Goal: Contribute content: Contribute content

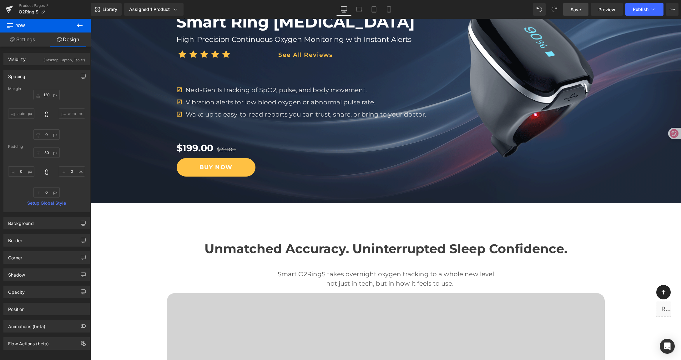
scroll to position [108, 0]
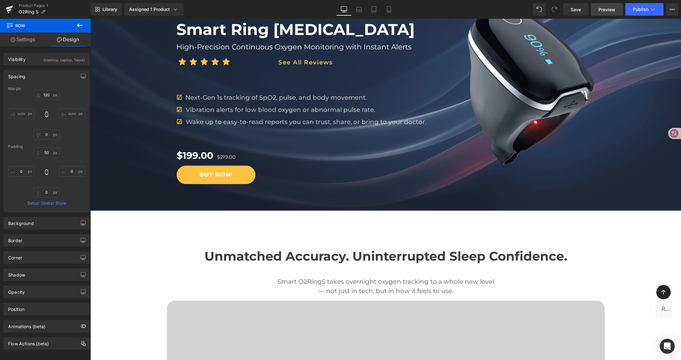
click at [607, 10] on span "Preview" at bounding box center [606, 9] width 17 height 7
click at [611, 11] on span "Preview" at bounding box center [606, 9] width 17 height 7
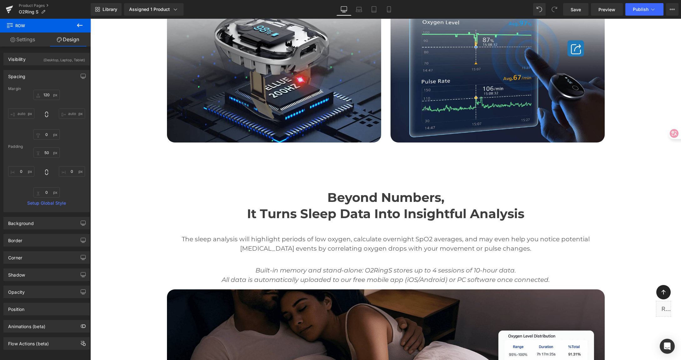
scroll to position [1103, 0]
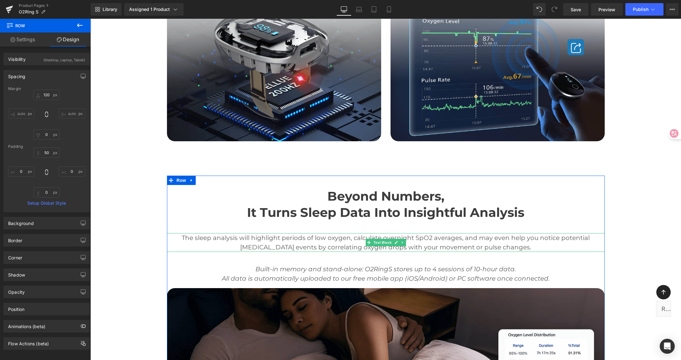
click at [312, 243] on p "The sleep analysis will highlight periods of low oxygen, calculate overnight Sp…" at bounding box center [386, 242] width 438 height 19
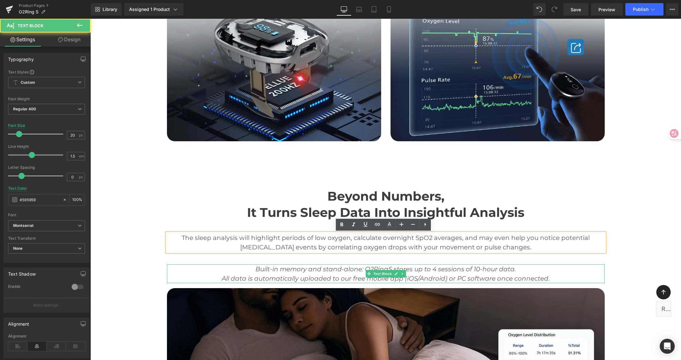
click at [368, 268] on icon "Built-in memory and stand-alone: O2RingS stores up to 4 sessions of 10-hour dat…" at bounding box center [385, 269] width 260 height 8
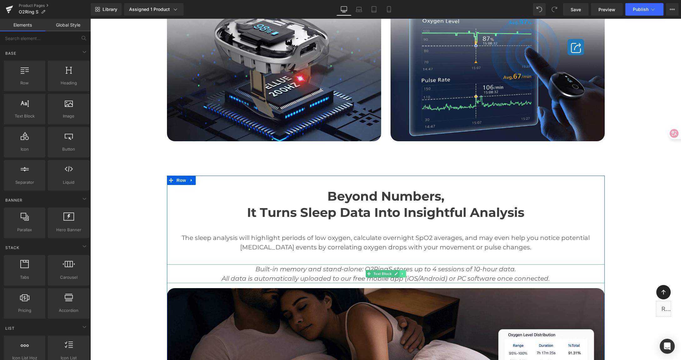
click at [401, 276] on link at bounding box center [402, 274] width 7 height 8
click at [404, 274] on icon at bounding box center [405, 273] width 3 height 3
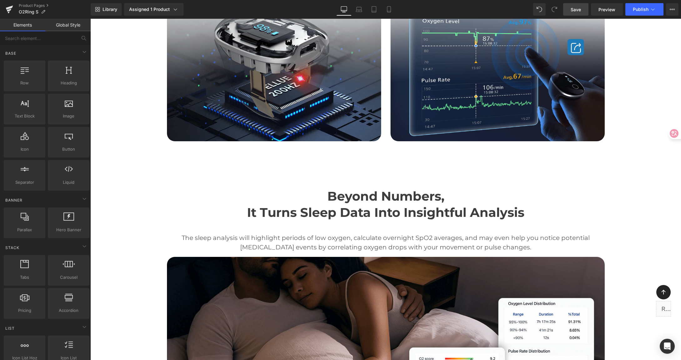
click at [577, 10] on span "Save" at bounding box center [575, 9] width 10 height 7
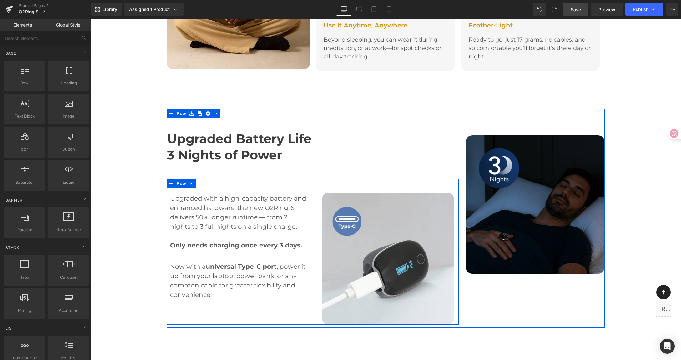
scroll to position [2453, 0]
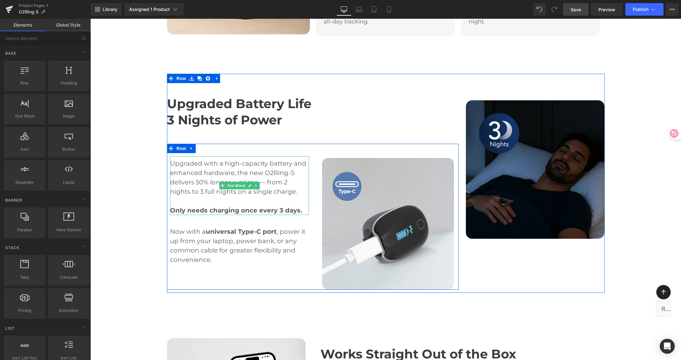
click at [278, 159] on p "Upgraded with a high-capacity battery and enhanced hardware, the new O2Ring-S d…" at bounding box center [239, 178] width 139 height 38
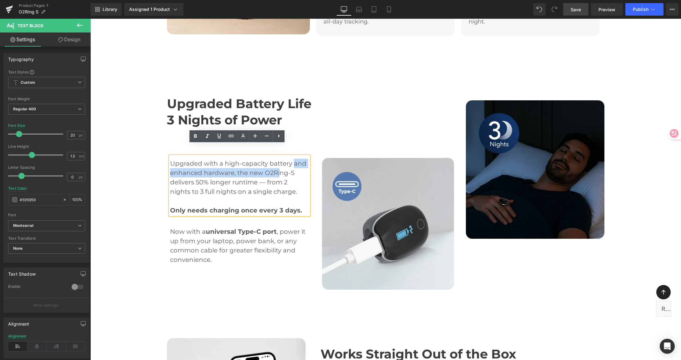
drag, startPoint x: 291, startPoint y: 151, endPoint x: 275, endPoint y: 160, distance: 18.8
click at [275, 160] on p "Upgraded with a high-capacity battery and enhanced hardware, the new O2Ring-S d…" at bounding box center [239, 178] width 139 height 38
click at [300, 159] on p "Upgraded with a high-capacity battery and enhanced hardware, the new O2Ring-S d…" at bounding box center [239, 178] width 139 height 38
drag, startPoint x: 291, startPoint y: 153, endPoint x: 292, endPoint y: 157, distance: 3.6
click at [292, 159] on p "Upgraded with a high-capacity battery and enhanced hardware, the new O2Ring-S d…" at bounding box center [239, 178] width 139 height 38
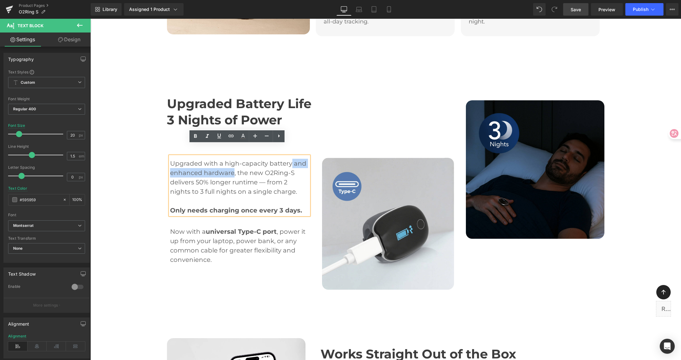
drag, startPoint x: 288, startPoint y: 152, endPoint x: 231, endPoint y: 162, distance: 58.1
click at [231, 162] on p "Upgraded with a high-capacity battery and enhanced hardware, the new O2Ring-S d…" at bounding box center [239, 178] width 139 height 38
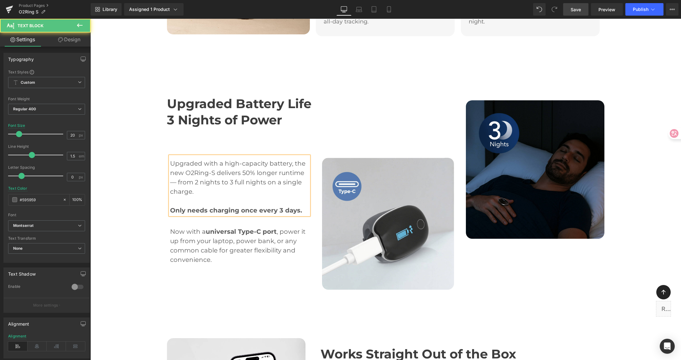
click at [265, 159] on p "Upgraded with a high-capacity battery, the new O2Ring-S delivers 50% longer run…" at bounding box center [239, 178] width 139 height 38
click at [276, 165] on p "Upgraded with a high-capacity battery, the new O2Ring-S delivers 50% longer run…" at bounding box center [239, 178] width 139 height 38
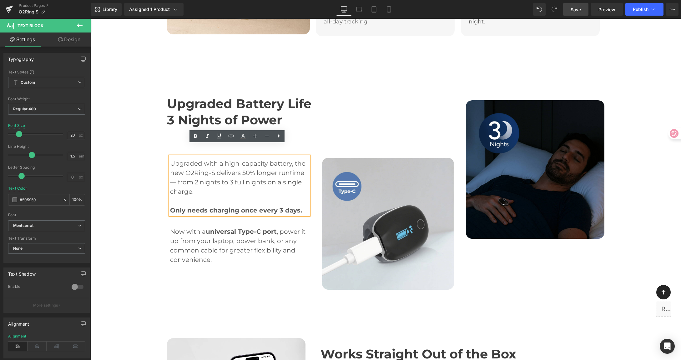
click at [528, 256] on div "Upgraded Battery Life 3 Nights of Power Heading Upgraded with a high-capacity b…" at bounding box center [386, 189] width 438 height 207
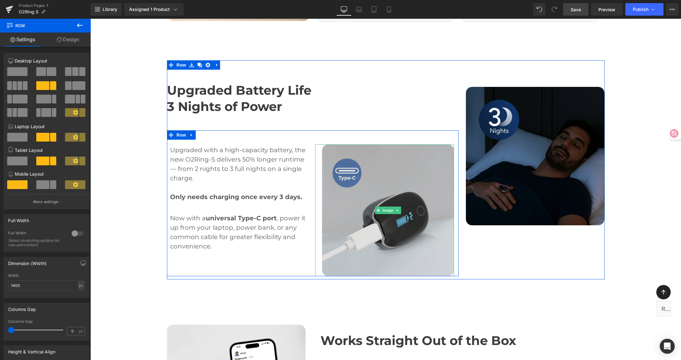
scroll to position [2479, 0]
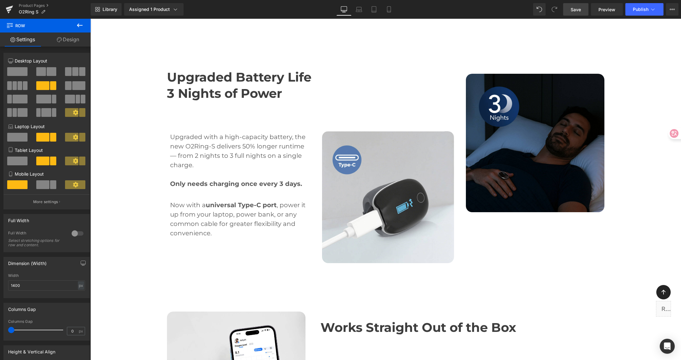
click at [571, 10] on span "Save" at bounding box center [575, 9] width 10 height 7
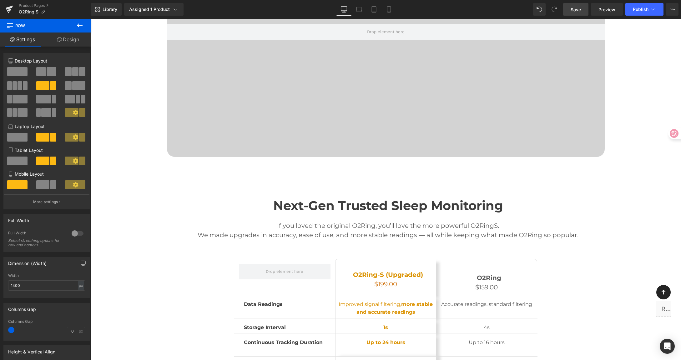
scroll to position [0, 0]
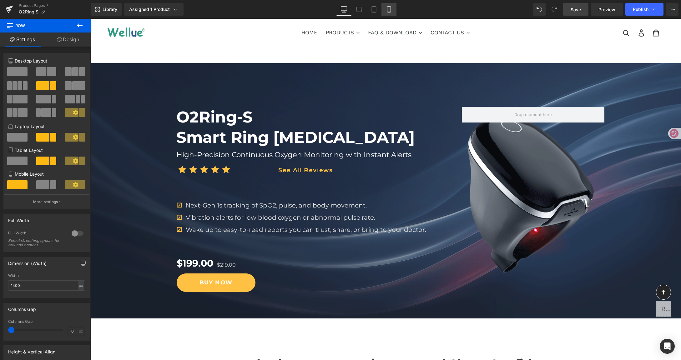
click at [388, 8] on icon at bounding box center [389, 9] width 6 height 6
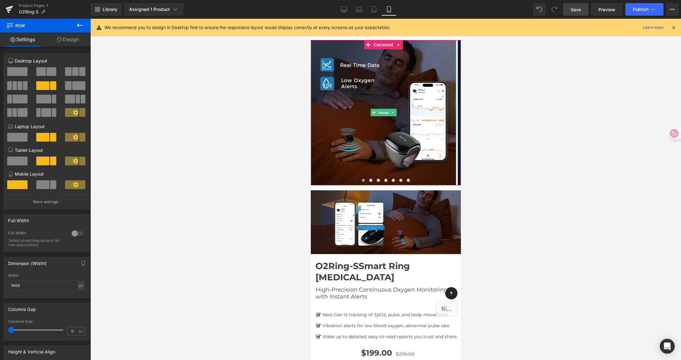
scroll to position [20, 0]
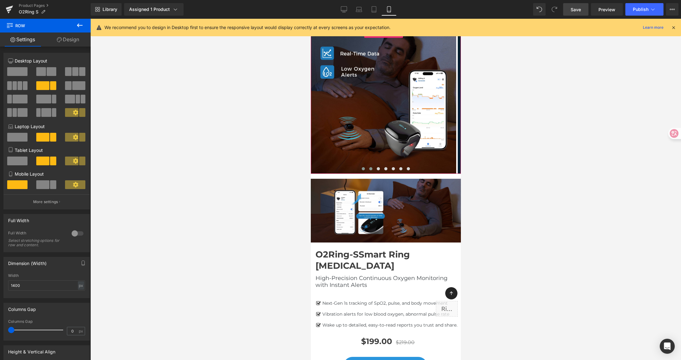
click at [367, 169] on button at bounding box center [371, 169] width 8 height 6
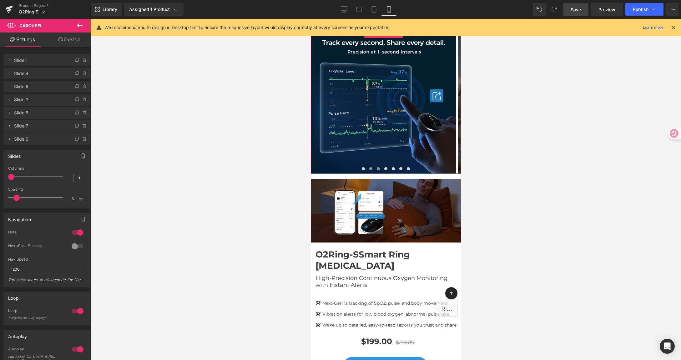
click at [376, 168] on span at bounding box center [377, 168] width 3 height 3
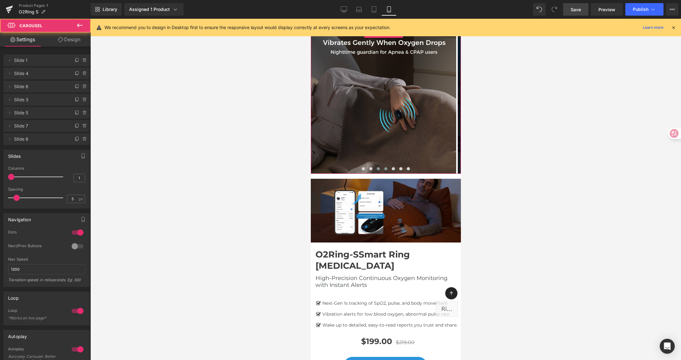
click at [384, 168] on span at bounding box center [385, 168] width 3 height 3
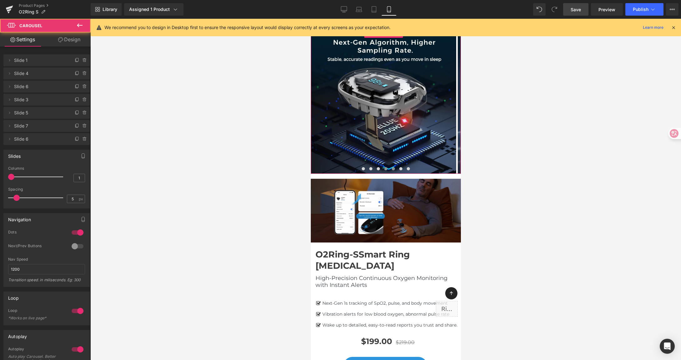
click at [393, 168] on button at bounding box center [393, 169] width 8 height 6
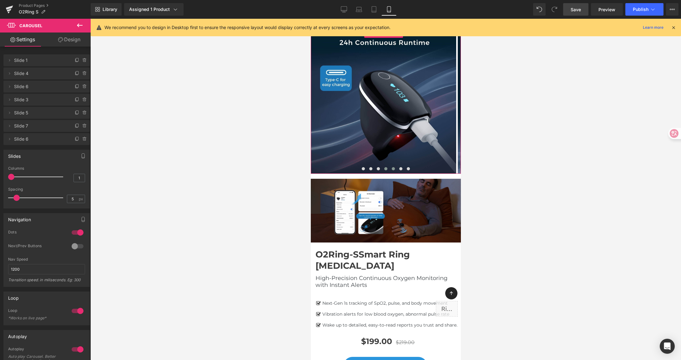
click at [384, 168] on span at bounding box center [385, 168] width 3 height 3
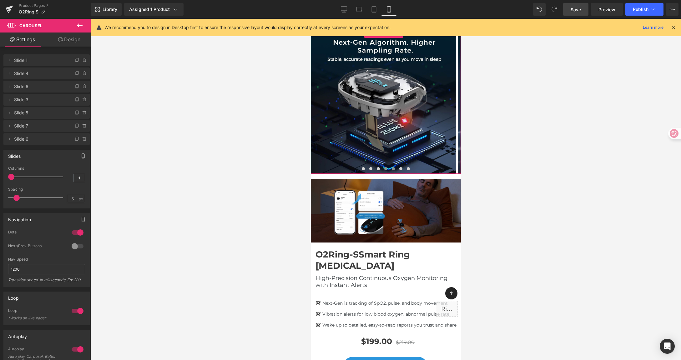
click at [392, 169] on button at bounding box center [393, 169] width 8 height 6
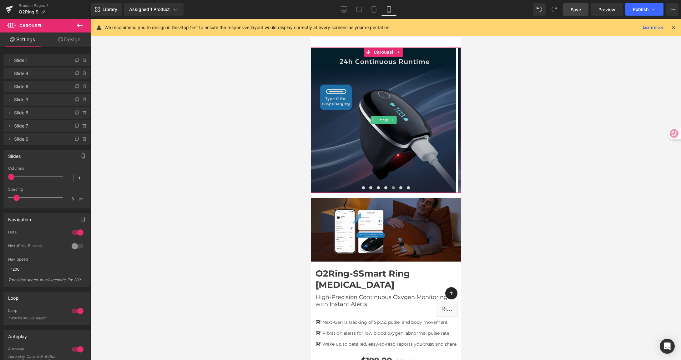
scroll to position [0, 0]
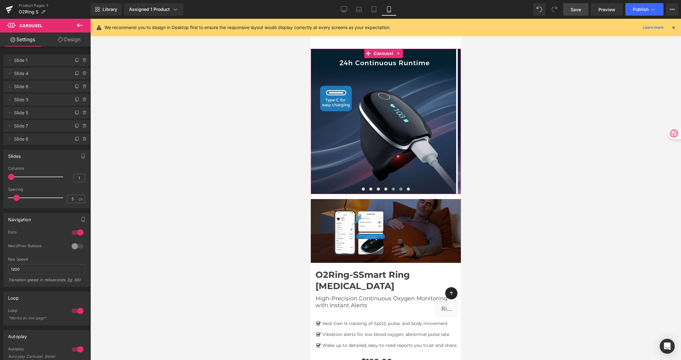
click at [400, 189] on button at bounding box center [401, 189] width 8 height 6
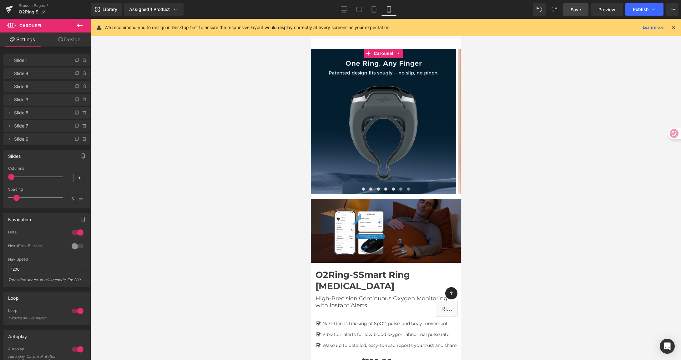
click at [406, 189] on span at bounding box center [407, 189] width 3 height 3
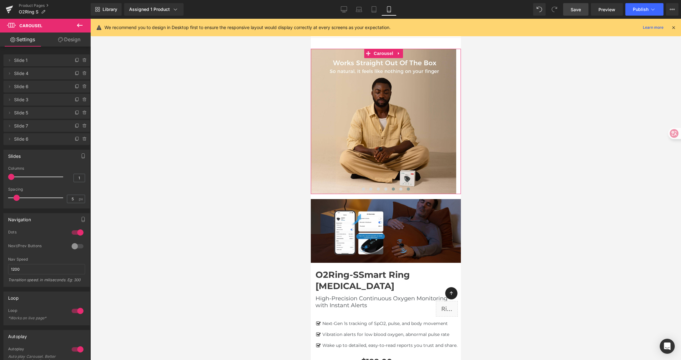
click at [389, 189] on button at bounding box center [393, 189] width 8 height 6
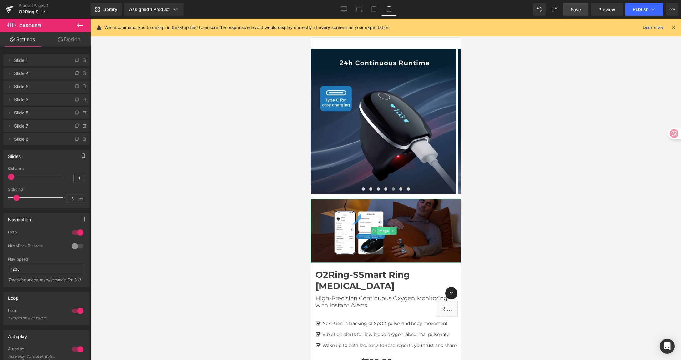
click at [384, 231] on span "Image" at bounding box center [383, 231] width 13 height 8
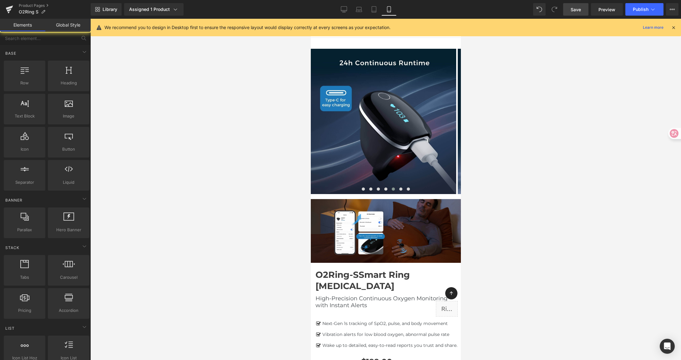
click at [526, 170] on div at bounding box center [385, 189] width 590 height 341
click at [339, 10] on link "Desktop" at bounding box center [343, 9] width 15 height 13
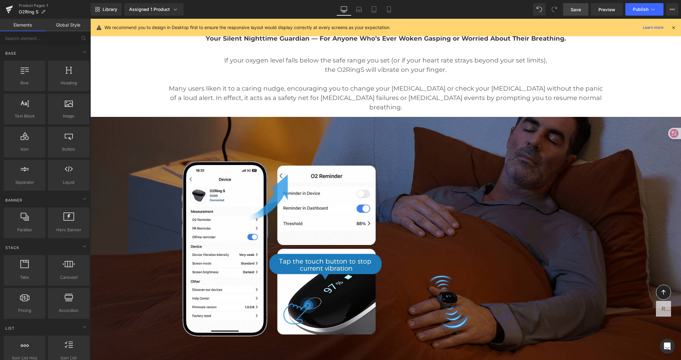
scroll to position [1893, 0]
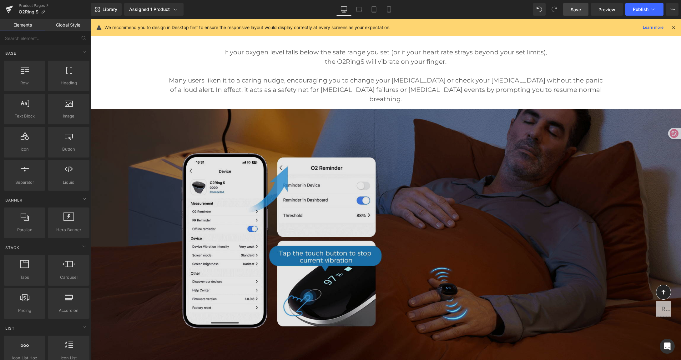
click at [457, 135] on img at bounding box center [385, 234] width 590 height 251
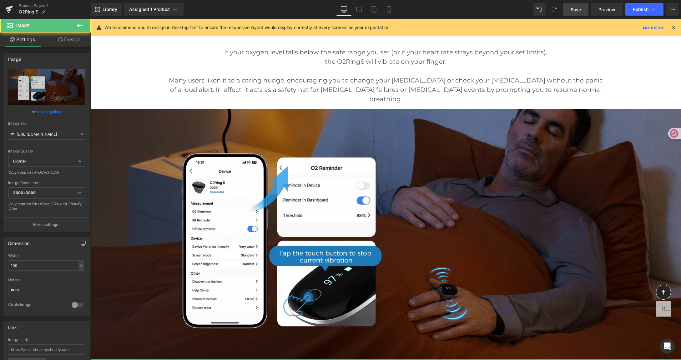
click at [74, 41] on link "Design" at bounding box center [69, 40] width 45 height 14
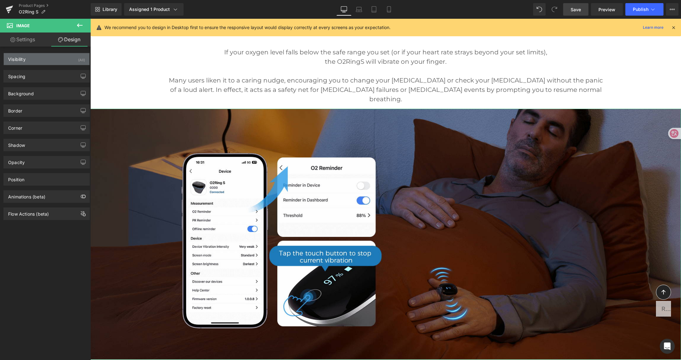
click at [70, 59] on div "Visibility (All)" at bounding box center [47, 59] width 86 height 12
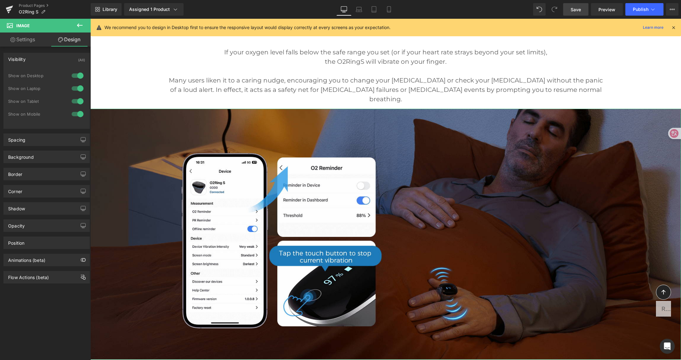
click at [76, 99] on div at bounding box center [77, 101] width 15 height 10
click at [73, 112] on div at bounding box center [77, 114] width 15 height 10
click at [391, 12] on icon at bounding box center [389, 9] width 6 height 6
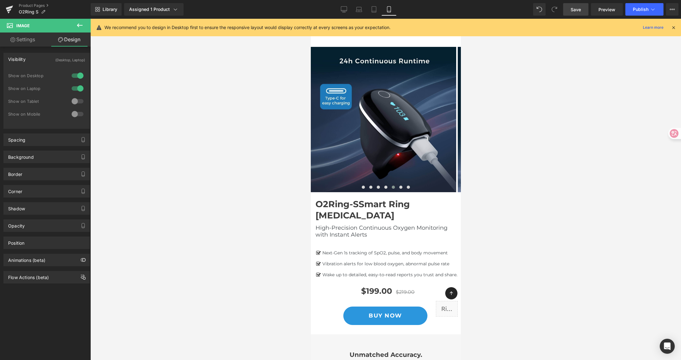
scroll to position [0, 0]
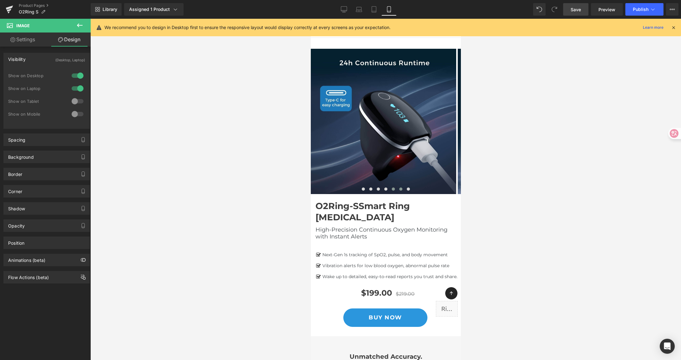
click at [399, 188] on span at bounding box center [400, 189] width 3 height 3
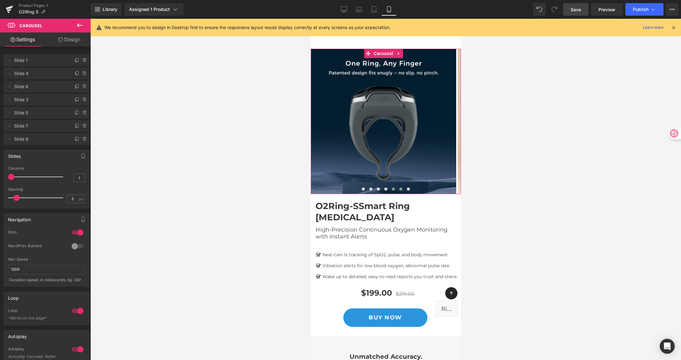
click at [391, 188] on span at bounding box center [392, 189] width 3 height 3
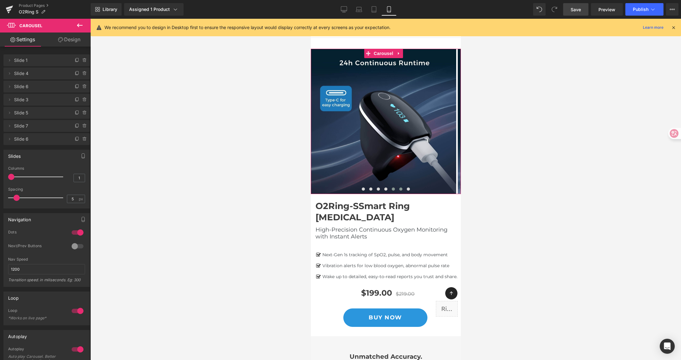
click at [400, 188] on button at bounding box center [401, 189] width 8 height 6
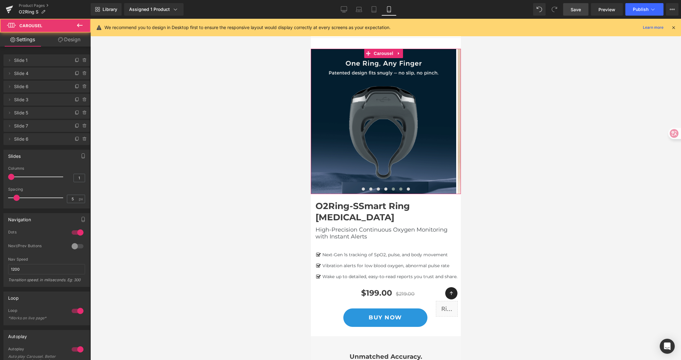
click at [389, 191] on button at bounding box center [393, 189] width 8 height 6
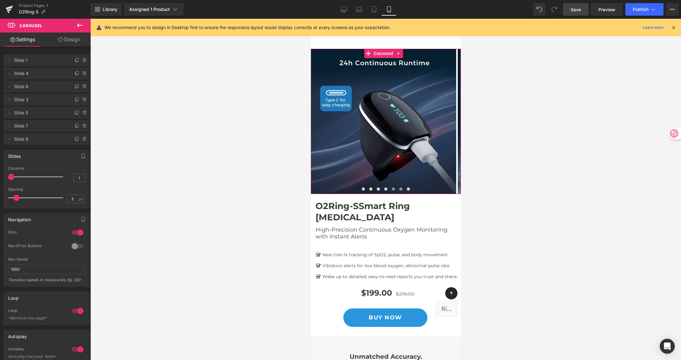
click at [399, 189] on span at bounding box center [400, 189] width 3 height 3
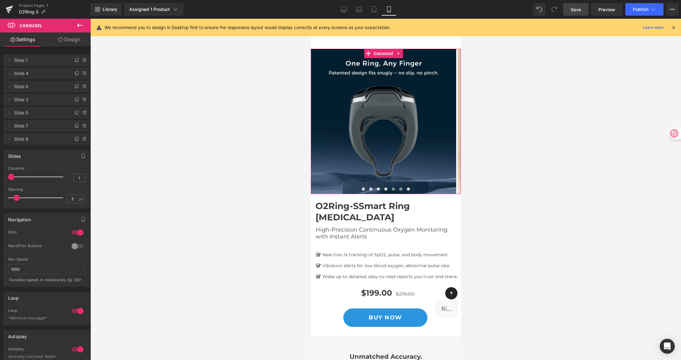
click at [392, 189] on span at bounding box center [392, 189] width 3 height 3
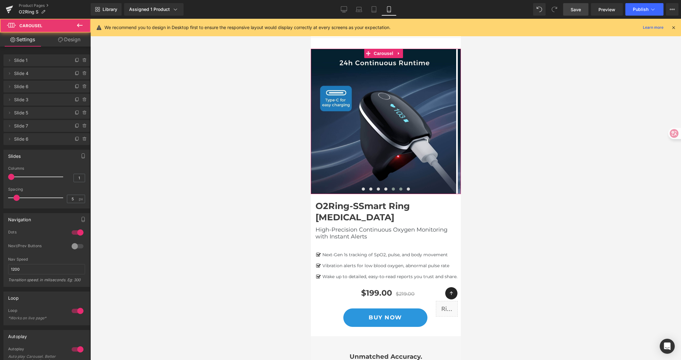
click at [399, 189] on span at bounding box center [400, 189] width 3 height 3
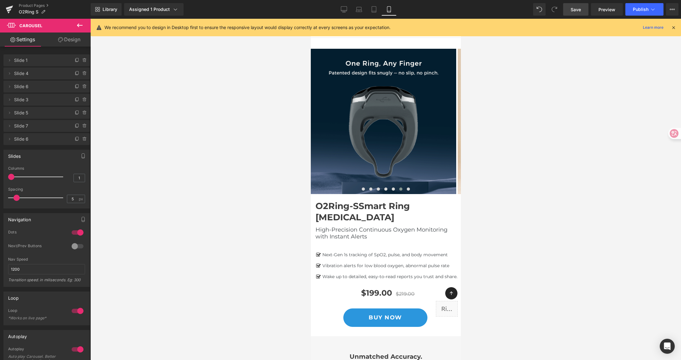
click at [486, 92] on div at bounding box center [385, 189] width 590 height 341
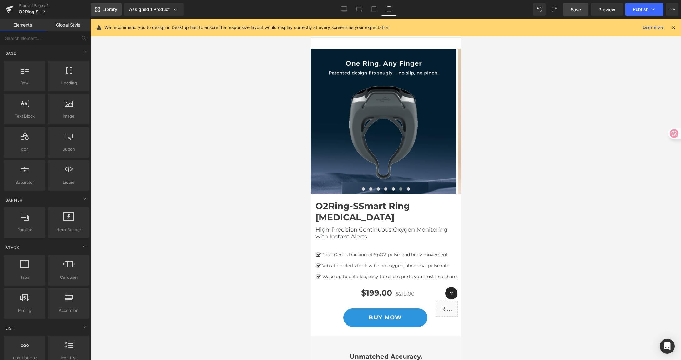
click at [104, 11] on span "Library" at bounding box center [110, 10] width 15 height 6
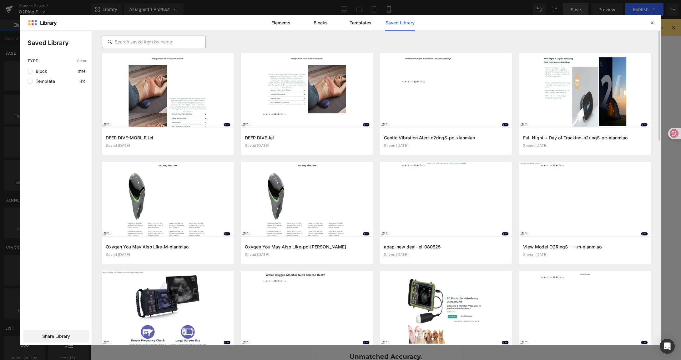
click at [130, 43] on input "text" at bounding box center [153, 42] width 103 height 8
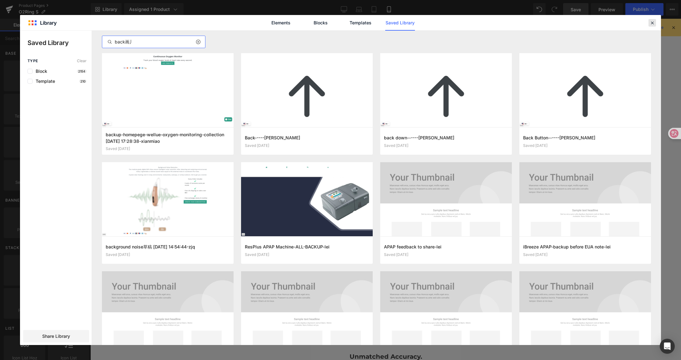
type input "back画丿"
click at [0, 0] on div at bounding box center [0, 0] width 0 height 0
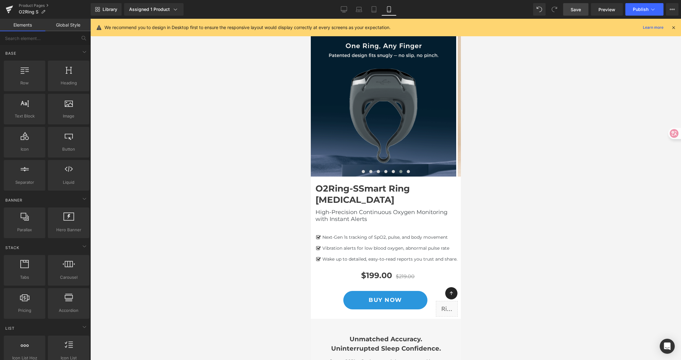
scroll to position [27, 0]
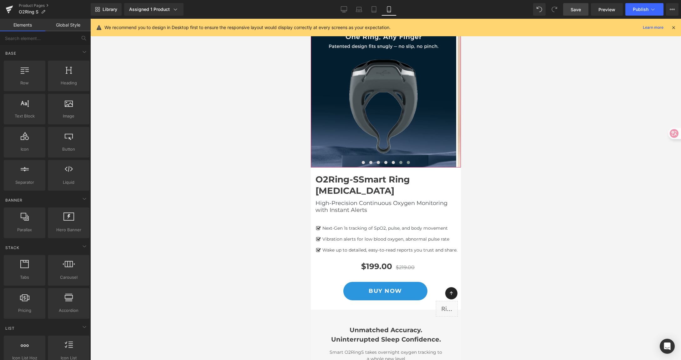
click at [406, 163] on span at bounding box center [407, 162] width 3 height 3
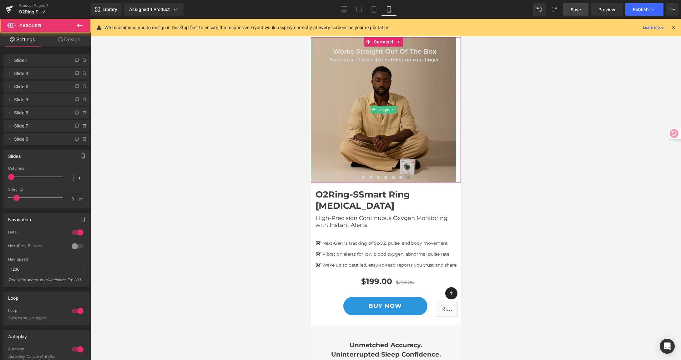
scroll to position [0, 0]
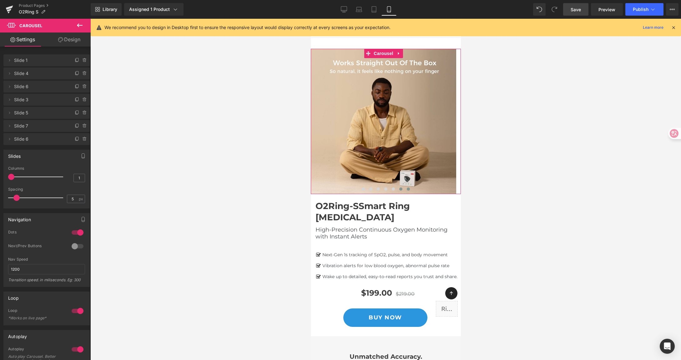
click at [399, 190] on span at bounding box center [400, 189] width 3 height 3
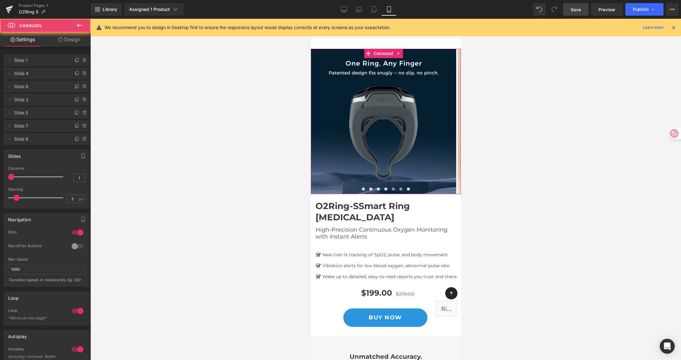
click at [393, 189] on button at bounding box center [393, 189] width 8 height 6
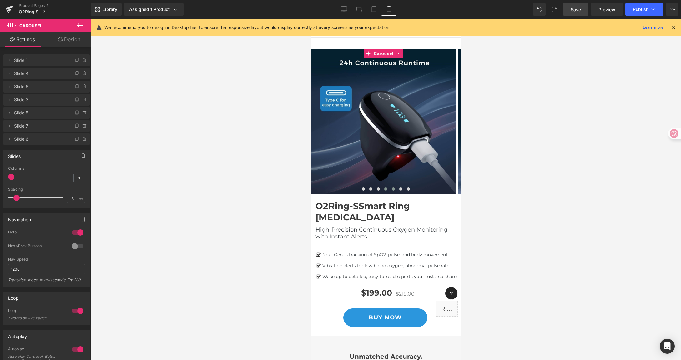
click at [384, 188] on span at bounding box center [385, 189] width 3 height 3
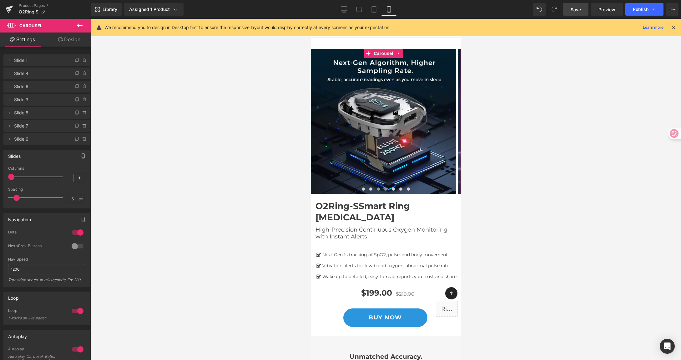
click at [376, 188] on span at bounding box center [377, 189] width 3 height 3
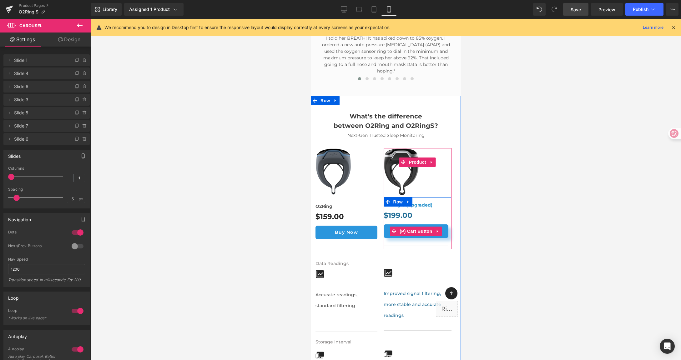
scroll to position [2391, 0]
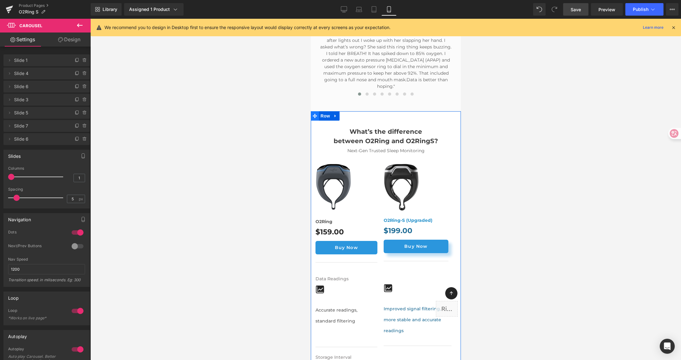
click at [314, 114] on icon at bounding box center [314, 116] width 4 height 4
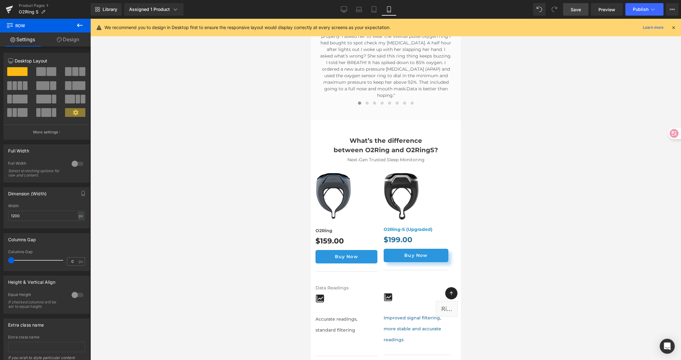
scroll to position [2373, 0]
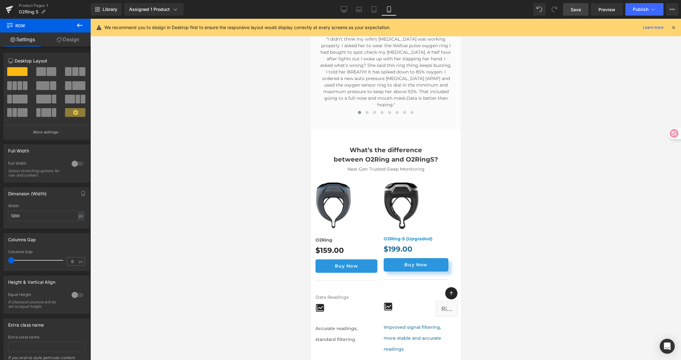
click at [326, 130] on div "What’s the difference between O2Ring and O2RingS? Heading Next-Gen Trusted Slee…" at bounding box center [385, 346] width 150 height 433
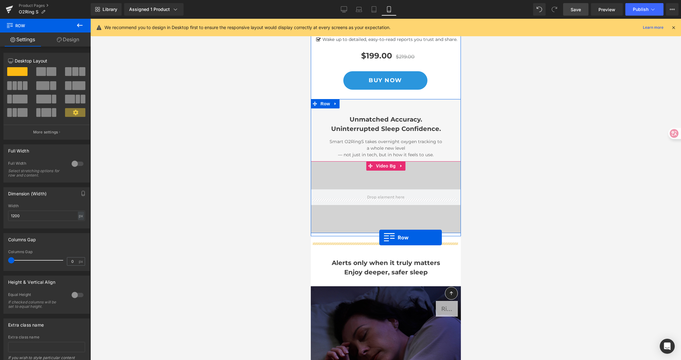
scroll to position [238, 0]
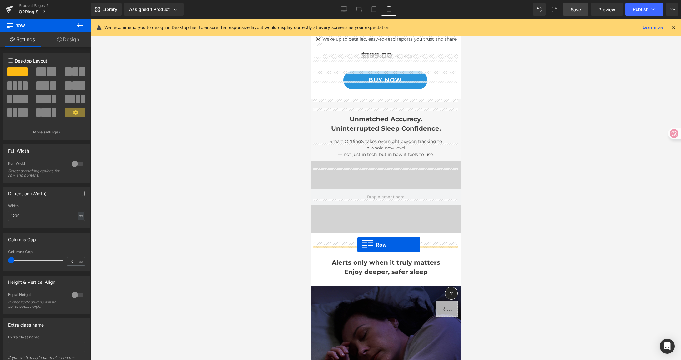
drag, startPoint x: 313, startPoint y: 104, endPoint x: 359, endPoint y: 242, distance: 145.1
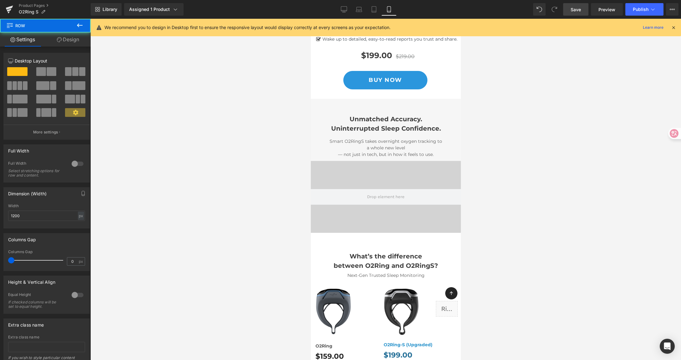
drag, startPoint x: 542, startPoint y: 171, endPoint x: 543, endPoint y: 166, distance: 4.9
click at [542, 171] on div at bounding box center [385, 189] width 590 height 341
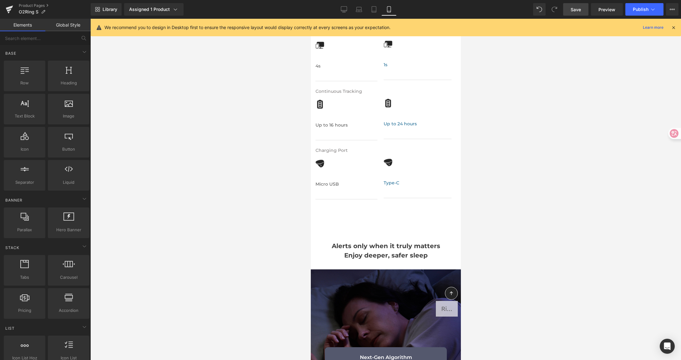
scroll to position [704, 0]
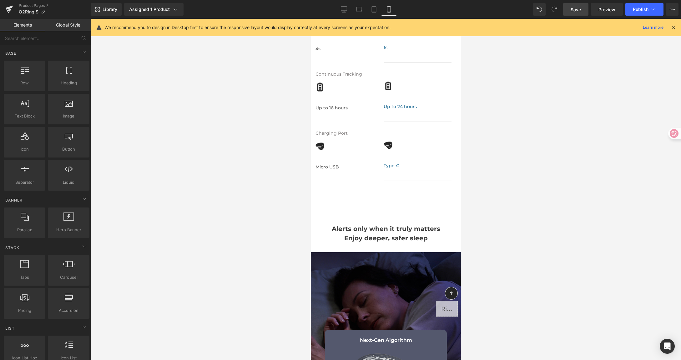
click at [368, 230] on div "Alerts only when it truly matters Enjoy deeper, safer sleep Heading Next-Gen Al…" at bounding box center [385, 330] width 150 height 237
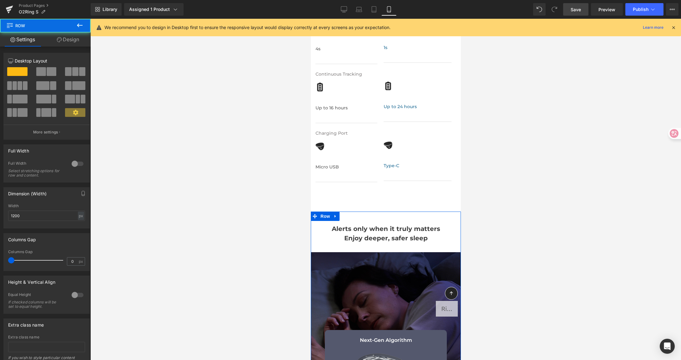
click at [63, 44] on link "Design" at bounding box center [67, 40] width 45 height 14
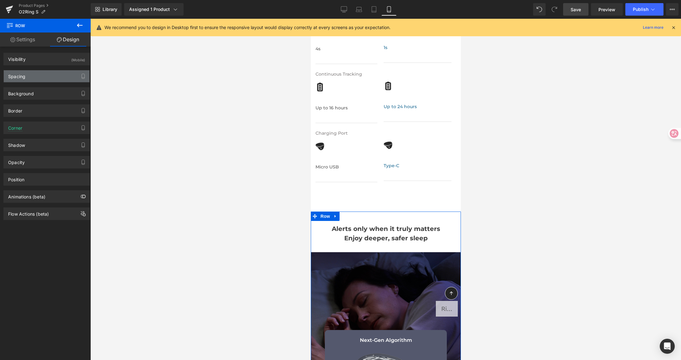
click at [52, 77] on div "Spacing" at bounding box center [47, 76] width 86 height 12
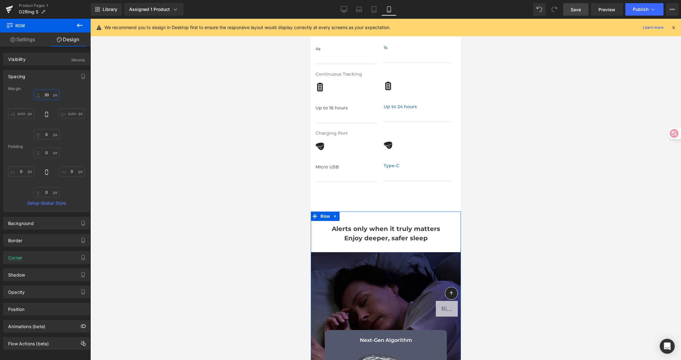
click at [51, 97] on input "30" at bounding box center [46, 95] width 26 height 10
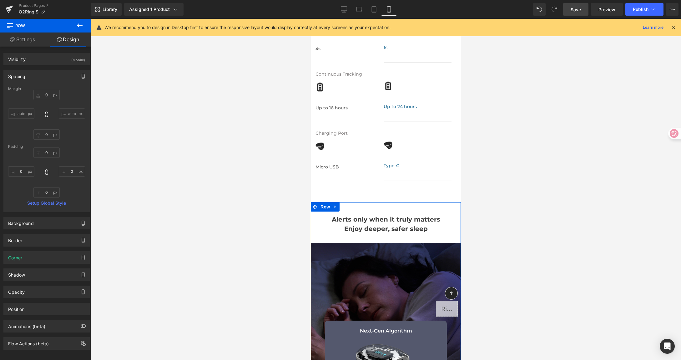
click at [399, 219] on div "Alerts only when it truly matters Enjoy deeper, safer sleep Heading Next-Gen Al…" at bounding box center [385, 320] width 150 height 237
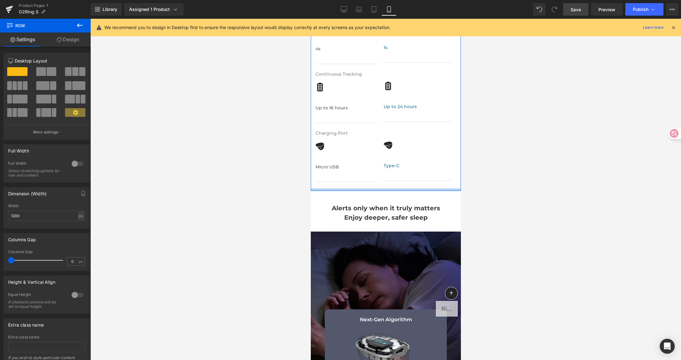
drag, startPoint x: 351, startPoint y: 208, endPoint x: 357, endPoint y: 197, distance: 12.7
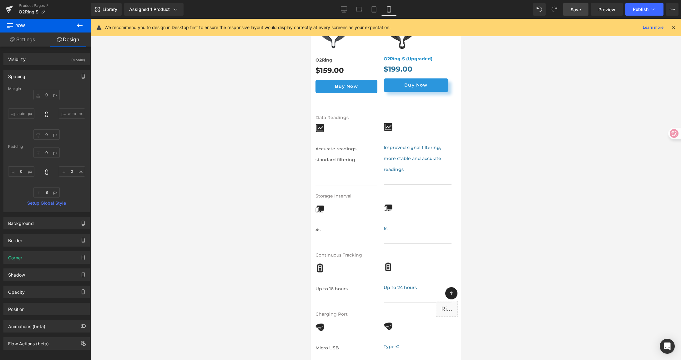
scroll to position [522, 0]
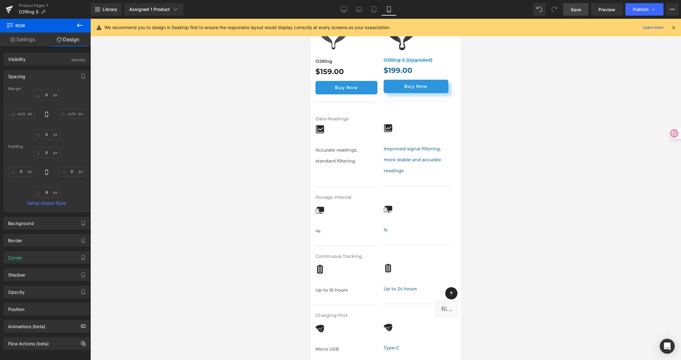
click at [560, 131] on div at bounding box center [385, 189] width 590 height 341
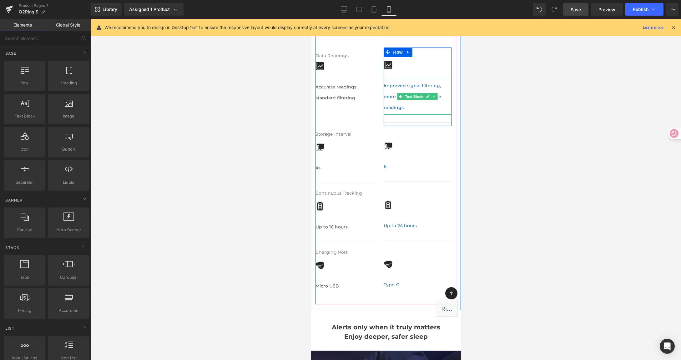
scroll to position [586, 0]
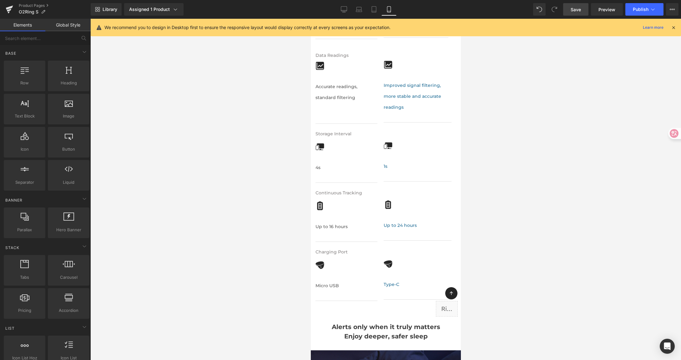
drag, startPoint x: 530, startPoint y: 139, endPoint x: 592, endPoint y: 1, distance: 151.1
click at [530, 139] on div at bounding box center [385, 189] width 590 height 341
click at [576, 11] on span "Save" at bounding box center [575, 9] width 10 height 7
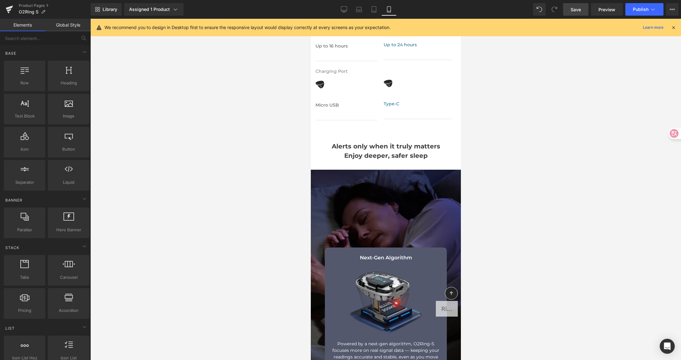
scroll to position [827, 0]
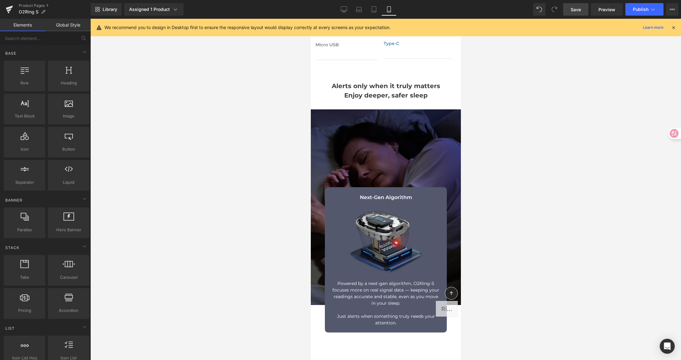
click at [361, 90] on span "Alerts only when it truly matters" at bounding box center [385, 86] width 108 height 8
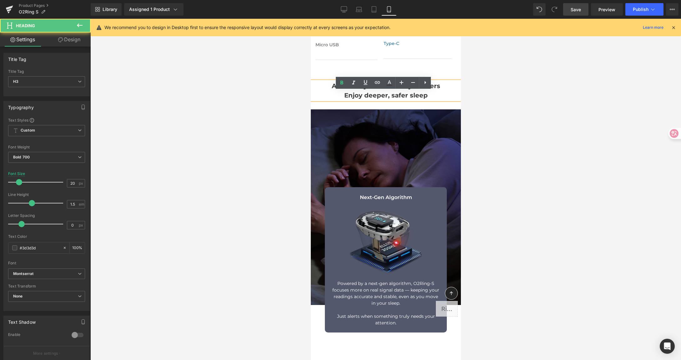
click at [358, 90] on span "Alerts only when it truly matters" at bounding box center [385, 86] width 108 height 8
click at [348, 100] on h3 "Enjoy deeper, safer sleep" at bounding box center [385, 95] width 150 height 9
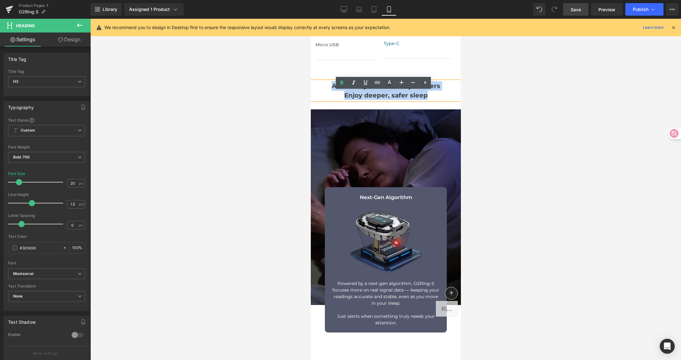
drag, startPoint x: 330, startPoint y: 95, endPoint x: 424, endPoint y: 108, distance: 94.9
click at [424, 100] on div "Alerts only when it truly matters Enjoy deeper, safer sleep" at bounding box center [385, 90] width 150 height 19
click at [424, 100] on h3 "Enjoy deeper, safer sleep" at bounding box center [385, 95] width 150 height 9
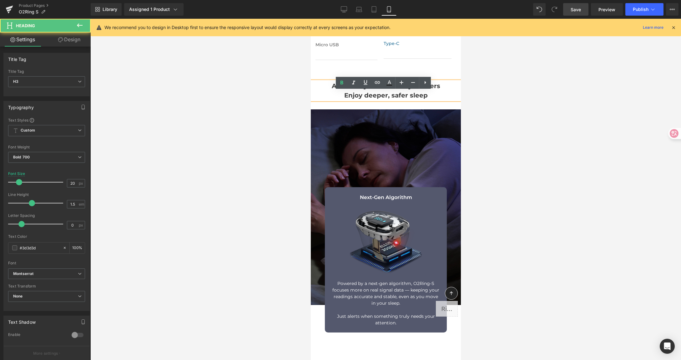
click at [385, 99] on span "Enjoy deeper, safer sleep" at bounding box center [385, 96] width 83 height 8
click at [387, 99] on span "Enjoy deeper, safer sleep" at bounding box center [385, 96] width 83 height 8
click at [365, 90] on span "Alerts only when it truly matters" at bounding box center [385, 86] width 108 height 8
drag, startPoint x: 433, startPoint y: 97, endPoint x: 475, endPoint y: 98, distance: 41.6
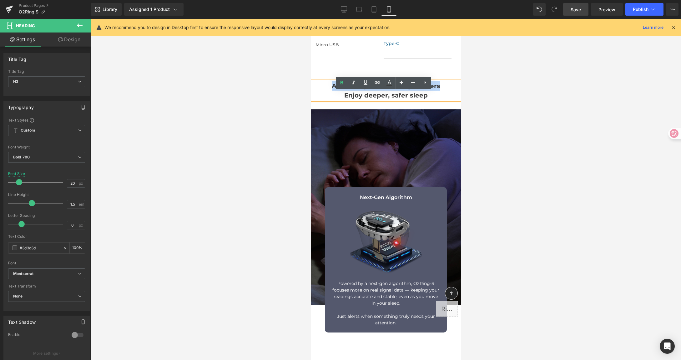
click at [434, 90] on span "Alerts only when it truly matters" at bounding box center [385, 86] width 108 height 8
click at [426, 100] on h3 "Enjoy deeper, safer sleep" at bounding box center [385, 95] width 150 height 9
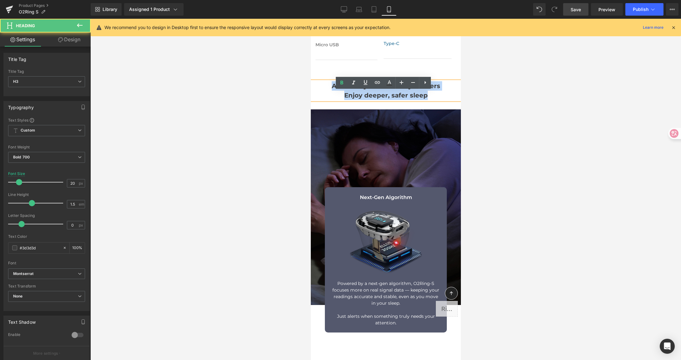
drag, startPoint x: 425, startPoint y: 106, endPoint x: 328, endPoint y: 94, distance: 97.9
click at [328, 94] on div "Alerts only when it truly matters Enjoy deeper, safer sleep" at bounding box center [385, 90] width 150 height 19
click at [382, 99] on span "Enjoy deeper, safer sleep" at bounding box center [385, 96] width 83 height 8
click at [417, 99] on span "Enjoy deeper, safer sleep" at bounding box center [385, 96] width 83 height 8
click at [437, 100] on h3 "Enjoy deeper, safer sleep" at bounding box center [385, 95] width 150 height 9
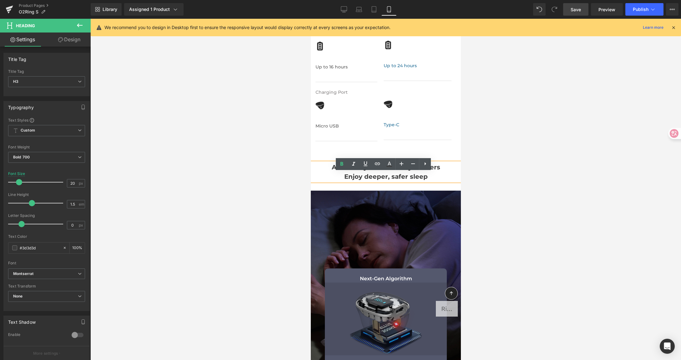
scroll to position [744, 0]
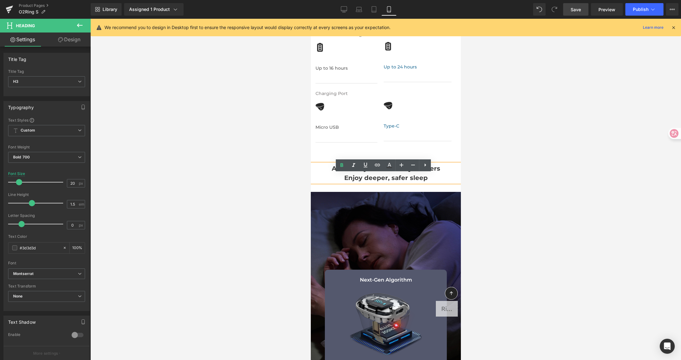
click at [363, 182] on span "Enjoy deeper, safer sleep" at bounding box center [385, 178] width 83 height 8
drag, startPoint x: 368, startPoint y: 181, endPoint x: 413, endPoint y: 178, distance: 45.1
click at [411, 179] on div "Alerts only when it truly matters Enjoy deeper, safer sleep" at bounding box center [385, 173] width 150 height 19
click at [424, 172] on span "Alerts only when it truly matters" at bounding box center [385, 169] width 108 height 8
click at [451, 173] on h3 "Alerts only when it truly matters" at bounding box center [385, 168] width 150 height 9
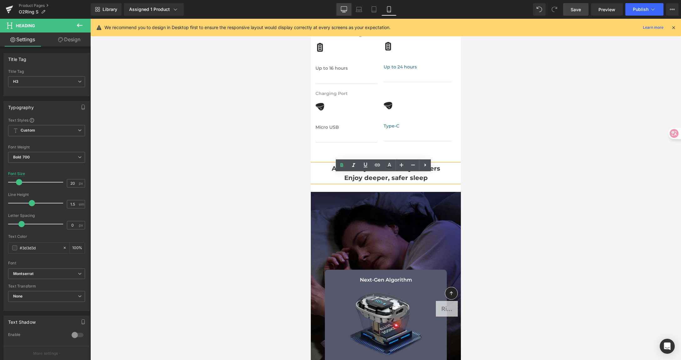
click at [346, 11] on icon at bounding box center [344, 9] width 6 height 6
type input "40"
type input "100"
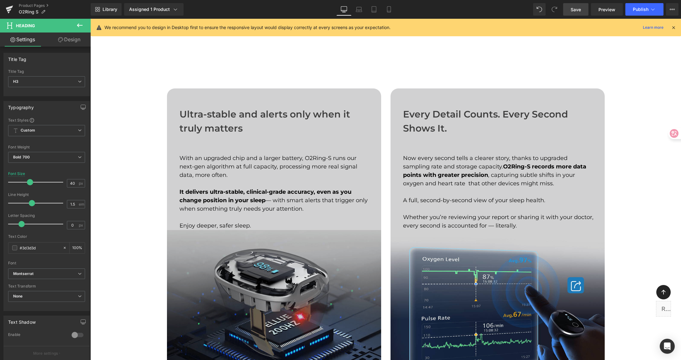
scroll to position [946, 0]
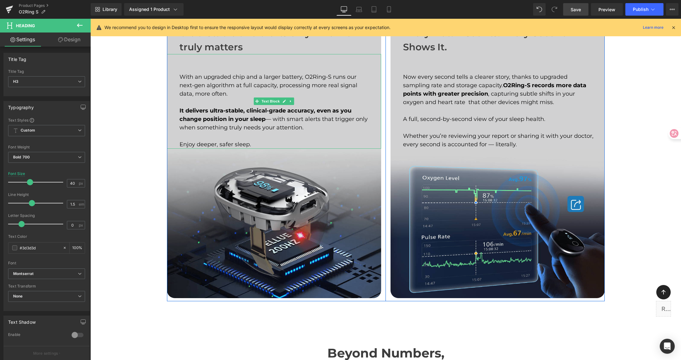
click at [259, 113] on strong "It delivers ultra-stable, clinical-grade accuracy, even as you change position …" at bounding box center [265, 114] width 172 height 15
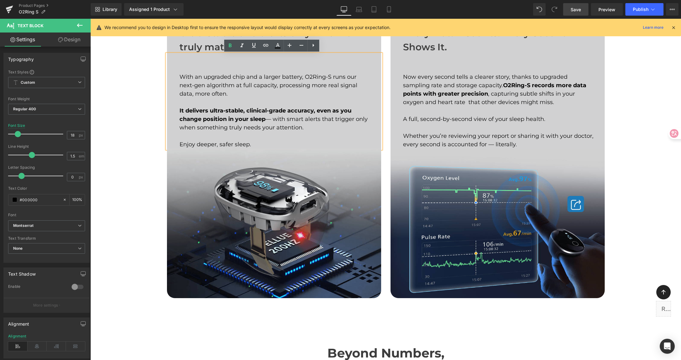
click at [265, 109] on strong "It delivers ultra-stable, clinical-grade accuracy, even as you change position …" at bounding box center [265, 114] width 172 height 15
drag, startPoint x: 278, startPoint y: 109, endPoint x: 282, endPoint y: 110, distance: 3.8
click at [278, 109] on strong "It delivers ultra-stable, clinical-grade accuracy, even as you change position …" at bounding box center [265, 114] width 172 height 15
click at [285, 109] on strong "It delivers ultra-stable, clinical-grade accuracy, even as you change position …" at bounding box center [265, 114] width 172 height 15
drag, startPoint x: 240, startPoint y: 110, endPoint x: 246, endPoint y: 110, distance: 5.6
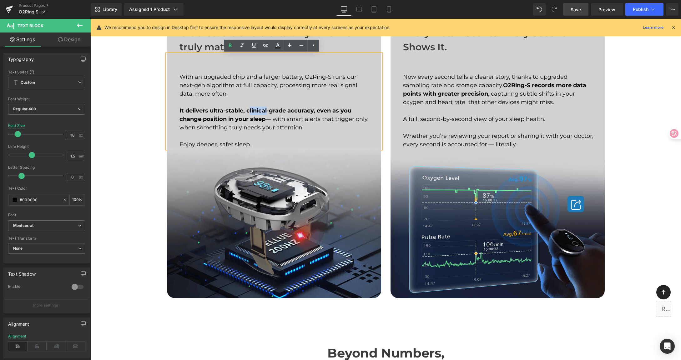
click at [246, 110] on strong "It delivers ultra-stable, clinical-grade accuracy, even as you change position …" at bounding box center [265, 114] width 172 height 15
click at [245, 111] on strong "It delivers ultra-stable, clinical-grade accuracy, even as you change position …" at bounding box center [265, 114] width 172 height 15
drag, startPoint x: 245, startPoint y: 111, endPoint x: 265, endPoint y: 110, distance: 19.7
click at [265, 110] on strong "It delivers ultra-stable, clinical-grade accuracy, even as you change position …" at bounding box center [265, 114] width 172 height 15
click at [258, 106] on div at bounding box center [275, 102] width 192 height 8
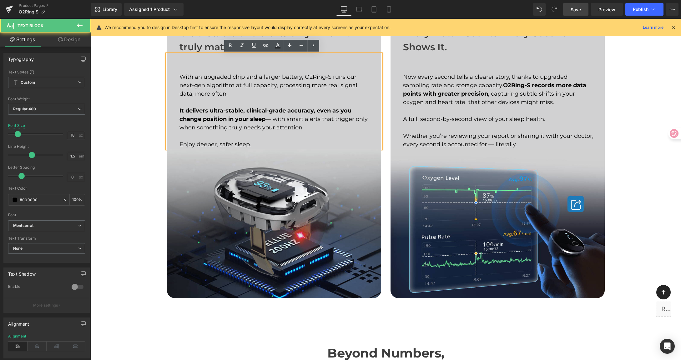
click at [254, 110] on strong "It delivers ultra-stable, clinical-grade accuracy, even as you change position …" at bounding box center [265, 114] width 172 height 15
click at [273, 110] on strong "It delivers ultra-stable, clinical-grade accuracy, even as you change position …" at bounding box center [265, 114] width 172 height 15
drag, startPoint x: 283, startPoint y: 111, endPoint x: 254, endPoint y: 111, distance: 29.4
click at [254, 111] on strong "It delivers ultra-stable, clinical-grade accuracy, even as you change position …" at bounding box center [265, 114] width 172 height 15
click at [253, 111] on strong "It delivers ultra-stable, clinical-grade accuracy, even as you change position …" at bounding box center [265, 114] width 172 height 15
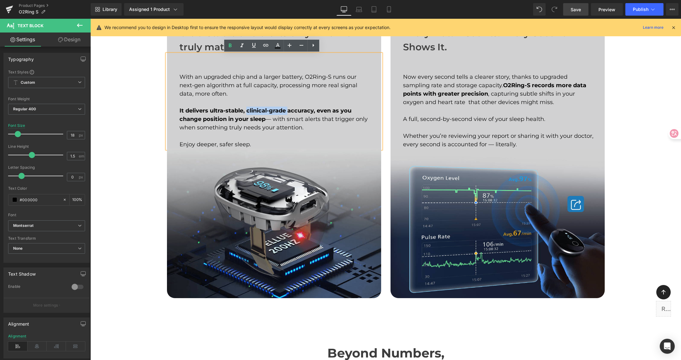
drag, startPoint x: 244, startPoint y: 110, endPoint x: 286, endPoint y: 111, distance: 41.9
click at [286, 111] on strong "It delivers ultra-stable, clinical-grade accuracy, even as you change position …" at bounding box center [265, 114] width 172 height 15
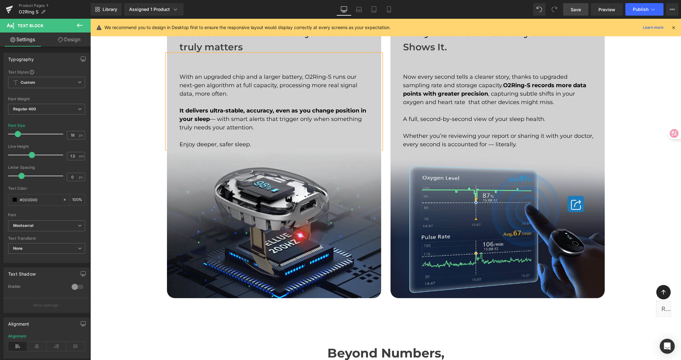
click at [265, 109] on strong "It delivers ultra-stable, accuracy, even as you change position in your sleep" at bounding box center [272, 114] width 187 height 15
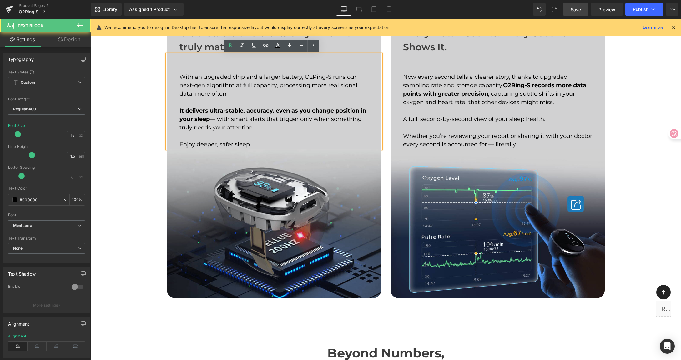
click at [287, 110] on strong "It delivers ultra-stable, accuracy, even as you change position in your sleep" at bounding box center [272, 114] width 187 height 15
click at [270, 108] on strong "It delivers ultra-stable, accuracy, even as you change position in your sleep" at bounding box center [272, 114] width 187 height 15
click at [273, 110] on strong "It delivers ultra-stable, accuracy, even as you change position in your sleep" at bounding box center [272, 114] width 187 height 15
click at [275, 110] on strong "It delivers ultra-stable, accuracy, even as you change position in your sleep" at bounding box center [272, 114] width 187 height 15
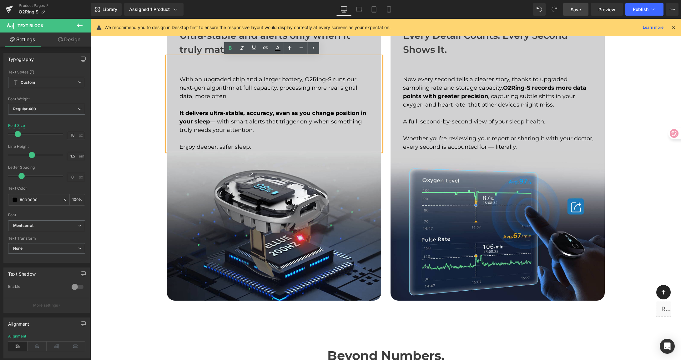
scroll to position [917, 0]
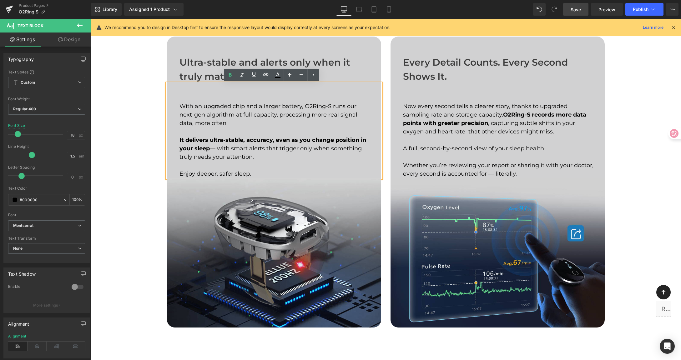
click at [238, 139] on strong "It delivers ultra-stable, accuracy, even as you change position in your sleep" at bounding box center [272, 144] width 187 height 15
drag, startPoint x: 208, startPoint y: 140, endPoint x: 206, endPoint y: 148, distance: 8.8
click at [206, 148] on strong "It delivers ultra-stable, accuracy, even as you change position in your sleep" at bounding box center [272, 144] width 187 height 15
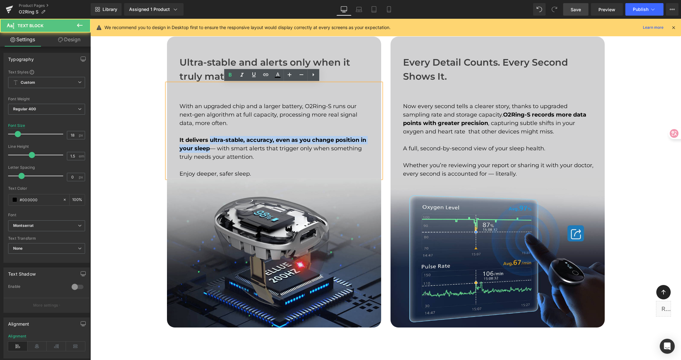
click at [214, 142] on strong "It delivers ultra-stable, accuracy, even as you change position in your sleep" at bounding box center [272, 144] width 187 height 15
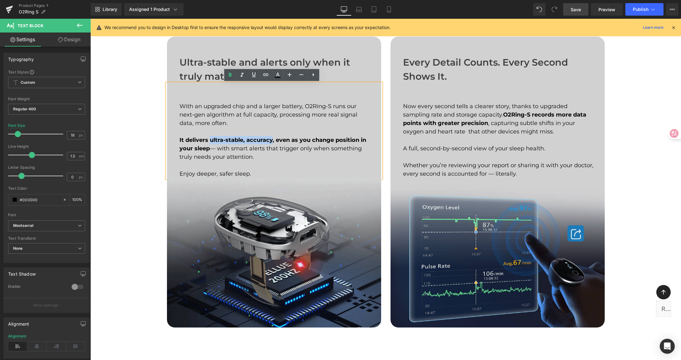
drag, startPoint x: 208, startPoint y: 139, endPoint x: 270, endPoint y: 139, distance: 62.2
click at [270, 139] on strong "It delivers ultra-stable, accuracy, even as you change position in your sleep" at bounding box center [272, 144] width 187 height 15
copy strong "ultra-stable, accuracy"
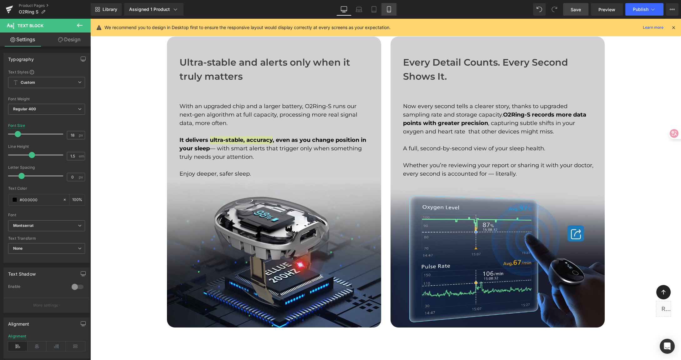
click at [391, 11] on icon at bounding box center [389, 9] width 6 height 6
type input "14"
type input "100"
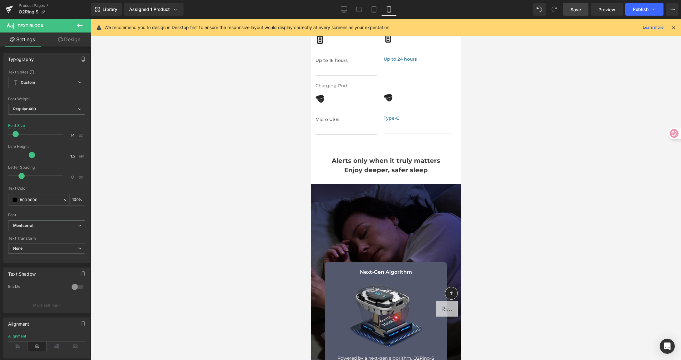
scroll to position [753, 0]
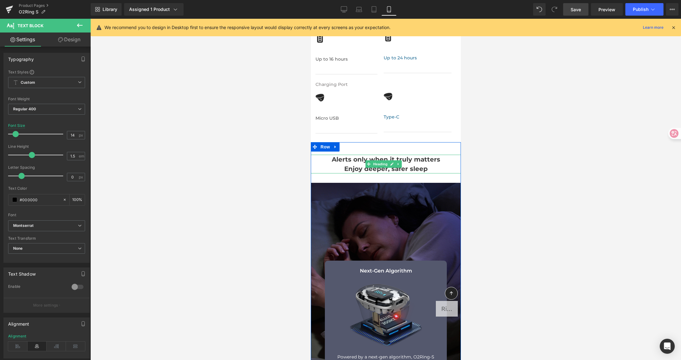
click at [351, 163] on span "Alerts only when it truly matters" at bounding box center [385, 160] width 108 height 8
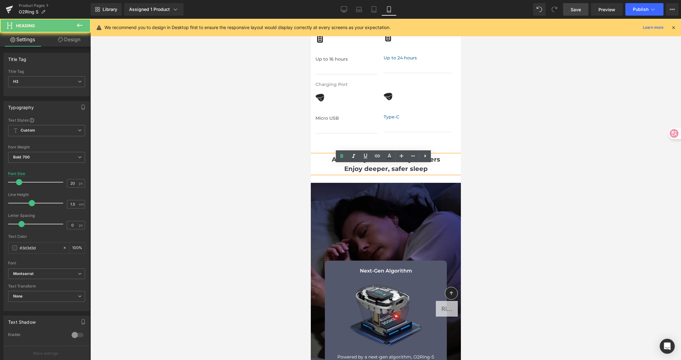
click at [353, 163] on span "Alerts only when it truly matters" at bounding box center [385, 160] width 108 height 8
paste div
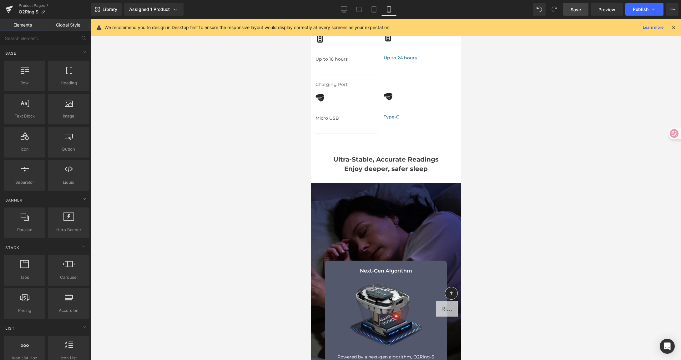
click at [476, 190] on div at bounding box center [385, 189] width 590 height 341
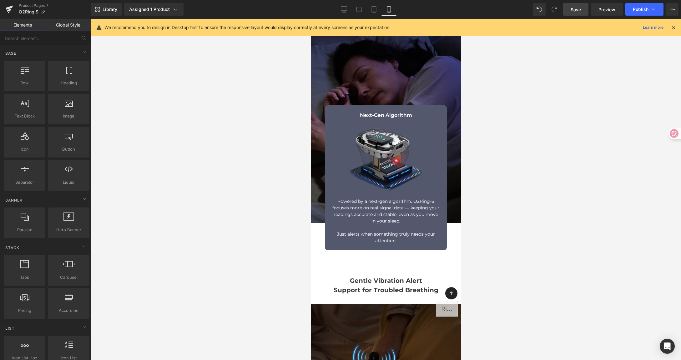
scroll to position [908, 0]
click at [344, 205] on p "Powered by a next-gen algorithm, O2Ring-S focuses more on real signal data — ke…" at bounding box center [385, 212] width 109 height 26
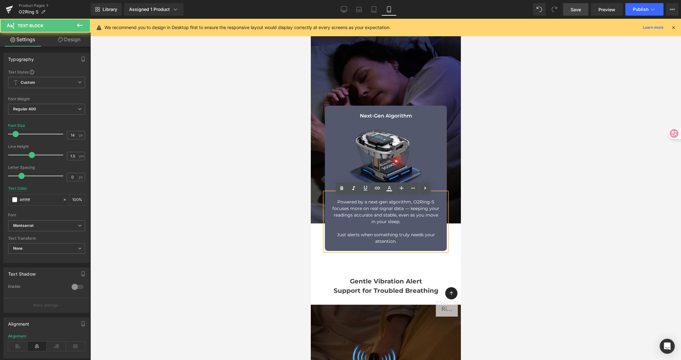
click at [360, 207] on p "Powered by a next-gen algorithm, O2Ring-S focuses more on real signal data — ke…" at bounding box center [385, 212] width 109 height 26
click at [396, 206] on p "Powered by a next-gen algorithm, O2Ring-S focuses more on real signal data — ke…" at bounding box center [385, 212] width 109 height 26
click at [354, 210] on p "Powered by a next-gen algorithm, O2Ring-S focuses more on real signal data — ke…" at bounding box center [385, 212] width 109 height 26
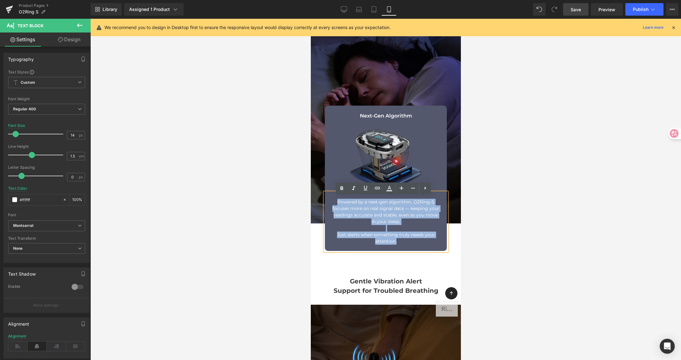
drag, startPoint x: 348, startPoint y: 213, endPoint x: 408, endPoint y: 245, distance: 68.6
click at [407, 249] on div "Powered by a next-gen algorithm, O2Ring-S focuses more on real signal data — ke…" at bounding box center [385, 222] width 122 height 58
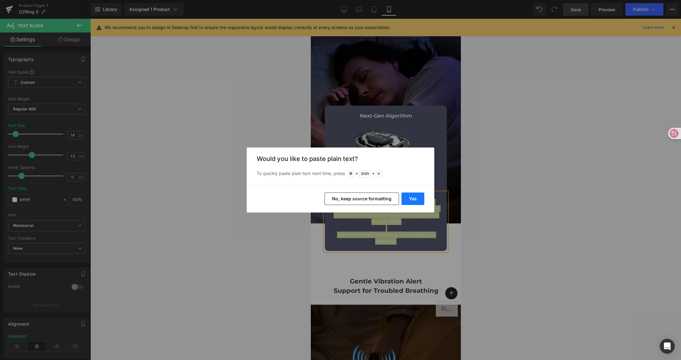
click at [411, 193] on button "Yes" at bounding box center [412, 199] width 23 height 13
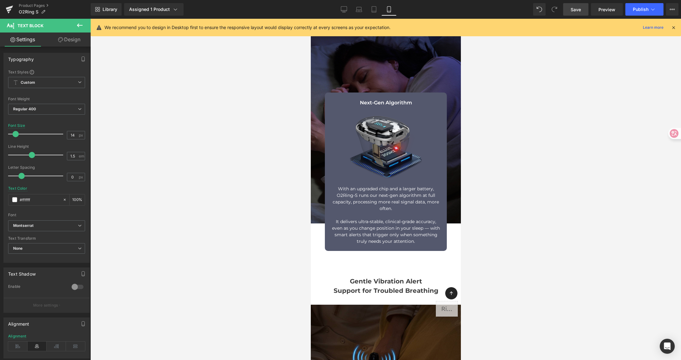
click at [554, 193] on div at bounding box center [385, 189] width 590 height 341
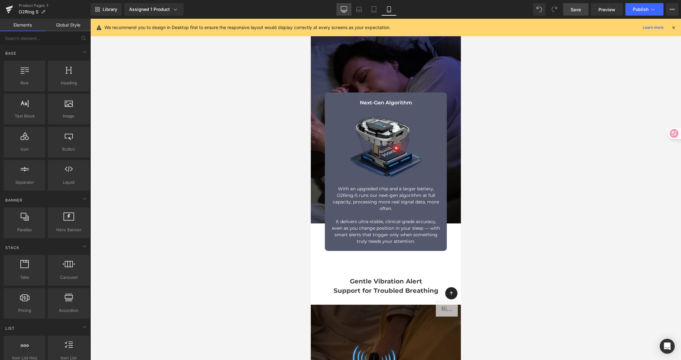
click at [345, 8] on icon at bounding box center [344, 9] width 6 height 6
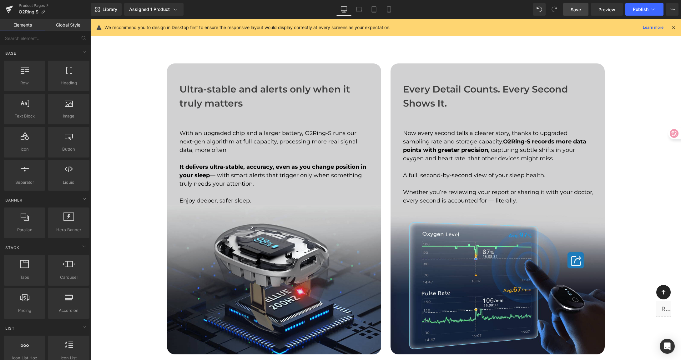
scroll to position [873, 0]
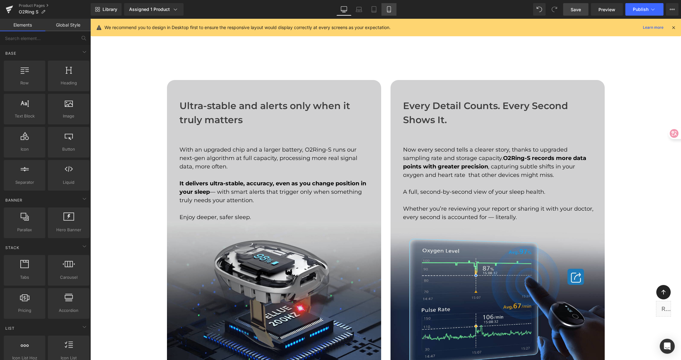
click at [389, 11] on icon at bounding box center [389, 9] width 6 height 6
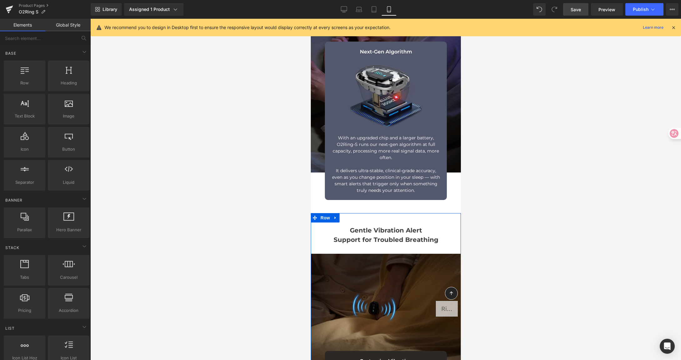
scroll to position [888, 0]
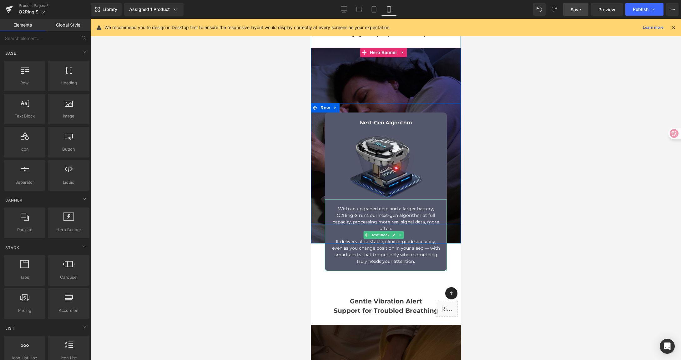
click at [381, 248] on p "It delivers ultra-stable, clinical-grade accuracy, even as you change position …" at bounding box center [385, 251] width 109 height 26
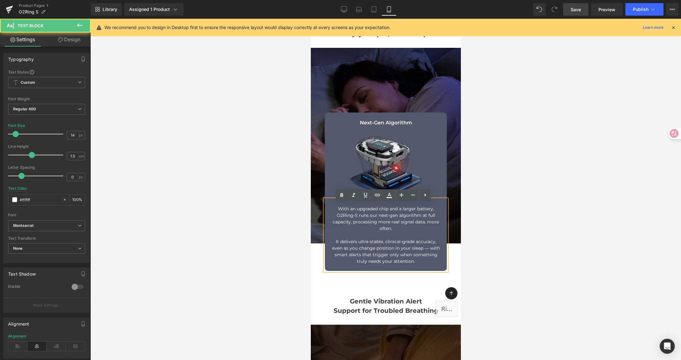
click at [408, 244] on p "It delivers ultra-stable, clinical-grade accuracy, even as you change position …" at bounding box center [385, 251] width 109 height 26
click at [425, 248] on p "It delivers ultra-stable, clinical-grade accuracy, even as you change position …" at bounding box center [385, 251] width 109 height 26
drag, startPoint x: 413, startPoint y: 246, endPoint x: 388, endPoint y: 245, distance: 25.6
click at [383, 247] on p "It delivers ultra-stable, clinical-grade accuracy, even as you change position …" at bounding box center [385, 251] width 109 height 26
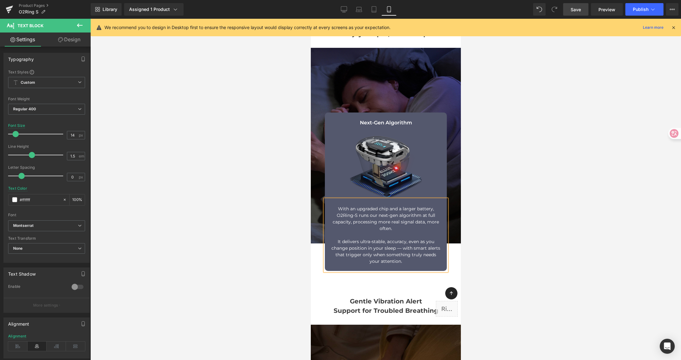
click at [497, 244] on div at bounding box center [385, 189] width 590 height 341
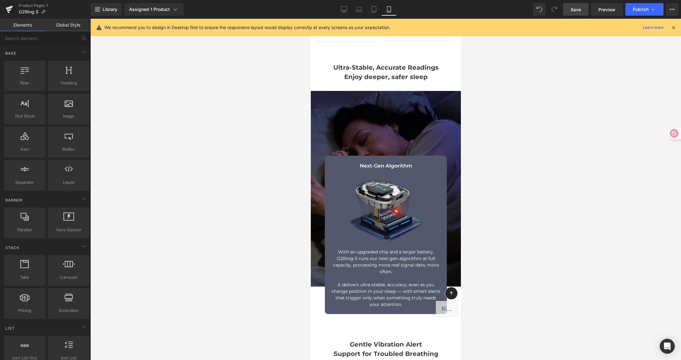
scroll to position [848, 0]
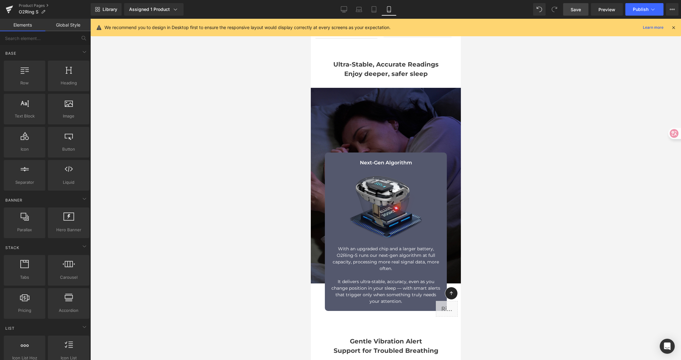
click at [575, 8] on span "Save" at bounding box center [575, 9] width 10 height 7
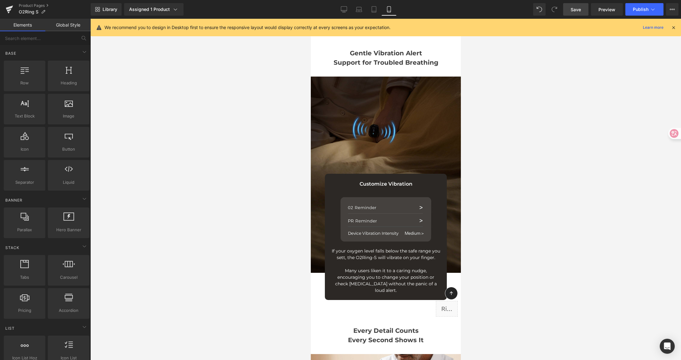
scroll to position [1136, 0]
click at [66, 113] on span "Image" at bounding box center [69, 116] width 38 height 7
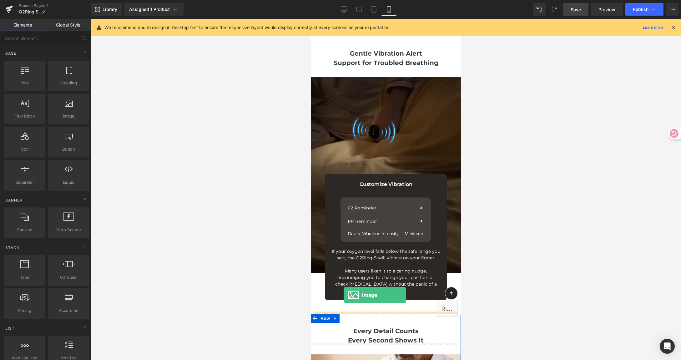
drag, startPoint x: 377, startPoint y: 131, endPoint x: 343, endPoint y: 295, distance: 167.1
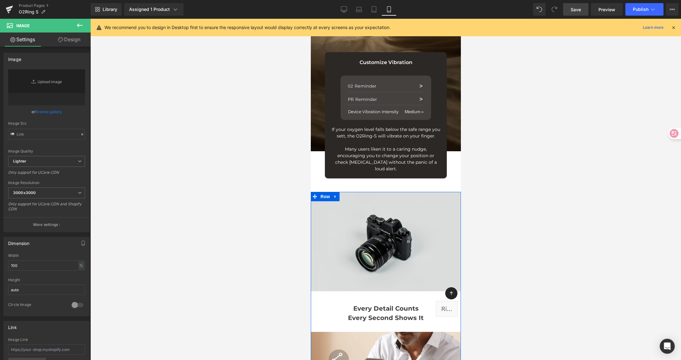
scroll to position [1262, 0]
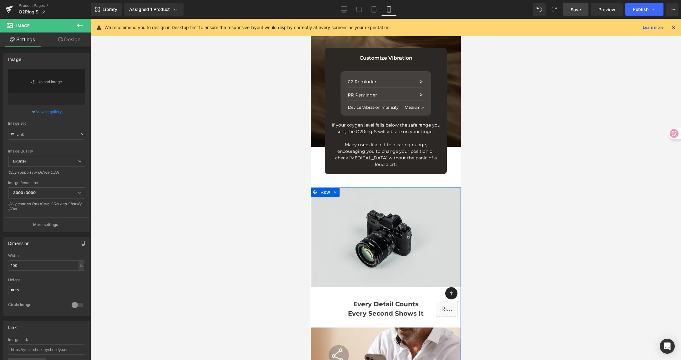
click at [375, 238] on img at bounding box center [385, 237] width 150 height 99
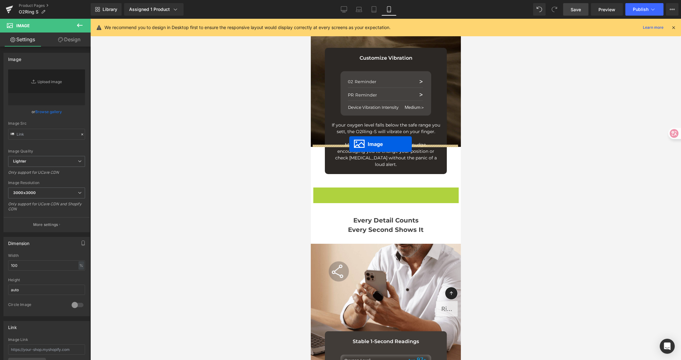
drag, startPoint x: 378, startPoint y: 235, endPoint x: 349, endPoint y: 144, distance: 95.9
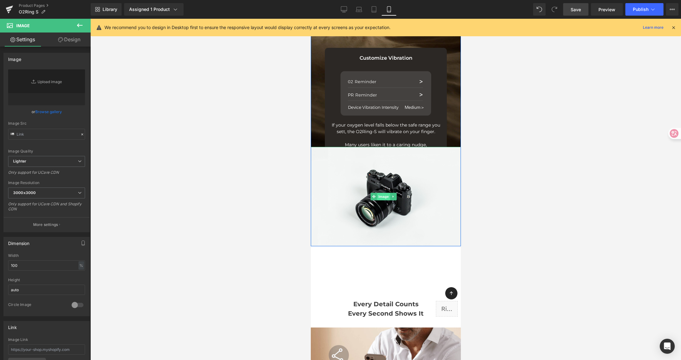
click at [389, 193] on span "Image" at bounding box center [383, 197] width 13 height 8
click at [64, 83] on link "Replace Image" at bounding box center [46, 87] width 77 height 36
type input "//[DOMAIN_NAME][URL]"
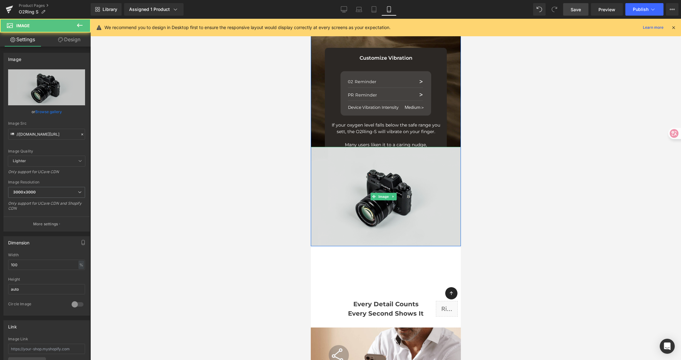
click at [401, 187] on img at bounding box center [385, 196] width 150 height 99
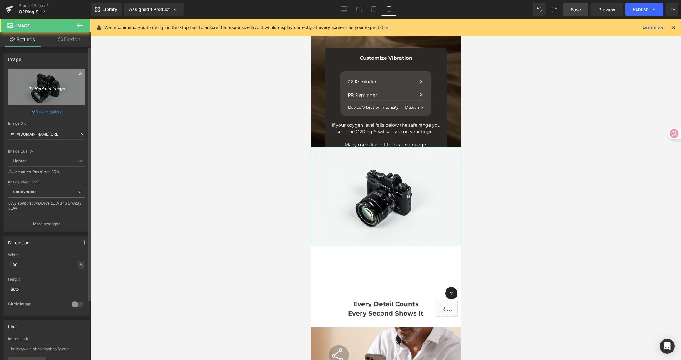
click at [24, 80] on link "Replace Image" at bounding box center [46, 87] width 77 height 36
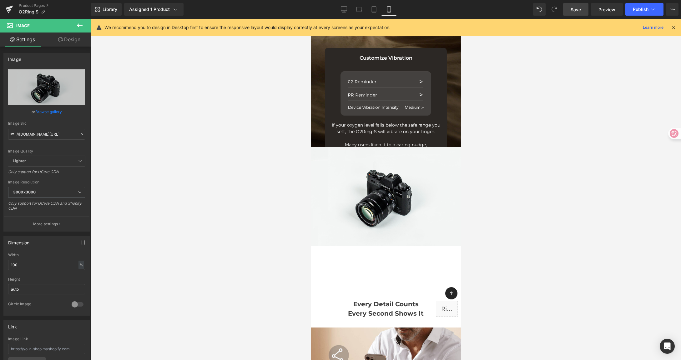
type input "C:\fakepath\vibrate on your finger.png"
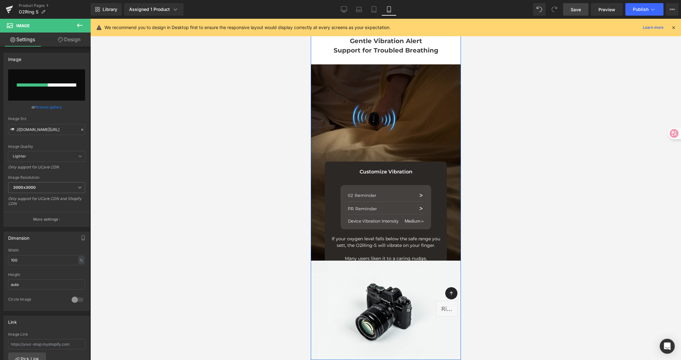
scroll to position [1145, 0]
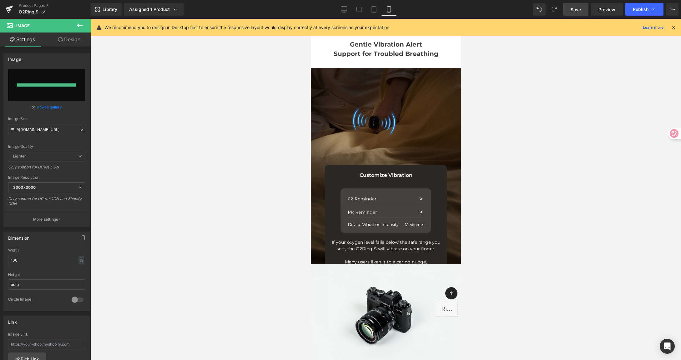
type input "[URL][DOMAIN_NAME]"
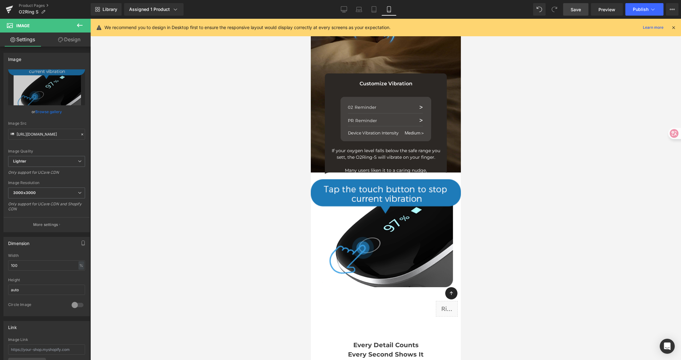
scroll to position [1347, 0]
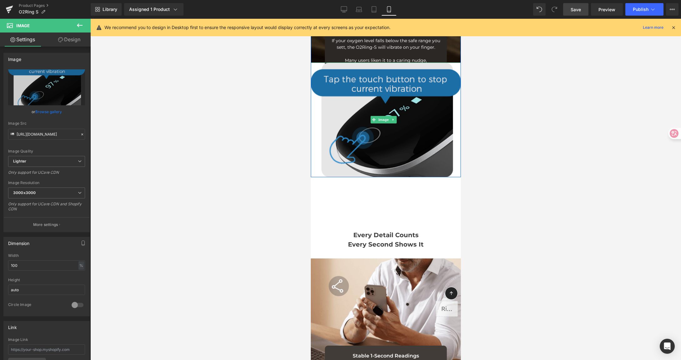
click at [383, 123] on img at bounding box center [385, 120] width 150 height 114
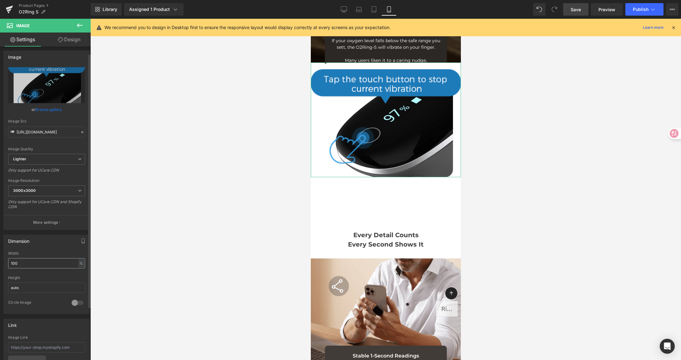
scroll to position [9, 0]
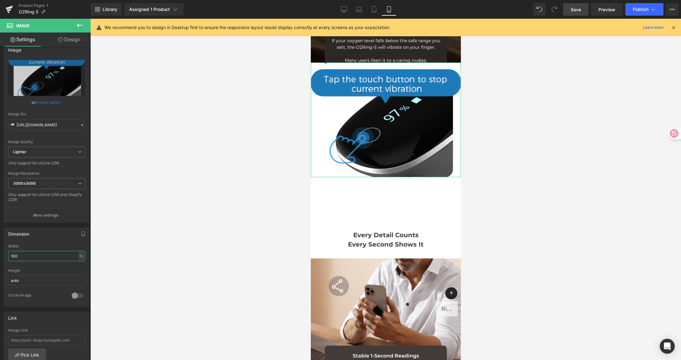
click at [0, 255] on html "Image You are previewing how the will restyle your page. You can not edit Eleme…" at bounding box center [340, 180] width 681 height 360
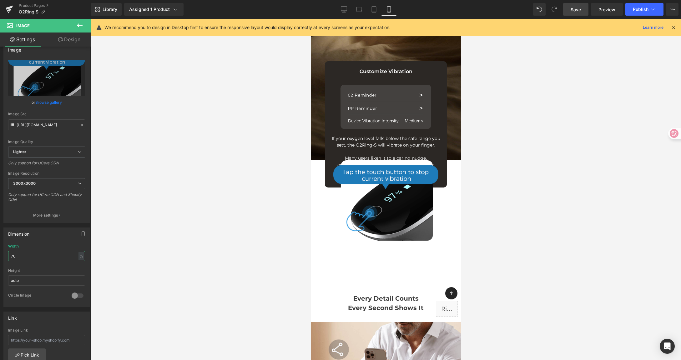
scroll to position [1236, 0]
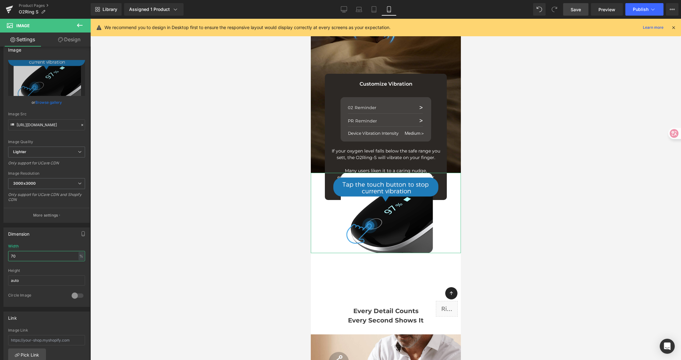
type input "70"
click at [74, 39] on link "Design" at bounding box center [69, 40] width 45 height 14
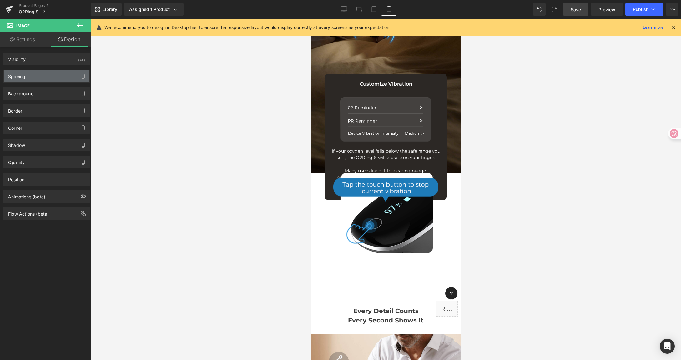
drag, startPoint x: 48, startPoint y: 81, endPoint x: 51, endPoint y: 82, distance: 3.3
click at [48, 81] on div "Spacing" at bounding box center [47, 76] width 86 height 12
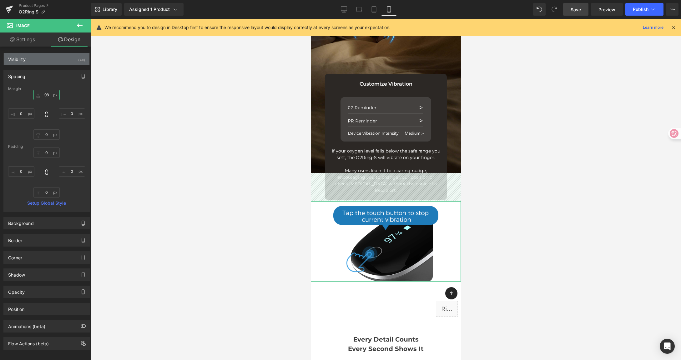
type input "98"
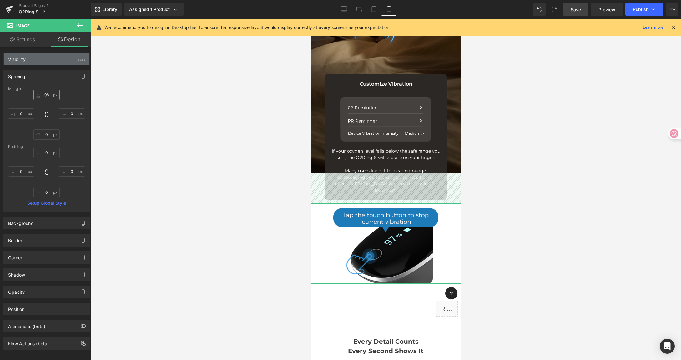
drag, startPoint x: 47, startPoint y: 94, endPoint x: 48, endPoint y: 64, distance: 30.6
click at [48, 64] on div "Visibility (All) 0|0|0|0 1 Show on Desktop 1 Show on Laptop 1 Show on Tablet 1 …" at bounding box center [46, 198] width 93 height 303
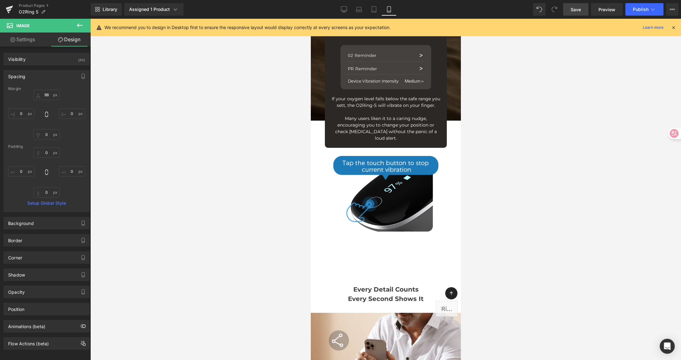
scroll to position [1290, 0]
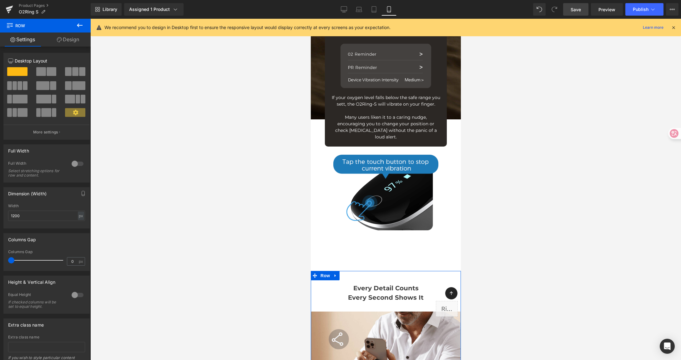
click at [69, 41] on link "Design" at bounding box center [67, 40] width 45 height 14
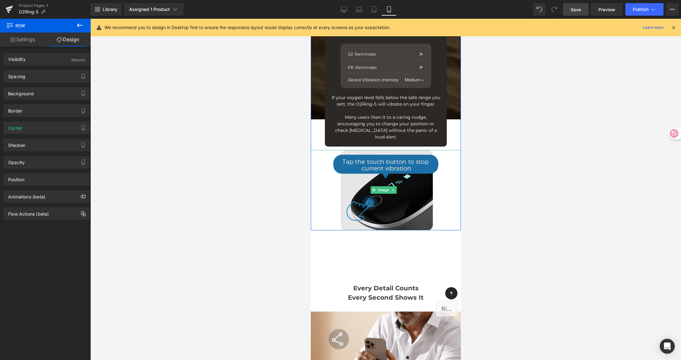
click at [371, 182] on img at bounding box center [385, 190] width 105 height 80
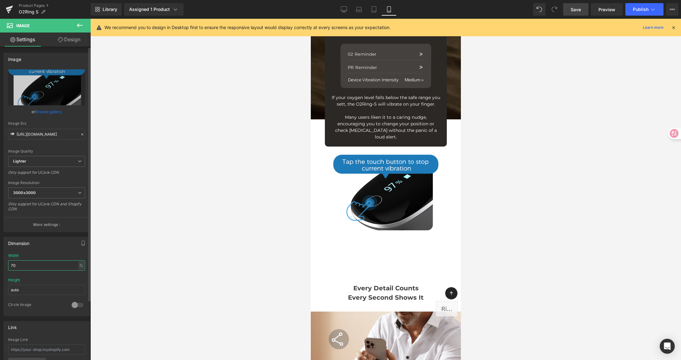
drag, startPoint x: 10, startPoint y: 265, endPoint x: 20, endPoint y: 263, distance: 10.5
click at [0, 261] on html "Image You are previewing how the will restyle your page. You can not edit Eleme…" at bounding box center [340, 180] width 681 height 360
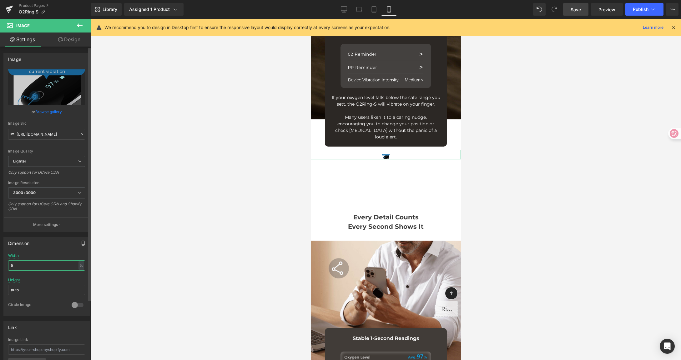
type input "50"
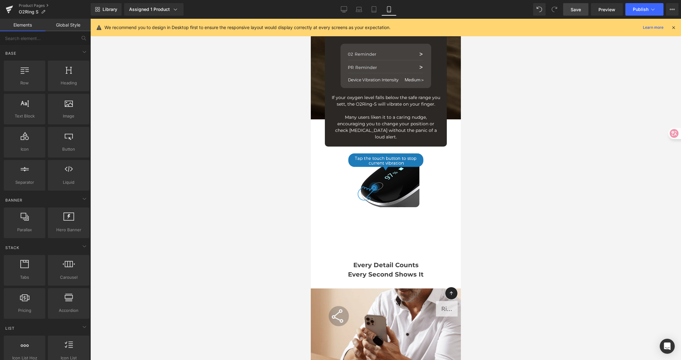
click at [596, 210] on div at bounding box center [385, 189] width 590 height 341
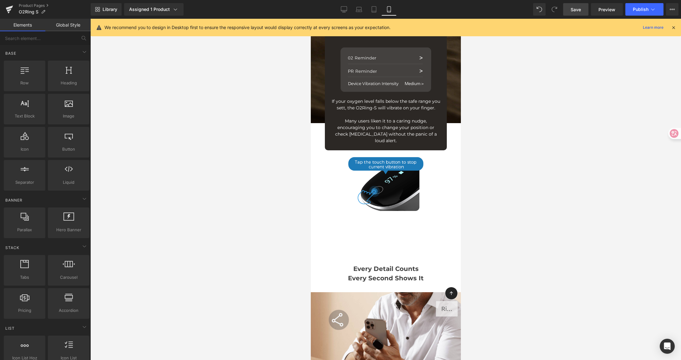
scroll to position [1309, 0]
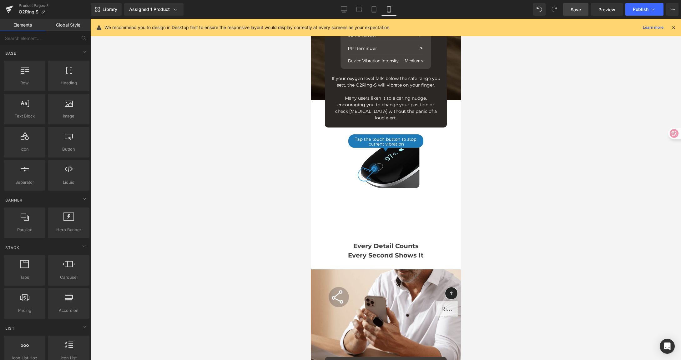
click at [387, 157] on span "Image" at bounding box center [383, 160] width 13 height 8
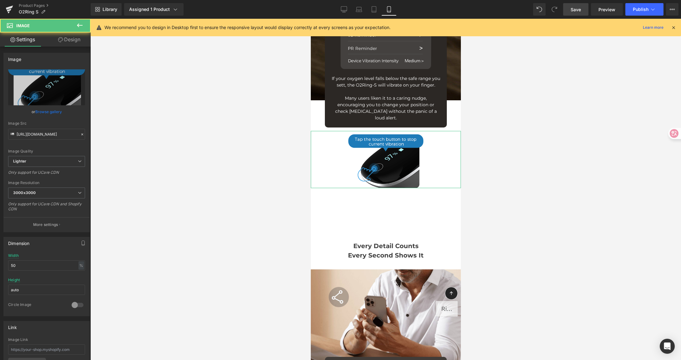
click at [56, 33] on link "Design" at bounding box center [69, 40] width 45 height 14
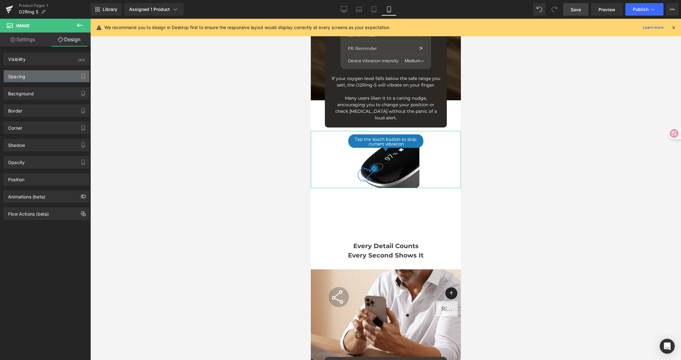
type input "98"
type input "0"
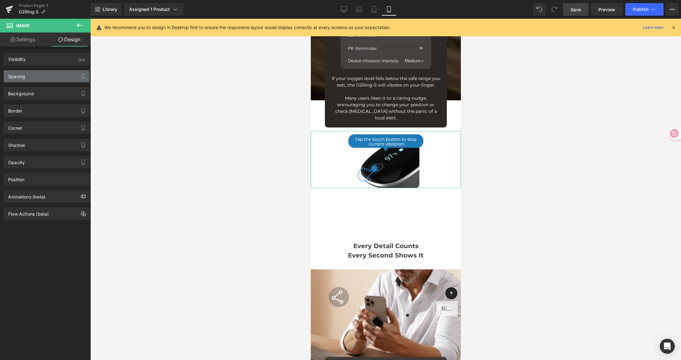
type input "0"
click at [47, 77] on div "Spacing" at bounding box center [47, 76] width 86 height 12
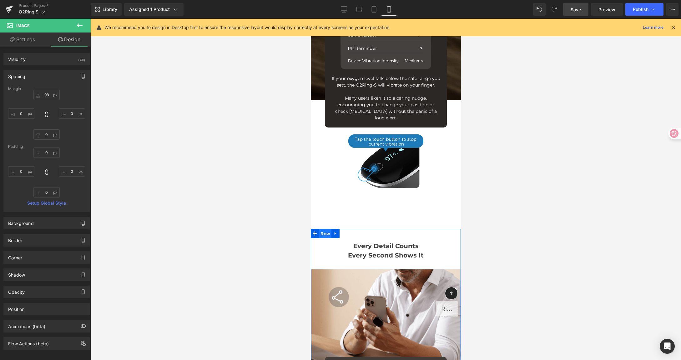
drag, startPoint x: 324, startPoint y: 228, endPoint x: 468, endPoint y: 124, distance: 177.0
click at [324, 229] on span "Row" at bounding box center [324, 233] width 13 height 9
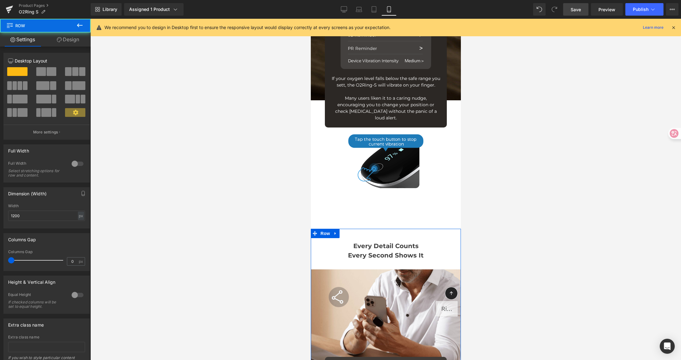
click at [68, 40] on link "Design" at bounding box center [67, 40] width 45 height 14
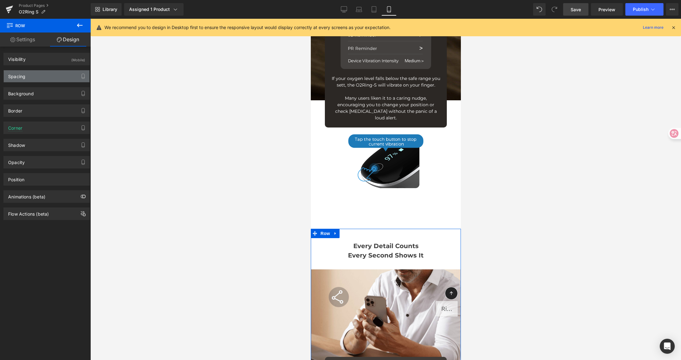
click at [51, 72] on div "Spacing" at bounding box center [47, 76] width 86 height 12
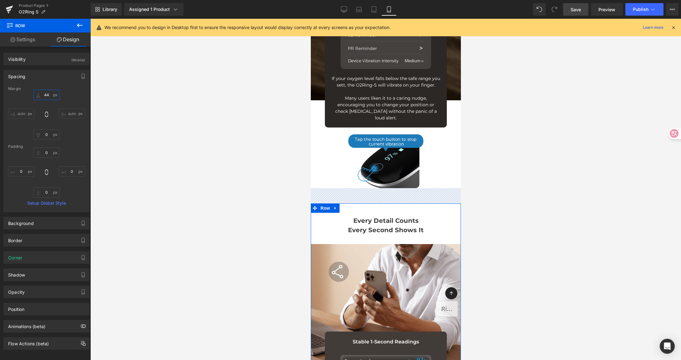
type input "42"
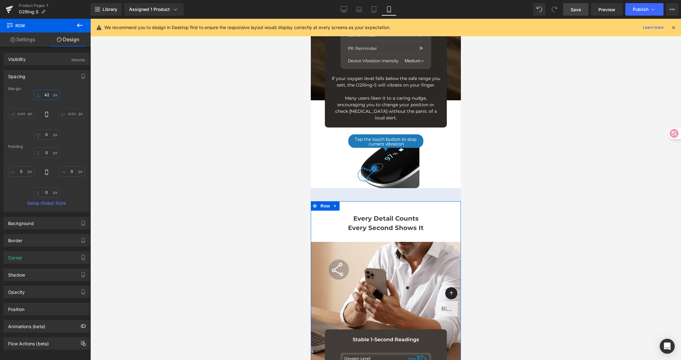
drag, startPoint x: 48, startPoint y: 95, endPoint x: 51, endPoint y: 123, distance: 27.7
click at [51, 123] on div "42px 42 auto auto 0px 0 auto auto" at bounding box center [46, 115] width 77 height 50
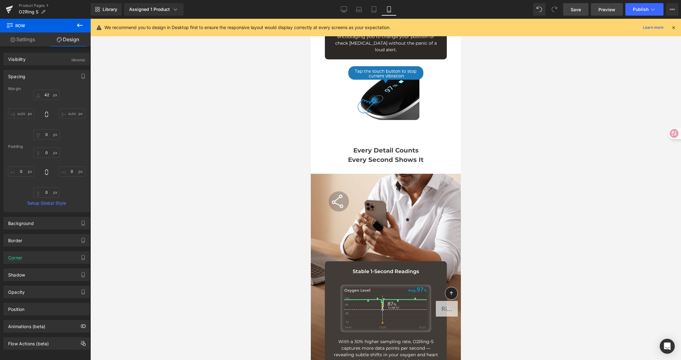
scroll to position [1371, 0]
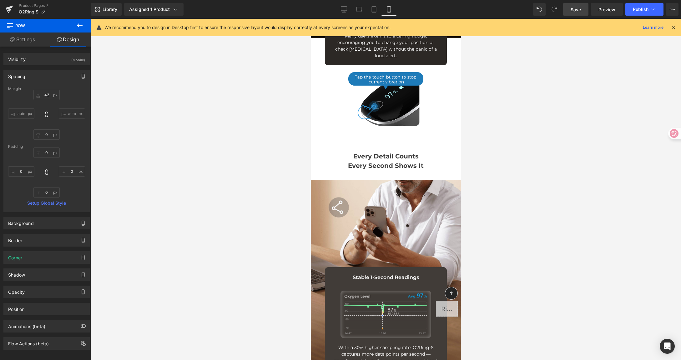
click at [573, 8] on span "Save" at bounding box center [575, 9] width 10 height 7
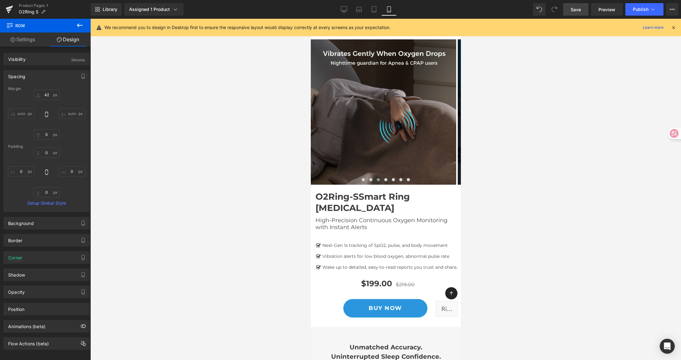
scroll to position [0, 0]
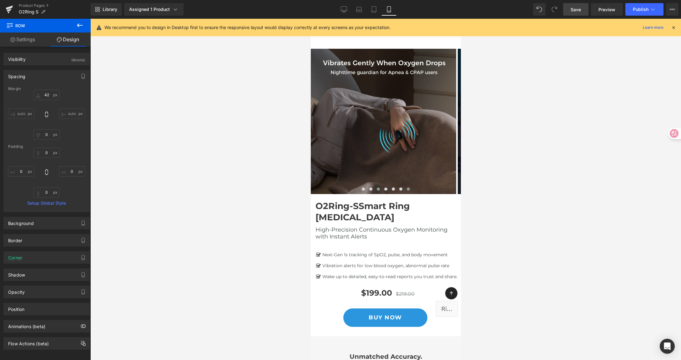
click at [406, 190] on span at bounding box center [407, 189] width 3 height 3
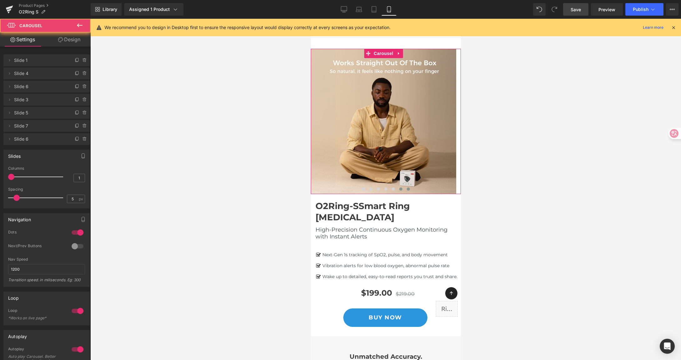
click at [399, 189] on span at bounding box center [400, 189] width 3 height 3
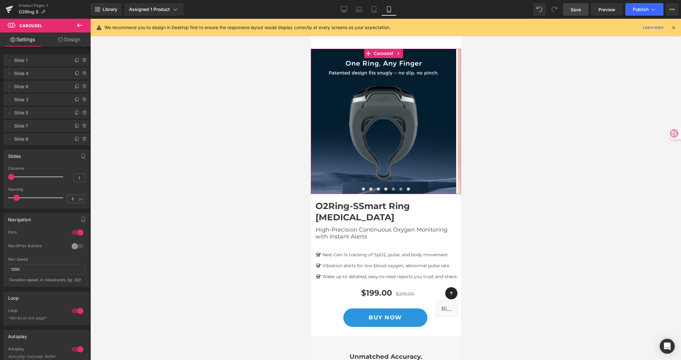
click at [392, 189] on span at bounding box center [392, 189] width 3 height 3
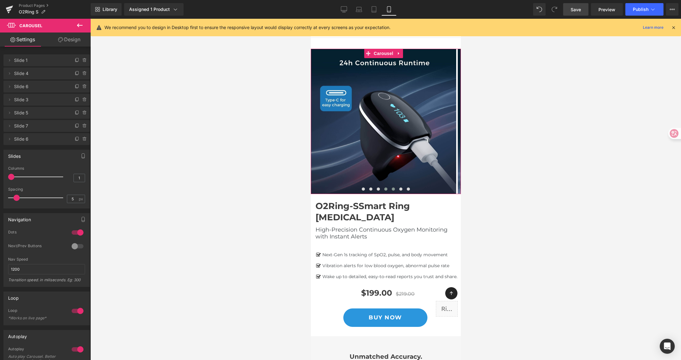
click at [385, 189] on button at bounding box center [386, 189] width 8 height 6
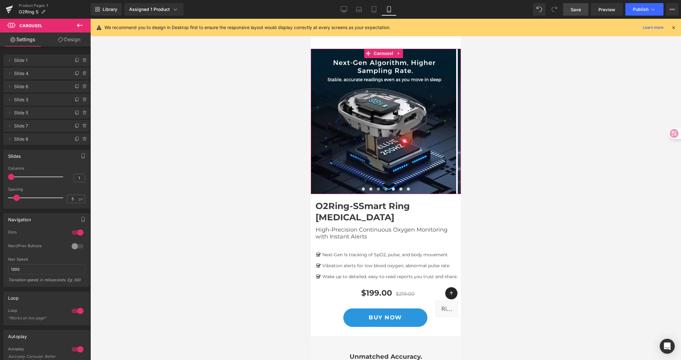
click at [376, 189] on span at bounding box center [377, 189] width 3 height 3
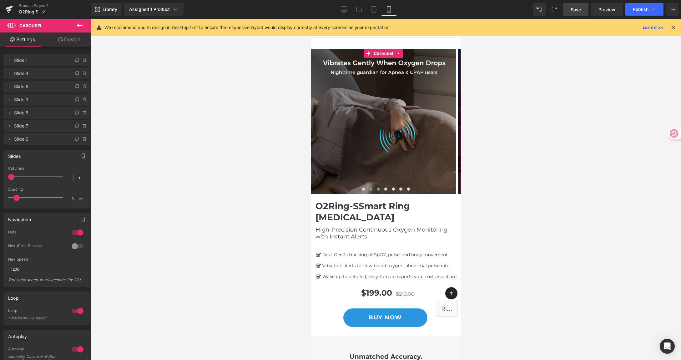
click at [369, 189] on span at bounding box center [370, 189] width 3 height 3
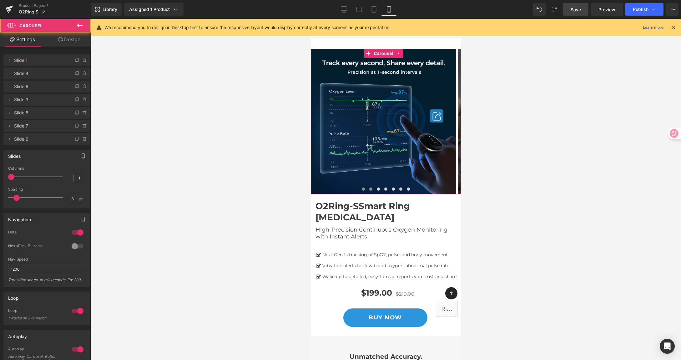
click at [361, 189] on span at bounding box center [362, 189] width 3 height 3
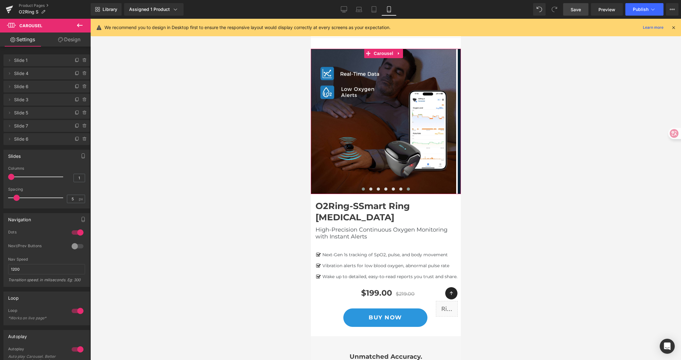
click at [406, 190] on span at bounding box center [407, 189] width 3 height 3
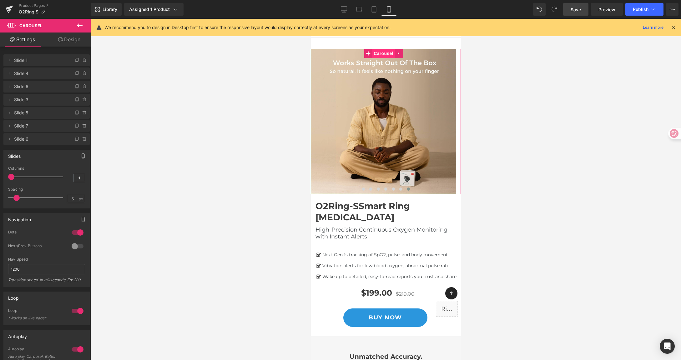
click at [388, 51] on span "Carousel" at bounding box center [383, 53] width 23 height 9
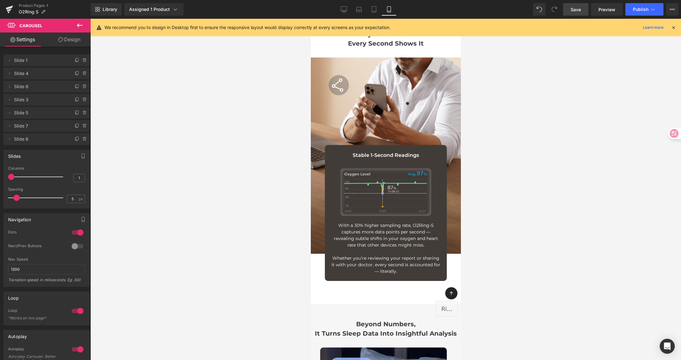
scroll to position [1492, 0]
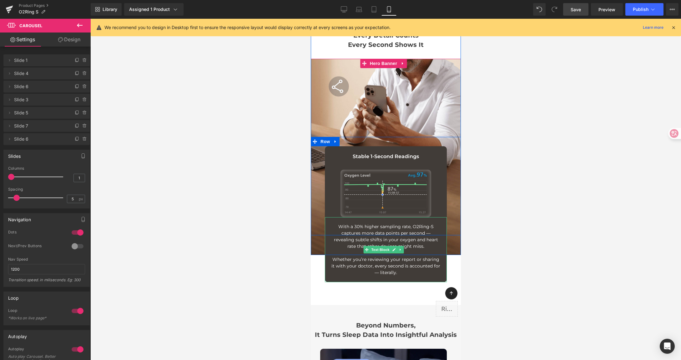
drag, startPoint x: 368, startPoint y: 218, endPoint x: 360, endPoint y: 218, distance: 8.1
click at [367, 223] on p "With a 30% higher sampling rate, O2Ring-S captures more data points per second …" at bounding box center [385, 236] width 109 height 26
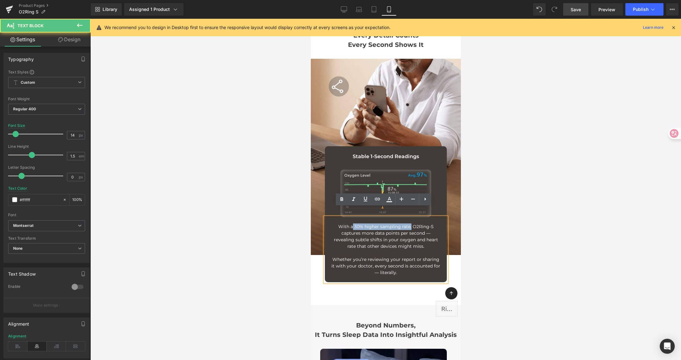
drag, startPoint x: 349, startPoint y: 218, endPoint x: 408, endPoint y: 216, distance: 59.7
click at [408, 223] on p "With a 30% higher sampling rate, O2Ring-S captures more data points per second …" at bounding box center [385, 236] width 109 height 26
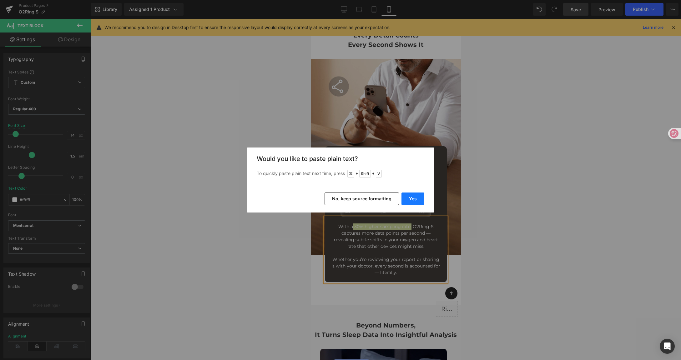
click at [412, 201] on button "Yes" at bounding box center [412, 199] width 23 height 13
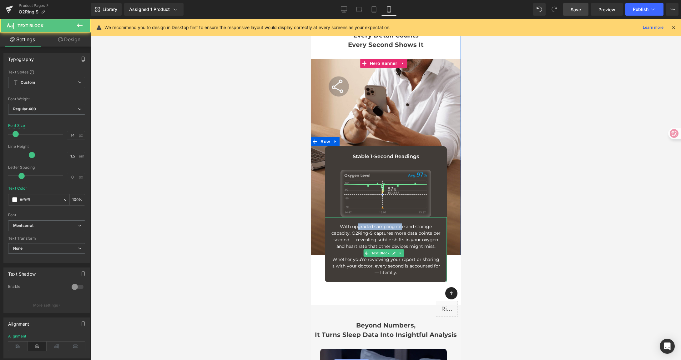
drag, startPoint x: 352, startPoint y: 213, endPoint x: 398, endPoint y: 214, distance: 46.6
click at [398, 223] on p "With upgraded sampling rate and storage capacity, O2Ring-S captures more data p…" at bounding box center [385, 236] width 109 height 26
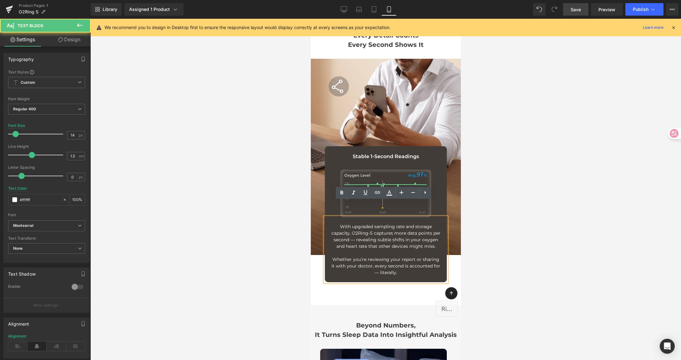
click at [408, 223] on p "With upgraded sampling rate and storage capacity, O2Ring-S captures more data p…" at bounding box center [385, 236] width 109 height 26
click at [358, 223] on p "With upgraded sampling rate and storage capacity, O2Ring-S captures more data p…" at bounding box center [385, 236] width 109 height 26
click at [370, 223] on p "With upgraded sampling rate and storage capacity, O2Ring-S captures more data p…" at bounding box center [385, 236] width 109 height 26
click at [397, 223] on p "With upgraded sampling rate and storage capacity, O2Ring-S captures more data p…" at bounding box center [385, 236] width 109 height 26
click at [411, 223] on p "With upgraded sampling rate and storage capacity, O2Ring-S captures more data p…" at bounding box center [385, 236] width 109 height 26
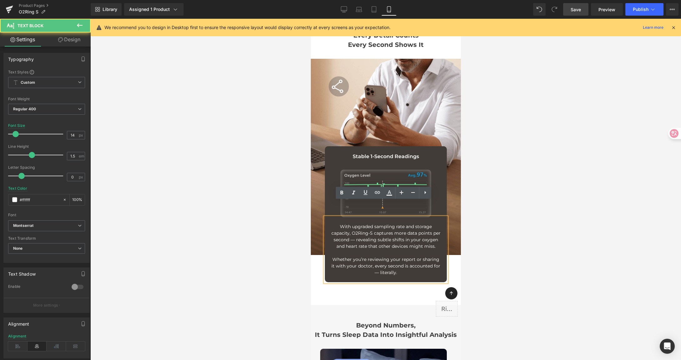
click at [427, 223] on p "With upgraded sampling rate and storage capacity, O2Ring-S captures more data p…" at bounding box center [385, 236] width 109 height 26
click at [407, 223] on p "With upgraded sampling rate and storage capacity, O2Ring-S captures more data p…" at bounding box center [385, 236] width 109 height 26
drag, startPoint x: 363, startPoint y: 221, endPoint x: 359, endPoint y: 224, distance: 4.8
click at [363, 223] on p "With upgraded sampling rate and storage capacity, O2Ring-S captures more data p…" at bounding box center [385, 236] width 109 height 26
drag, startPoint x: 353, startPoint y: 217, endPoint x: 429, endPoint y: 239, distance: 79.6
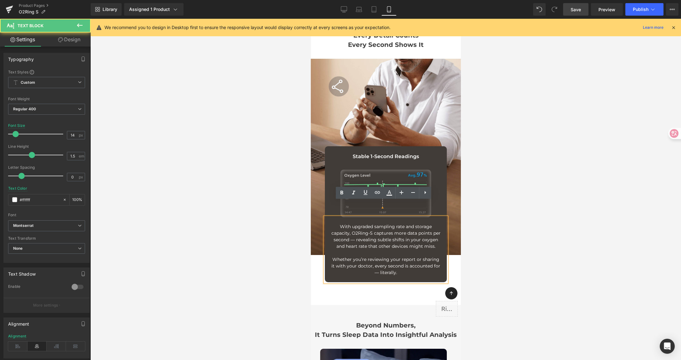
click at [429, 239] on p "With upgraded sampling rate and storage capacity, O2Ring-S captures more data p…" at bounding box center [385, 236] width 109 height 26
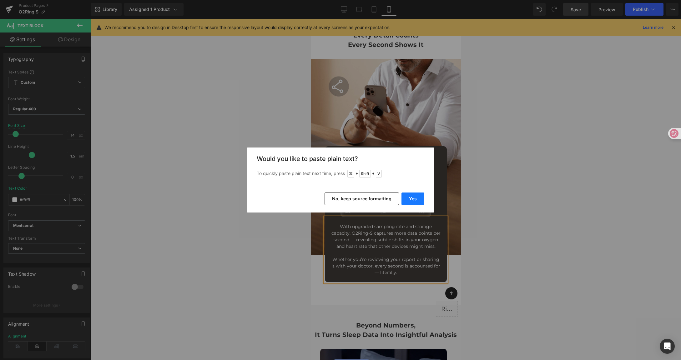
click at [410, 193] on button "Yes" at bounding box center [412, 199] width 23 height 13
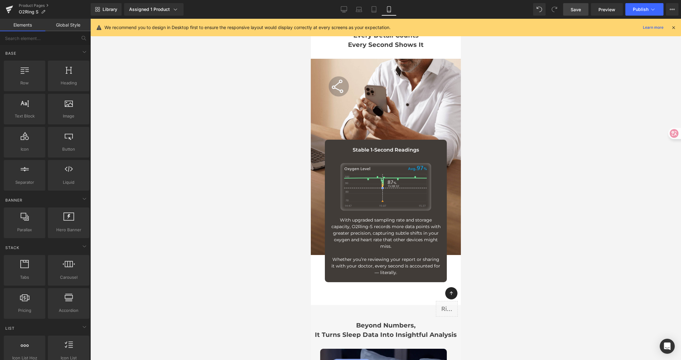
click at [507, 220] on div at bounding box center [385, 189] width 590 height 341
click at [412, 217] on p "With upgraded sampling rate and storage capacity, O2Ring-S records more data po…" at bounding box center [385, 233] width 109 height 33
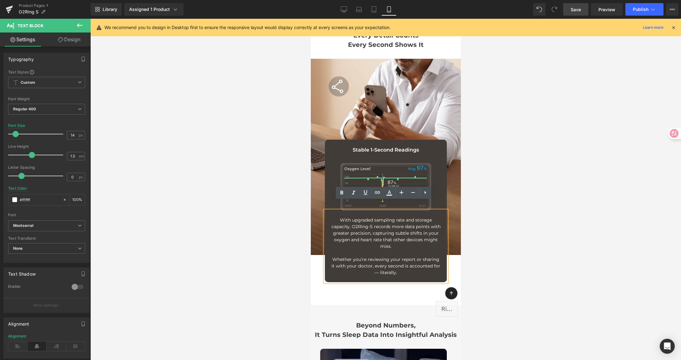
drag, startPoint x: 329, startPoint y: 209, endPoint x: 417, endPoint y: 238, distance: 92.1
click at [417, 238] on div "With upgraded sampling rate and storage capacity, O2Ring-S records more data po…" at bounding box center [385, 247] width 122 height 72
copy p "With upgraded sampling rate and storage capacity, O2Ring-S records more data po…"
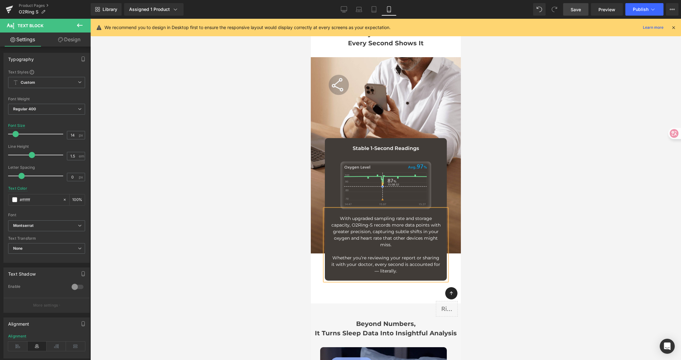
scroll to position [1494, 0]
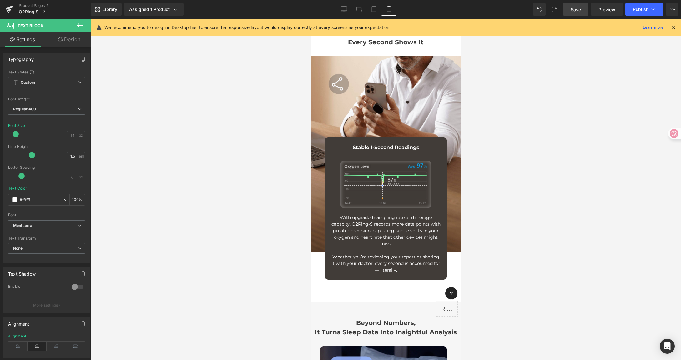
click at [489, 209] on div at bounding box center [385, 189] width 590 height 341
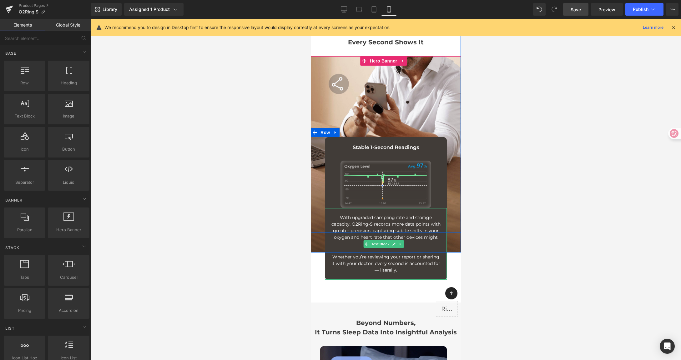
click at [421, 214] on p "With upgraded sampling rate and storage capacity, O2Ring-S records more data po…" at bounding box center [385, 230] width 109 height 33
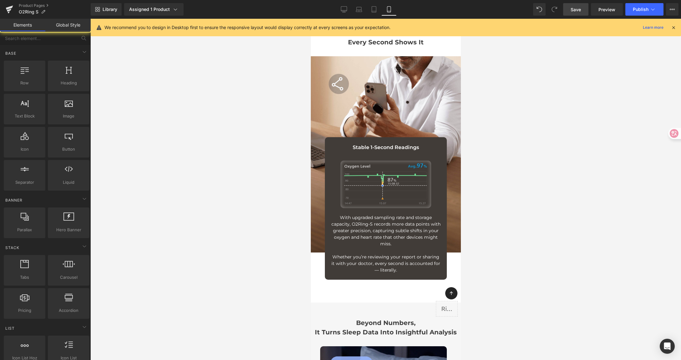
click at [488, 208] on div at bounding box center [385, 189] width 590 height 341
click at [565, 190] on div at bounding box center [385, 189] width 590 height 341
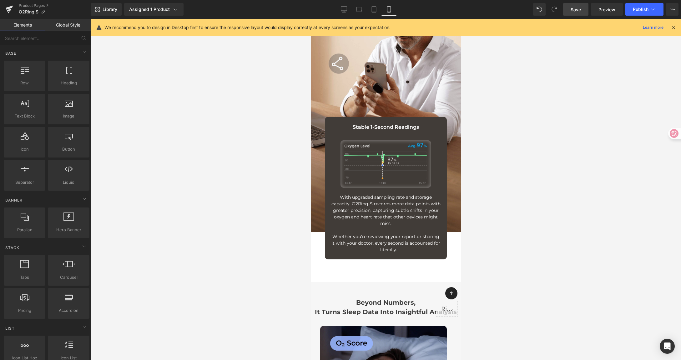
scroll to position [1530, 0]
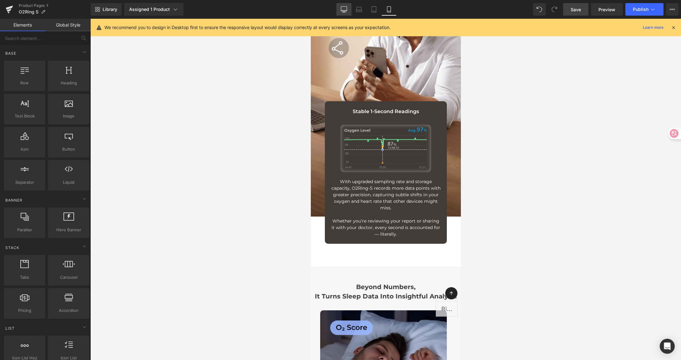
click at [341, 11] on icon at bounding box center [344, 9] width 6 height 6
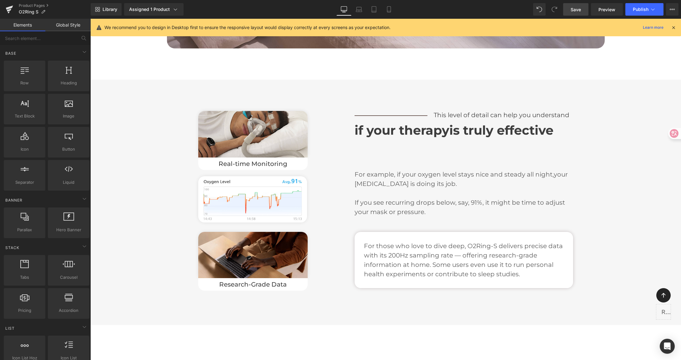
scroll to position [4070, 0]
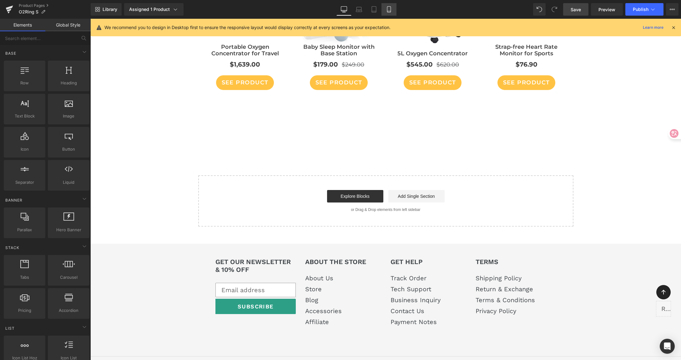
click at [395, 7] on link "Mobile" at bounding box center [388, 9] width 15 height 13
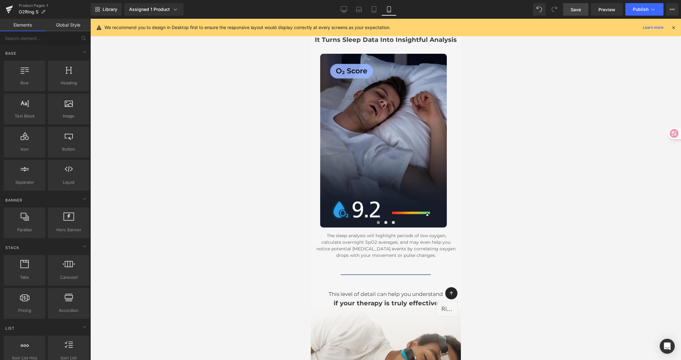
scroll to position [1793, 0]
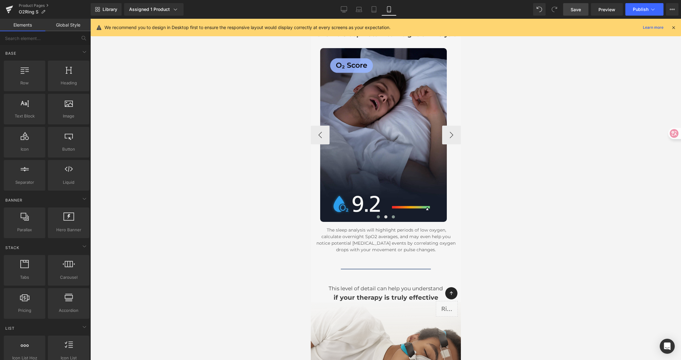
click at [393, 214] on button at bounding box center [393, 217] width 8 height 6
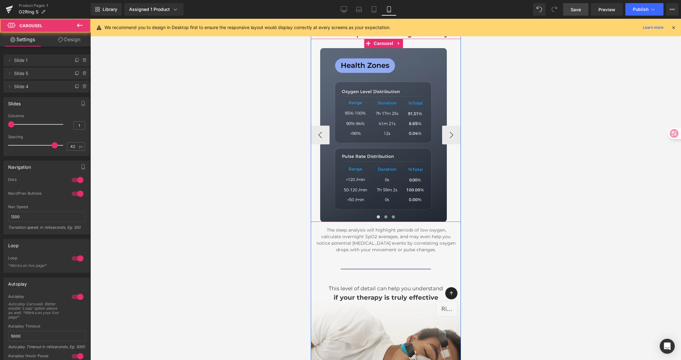
click at [384, 215] on span at bounding box center [385, 216] width 3 height 3
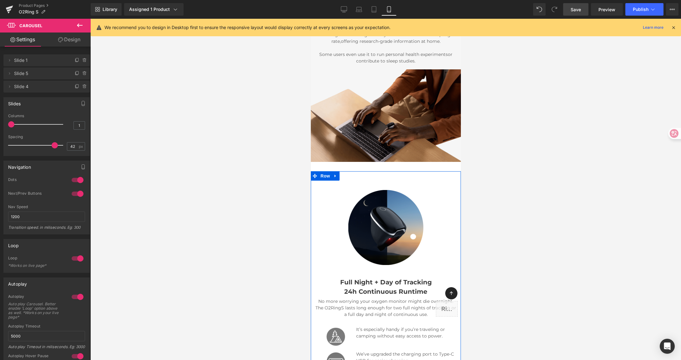
scroll to position [2398, 0]
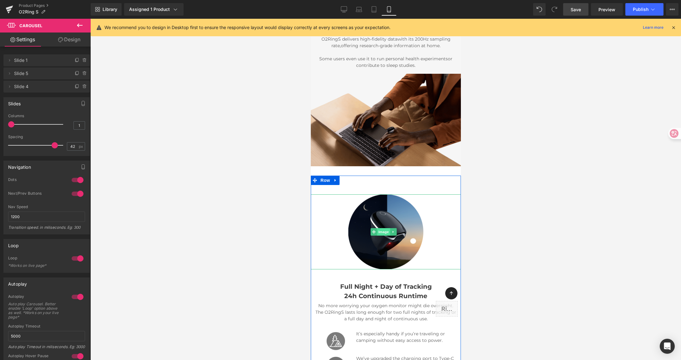
click at [381, 228] on span "Image" at bounding box center [383, 232] width 13 height 8
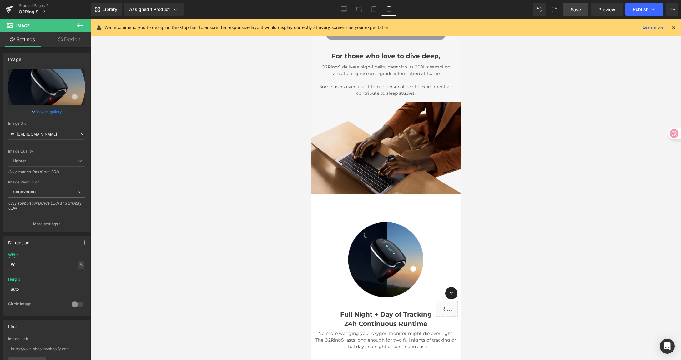
scroll to position [2398, 0]
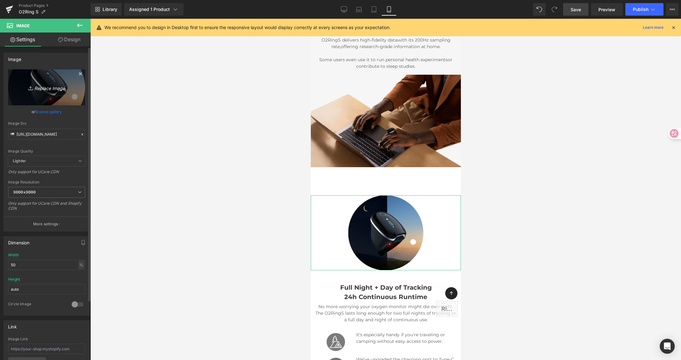
click at [50, 88] on icon "Replace Image" at bounding box center [47, 87] width 50 height 8
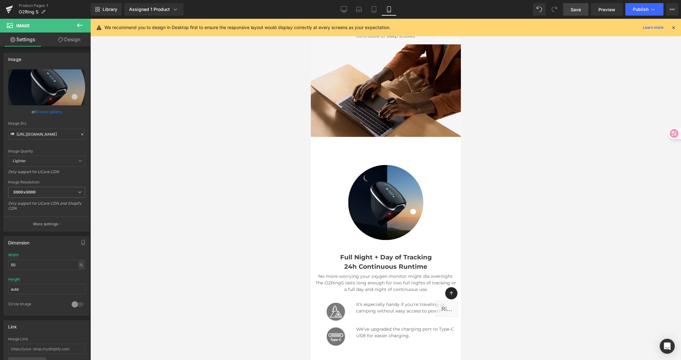
scroll to position [2429, 0]
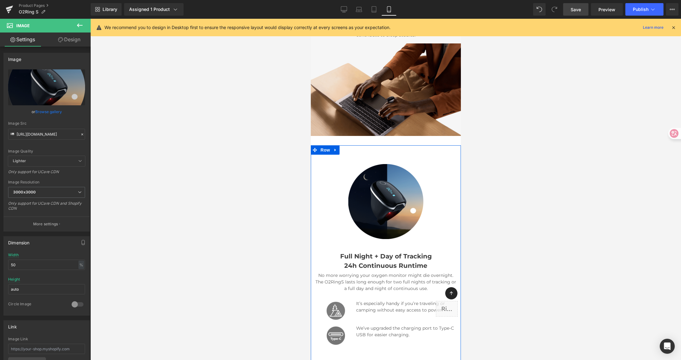
click at [345, 225] on div "Image Full Night + Day of Tracking 24h Continuous Runtime Heading No more worry…" at bounding box center [385, 246] width 150 height 203
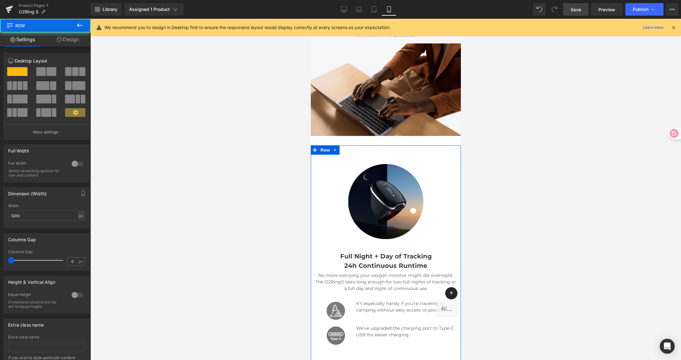
click at [340, 253] on span "Full Night + Day of Tracking" at bounding box center [386, 257] width 92 height 8
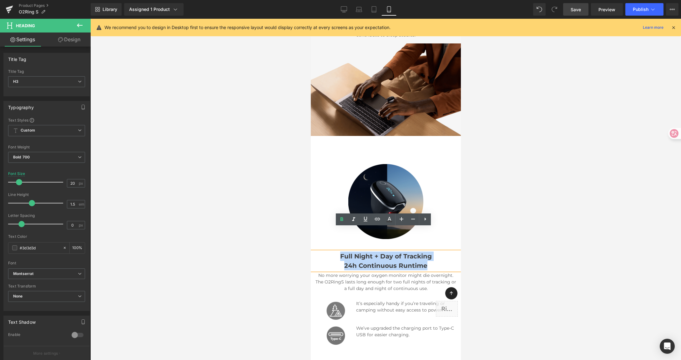
drag, startPoint x: 343, startPoint y: 232, endPoint x: 498, endPoint y: 244, distance: 155.2
paste div
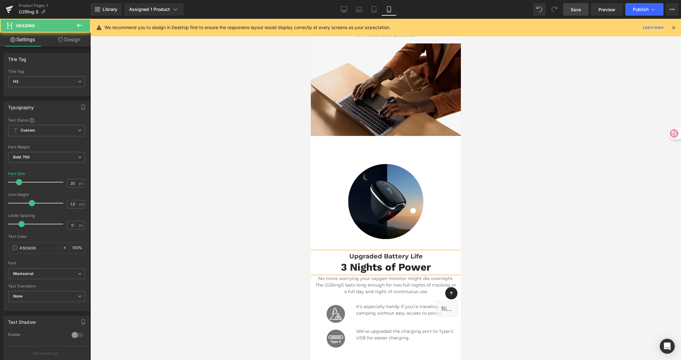
click at [426, 252] on h3 "Upgraded Battery Life" at bounding box center [385, 256] width 150 height 9
click at [340, 261] on div "3 Nights of Power" at bounding box center [385, 267] width 150 height 13
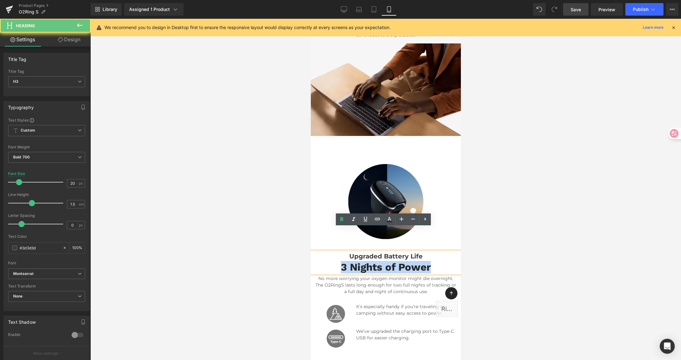
drag, startPoint x: 440, startPoint y: 242, endPoint x: 780, endPoint y: 261, distance: 340.9
copy div "3 Nights of Power"
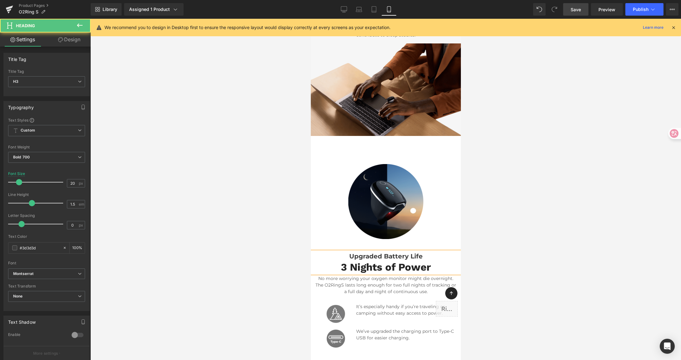
click at [421, 252] on h3 "Upgraded Battery Life" at bounding box center [385, 256] width 150 height 9
click at [390, 252] on h3 "Upgraded Battery Life3 Nights of Power" at bounding box center [385, 256] width 150 height 9
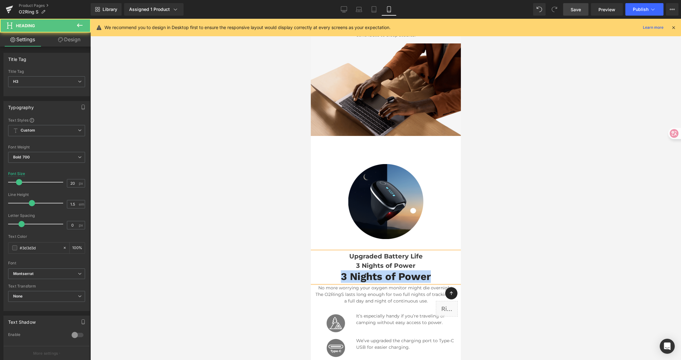
drag, startPoint x: 323, startPoint y: 252, endPoint x: 458, endPoint y: 255, distance: 135.0
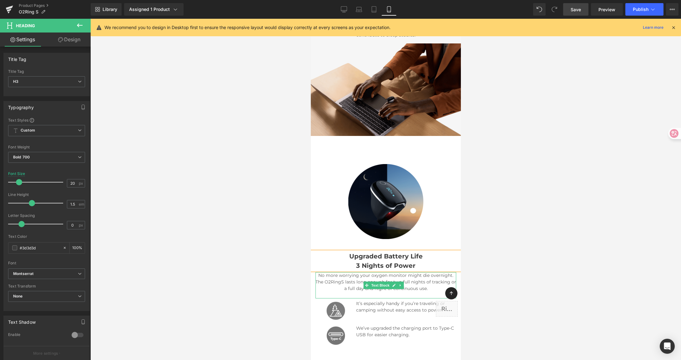
click at [318, 273] on span "No more worrying your oxygen monitor might die overnight. The O2RingS lasts lon…" at bounding box center [385, 282] width 141 height 19
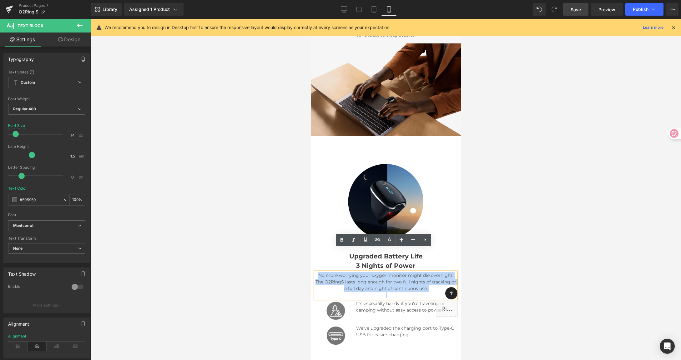
drag, startPoint x: 317, startPoint y: 253, endPoint x: 454, endPoint y: 271, distance: 138.6
click at [454, 271] on div "Image Upgraded Battery Life 3 Nights of Power Heading No more worrying your oxy…" at bounding box center [385, 246] width 150 height 203
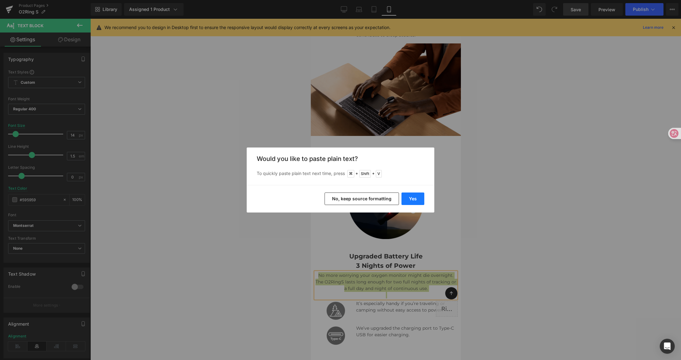
drag, startPoint x: 413, startPoint y: 196, endPoint x: 104, endPoint y: 178, distance: 309.0
click at [413, 196] on button "Yes" at bounding box center [412, 199] width 23 height 13
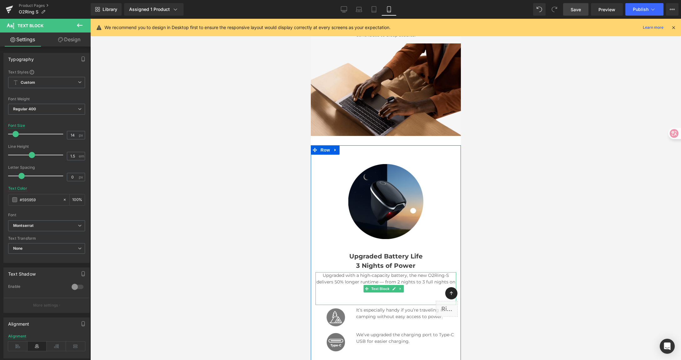
click at [383, 292] on p at bounding box center [385, 295] width 141 height 7
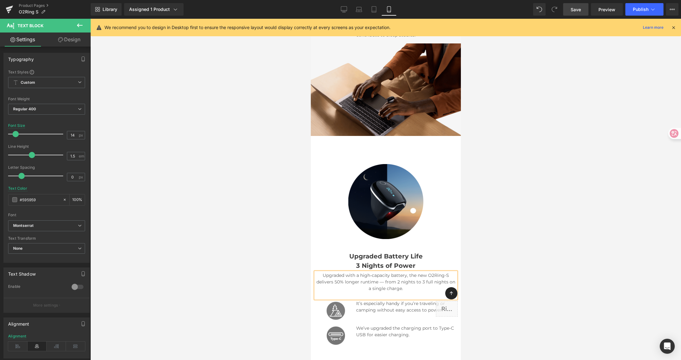
click at [577, 263] on div at bounding box center [385, 189] width 590 height 341
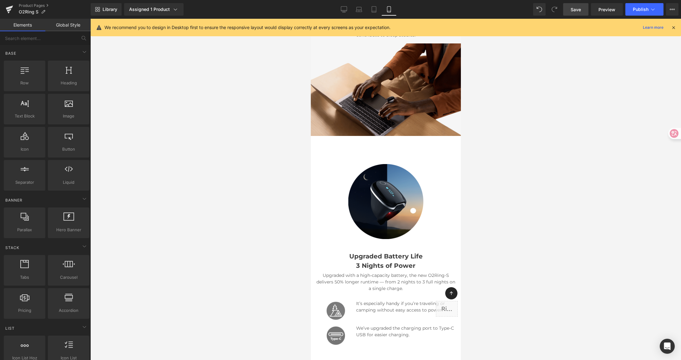
click at [383, 301] on span "It’s especially handy if you’re traveling or camping without easy access to pow…" at bounding box center [400, 307] width 89 height 12
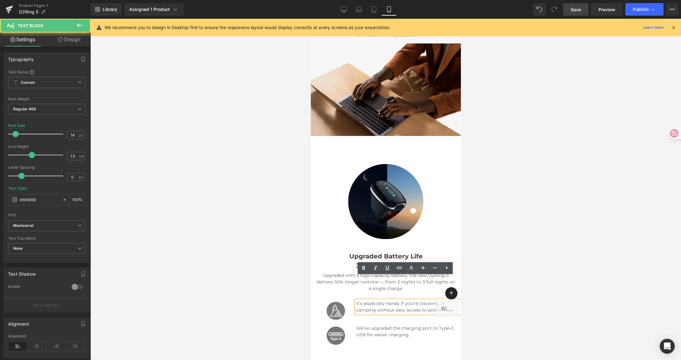
click at [361, 301] on span "It’s especially handy if you’re traveling or camping without easy access to pow…" at bounding box center [400, 307] width 89 height 12
click at [372, 301] on span "It’s especially handy if you’re traveling or camping without easy access to pow…" at bounding box center [400, 307] width 89 height 12
click at [527, 274] on div at bounding box center [385, 189] width 590 height 341
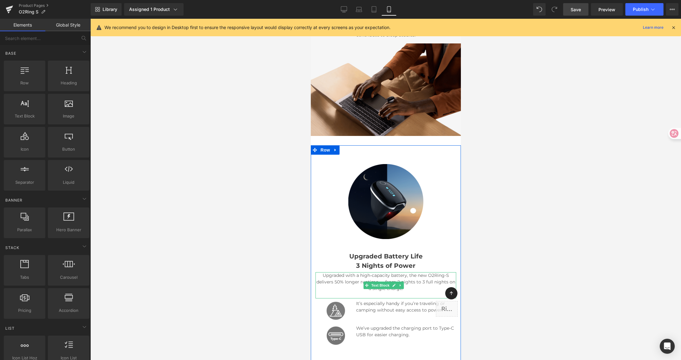
click at [415, 272] on p "Upgraded with a high-capacity battery, the new O2Ring-S delivers 50% longer run…" at bounding box center [385, 282] width 141 height 20
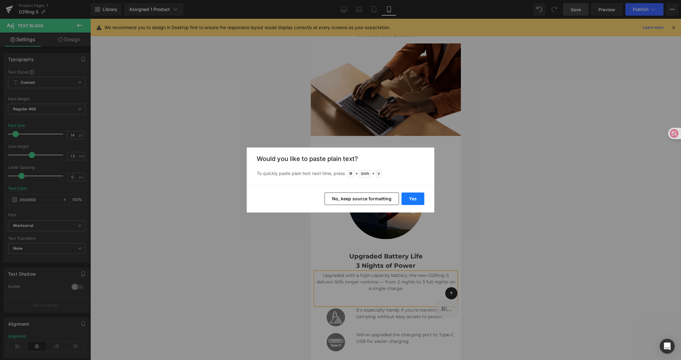
click at [411, 196] on button "Yes" at bounding box center [412, 199] width 23 height 13
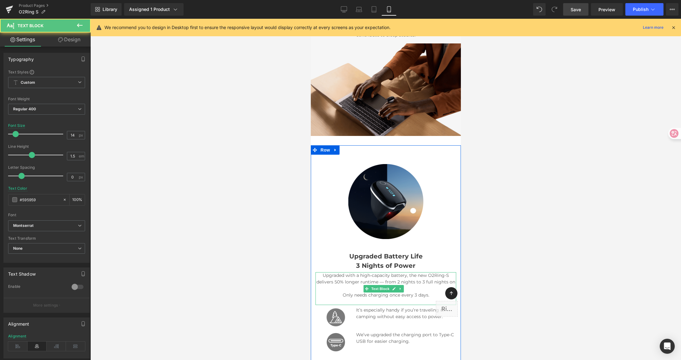
click at [332, 292] on p "Only needs charging once every 3 days." at bounding box center [385, 295] width 141 height 7
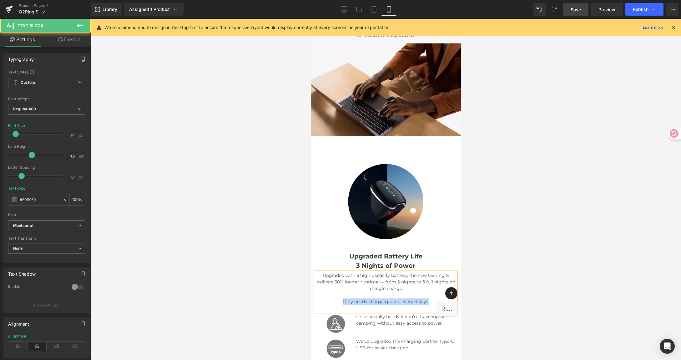
drag, startPoint x: 441, startPoint y: 276, endPoint x: 361, endPoint y: 251, distance: 83.9
click at [331, 298] on p "Only needs charging once every 3 days." at bounding box center [385, 301] width 141 height 7
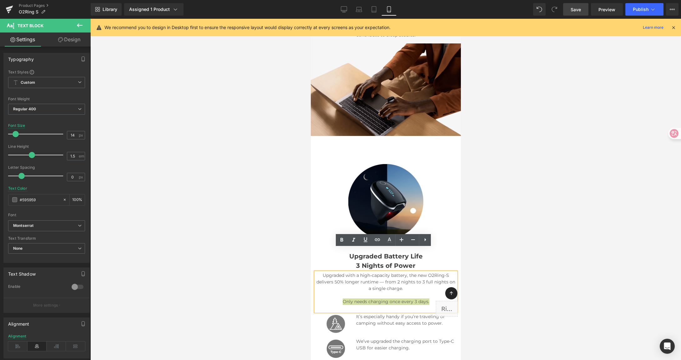
drag, startPoint x: 341, startPoint y: 240, endPoint x: 483, endPoint y: 245, distance: 142.3
click at [341, 240] on icon at bounding box center [342, 240] width 8 height 8
drag, startPoint x: 133, startPoint y: 226, endPoint x: 579, endPoint y: 237, distance: 447.0
click at [580, 240] on div at bounding box center [385, 189] width 590 height 341
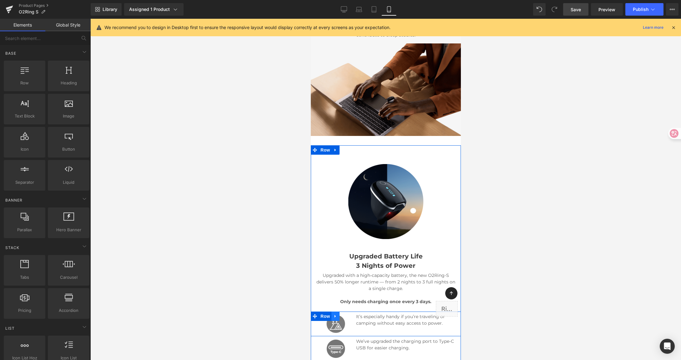
click at [338, 312] on link at bounding box center [335, 316] width 8 height 9
click at [349, 312] on link at bounding box center [351, 316] width 8 height 9
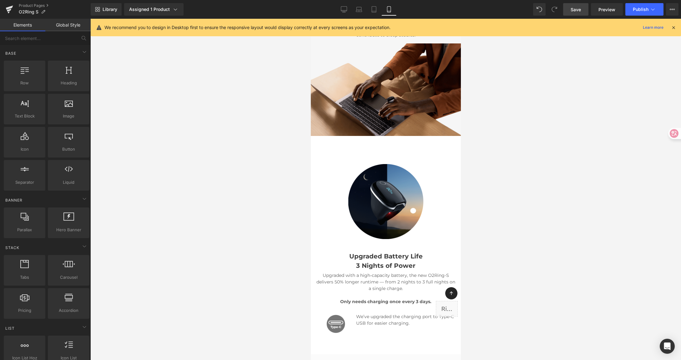
click at [361, 313] on p "We’ve upgraded the charging port to Type-C USB for easier charging." at bounding box center [406, 319] width 100 height 13
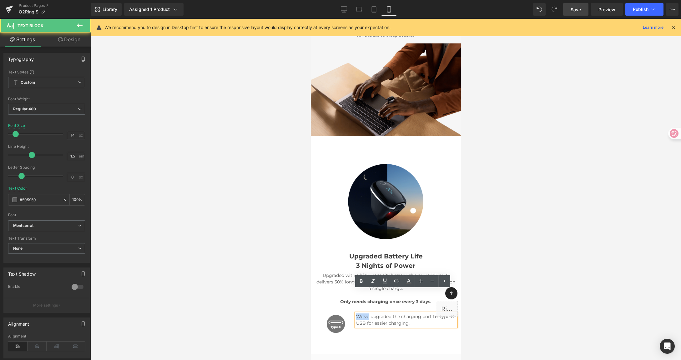
click at [361, 313] on p "We’ve upgraded the charging port to Type-C USB for easier charging." at bounding box center [406, 319] width 100 height 13
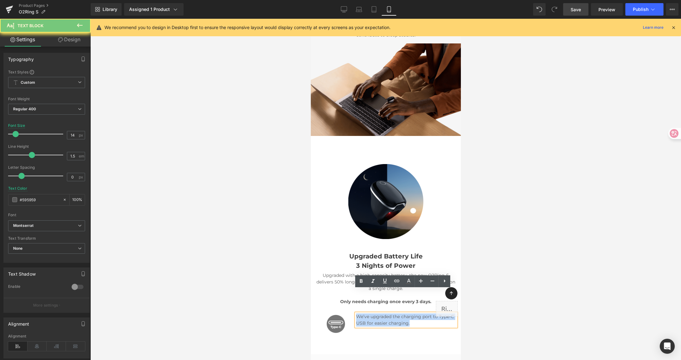
click at [361, 313] on p "We’ve upgraded the charging port to Type-C USB for easier charging." at bounding box center [406, 319] width 100 height 13
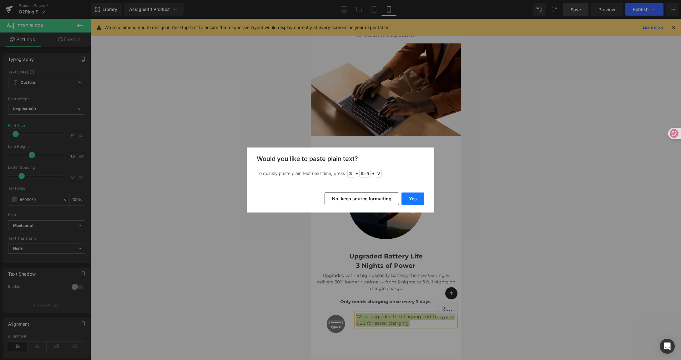
click at [416, 195] on button "Yes" at bounding box center [412, 199] width 23 height 13
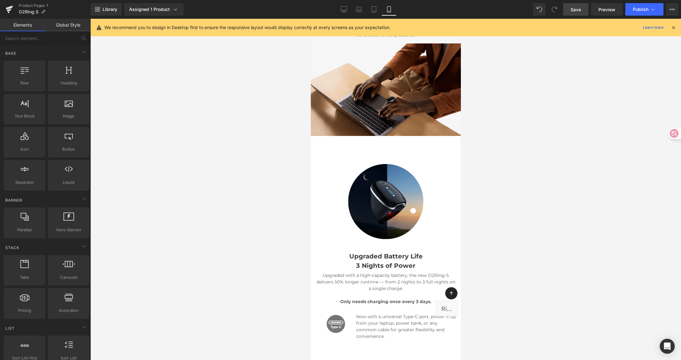
click at [645, 208] on div at bounding box center [385, 189] width 590 height 341
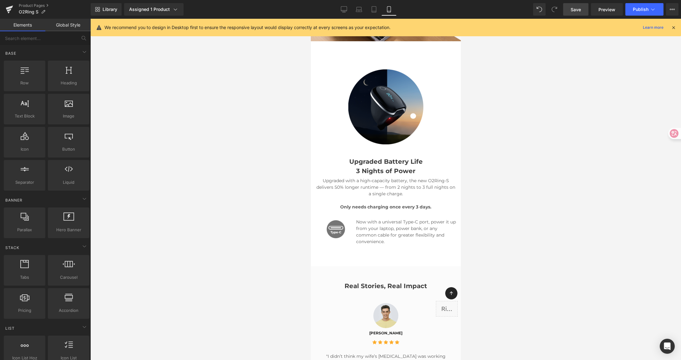
scroll to position [2527, 0]
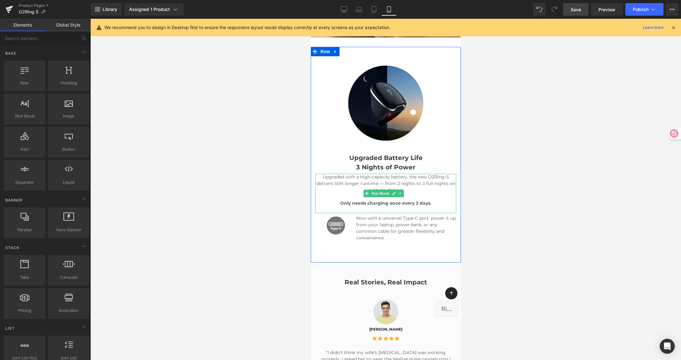
click at [359, 200] on strong "Only needs charging once every 3 days." at bounding box center [385, 203] width 91 height 6
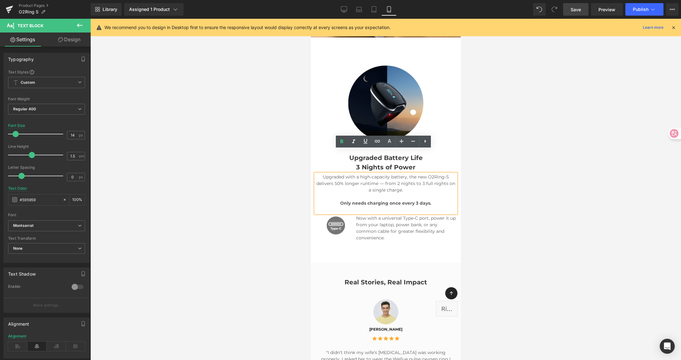
click at [587, 170] on div at bounding box center [385, 189] width 590 height 341
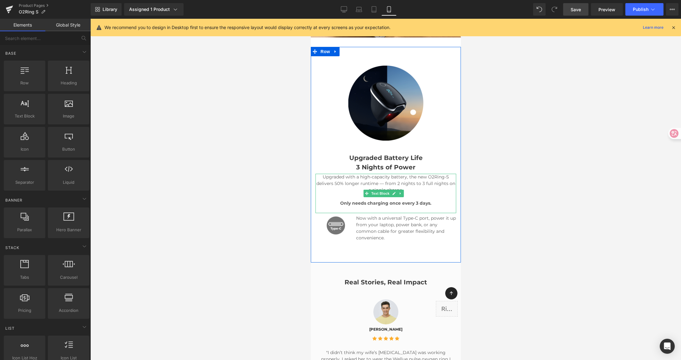
click at [363, 200] on strong "Only needs charging once every 3 days." at bounding box center [385, 203] width 91 height 6
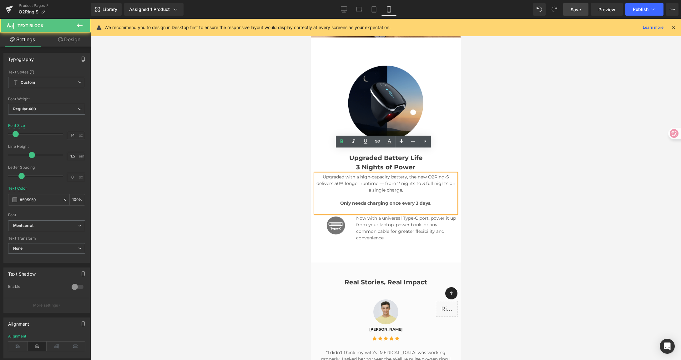
click at [362, 200] on strong "Only needs charging once every 3 days." at bounding box center [385, 203] width 91 height 6
click at [368, 200] on strong "Only needs charging once every 3 days." at bounding box center [385, 203] width 91 height 6
drag, startPoint x: 363, startPoint y: 179, endPoint x: 398, endPoint y: 179, distance: 35.3
click at [396, 200] on strong "Only needs charging once every 3 days." at bounding box center [385, 203] width 91 height 6
drag, startPoint x: 418, startPoint y: 176, endPoint x: 772, endPoint y: 193, distance: 354.5
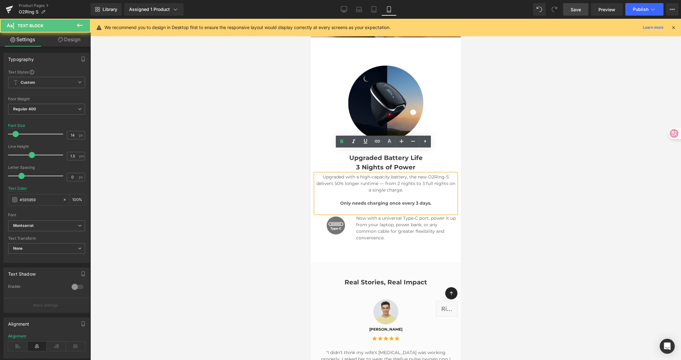
click at [418, 200] on p "Only needs charging once every 3 days." at bounding box center [385, 203] width 141 height 7
drag, startPoint x: 539, startPoint y: 163, endPoint x: 547, endPoint y: 163, distance: 8.1
click at [544, 163] on div at bounding box center [385, 189] width 590 height 341
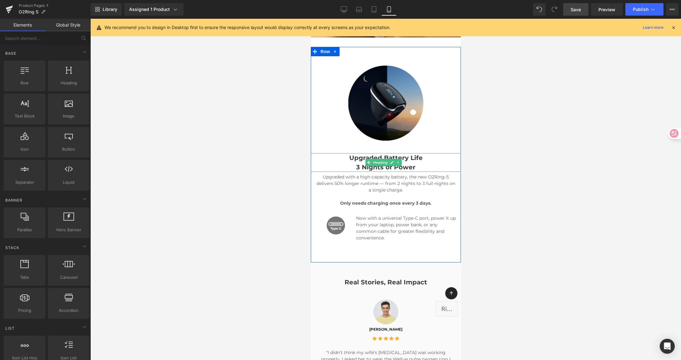
click at [434, 163] on h3 "3 Nights of Power" at bounding box center [385, 167] width 150 height 9
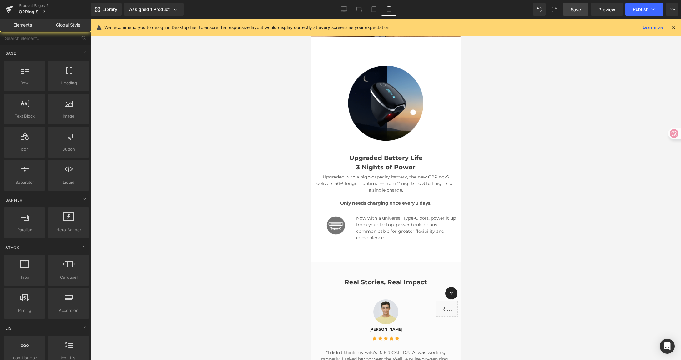
click at [541, 142] on div at bounding box center [385, 189] width 590 height 341
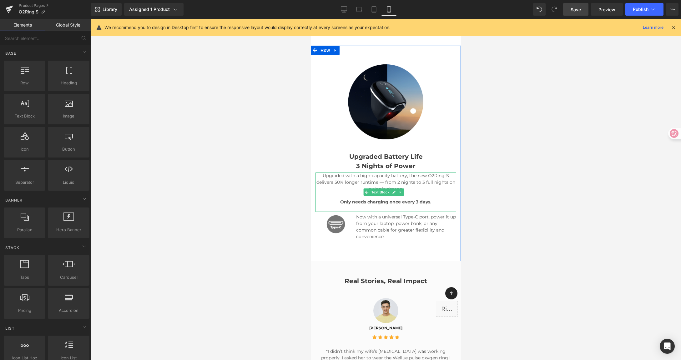
click at [340, 199] on strong "Only needs charging once every 3 days." at bounding box center [385, 202] width 91 height 6
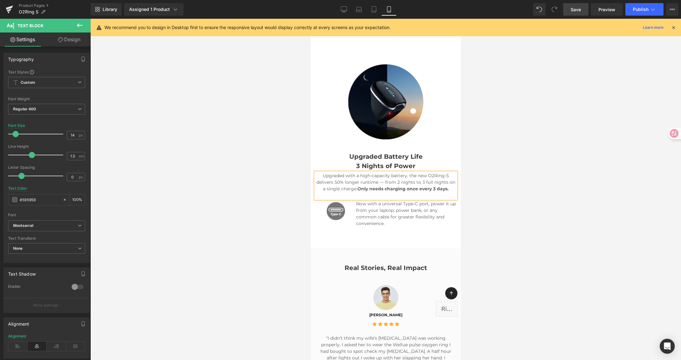
click at [527, 162] on div at bounding box center [385, 189] width 590 height 341
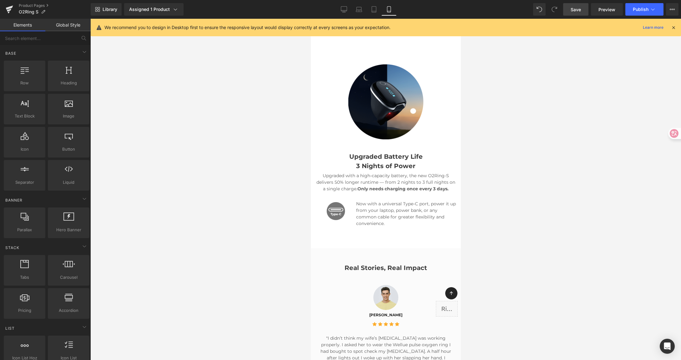
click at [578, 6] on span "Save" at bounding box center [575, 9] width 10 height 7
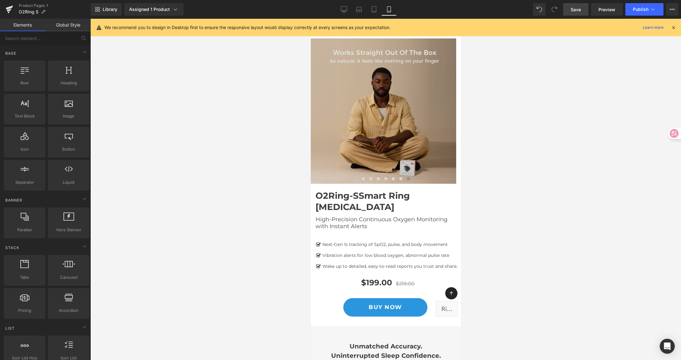
scroll to position [0, 0]
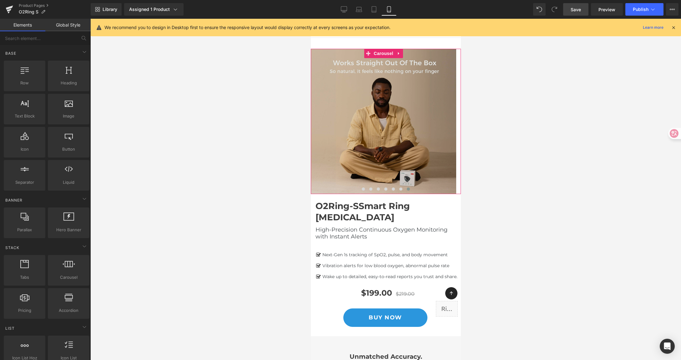
click at [402, 136] on img at bounding box center [382, 121] width 145 height 145
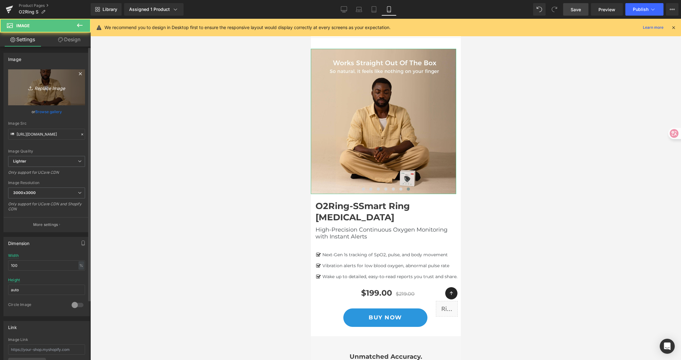
click at [63, 85] on icon "Replace Image" at bounding box center [47, 87] width 50 height 8
type input "C:\fakepath\Feather-Light Comfort.jpg"
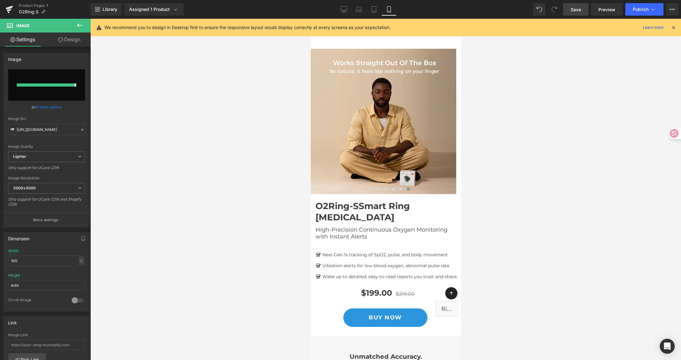
type input "[URL][DOMAIN_NAME]"
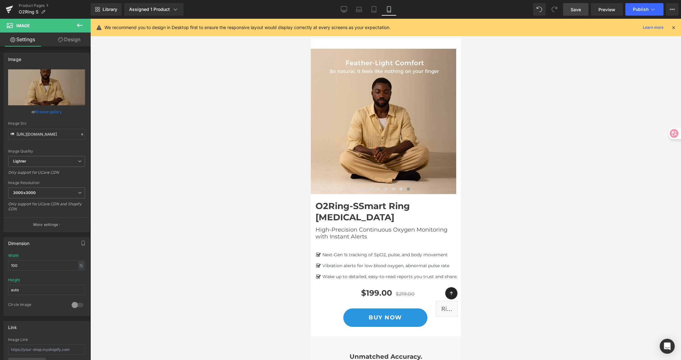
click at [571, 6] on span "Save" at bounding box center [575, 9] width 10 height 7
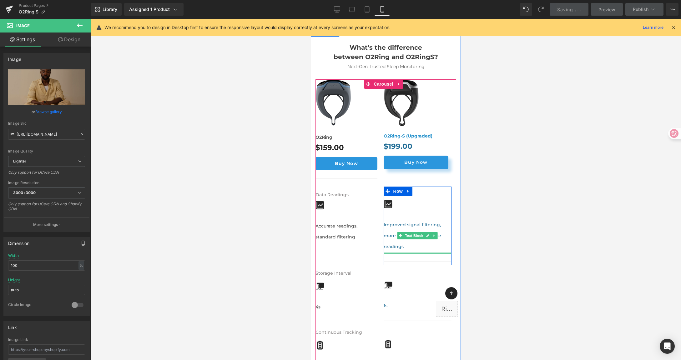
scroll to position [452, 0]
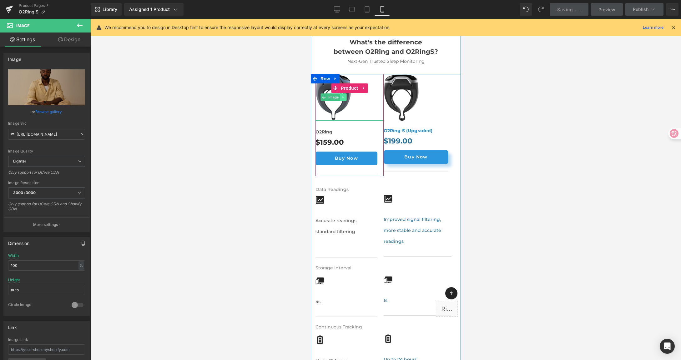
click at [345, 101] on link at bounding box center [342, 97] width 7 height 8
click at [347, 99] on icon at bounding box center [345, 97] width 3 height 3
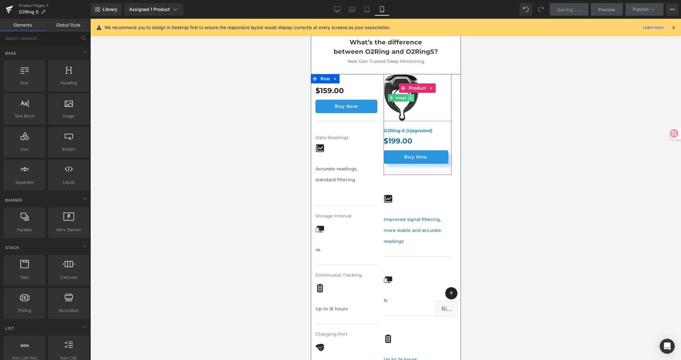
click at [412, 102] on link at bounding box center [410, 98] width 7 height 8
drag, startPoint x: 413, startPoint y: 109, endPoint x: 876, endPoint y: 137, distance: 463.9
click at [413, 99] on icon at bounding box center [413, 97] width 3 height 3
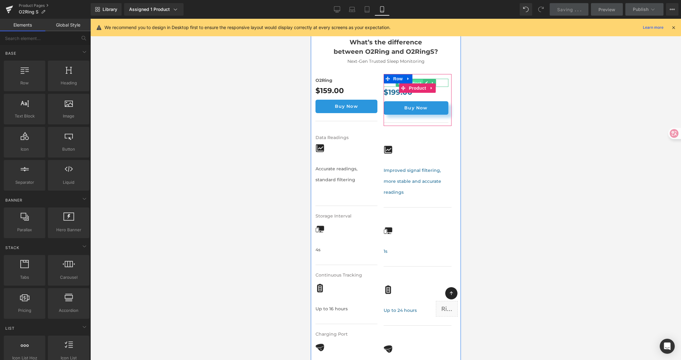
click at [419, 87] on span "Text Block" at bounding box center [412, 83] width 21 height 8
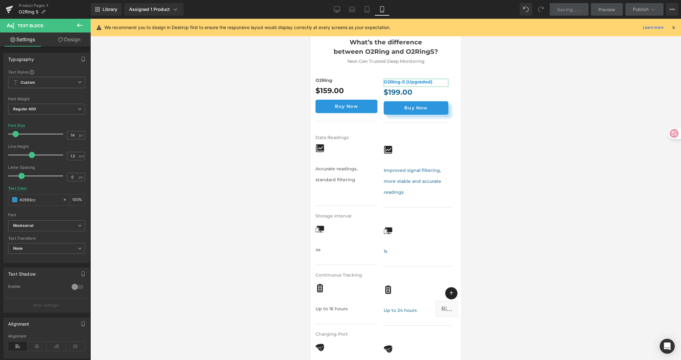
click at [73, 40] on link "Design" at bounding box center [69, 40] width 45 height 14
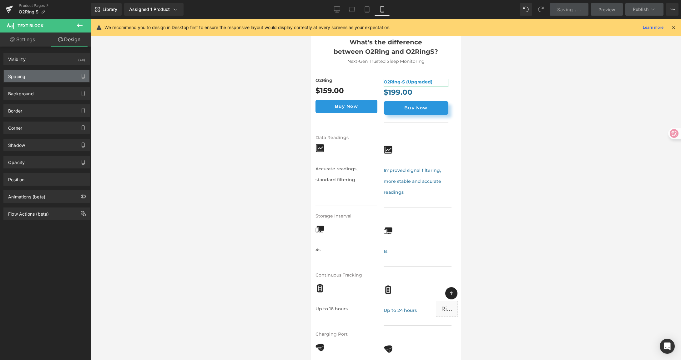
click at [45, 76] on div "Spacing" at bounding box center [47, 76] width 86 height 12
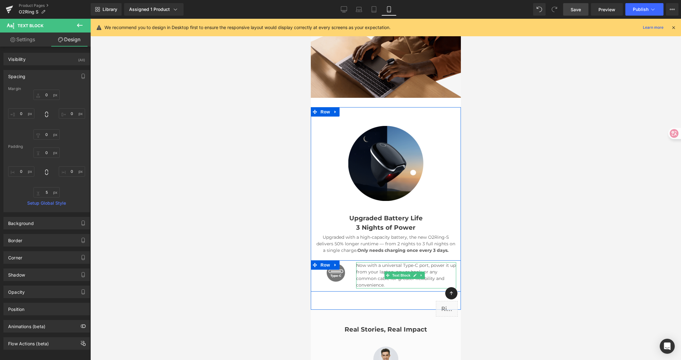
scroll to position [2452, 0]
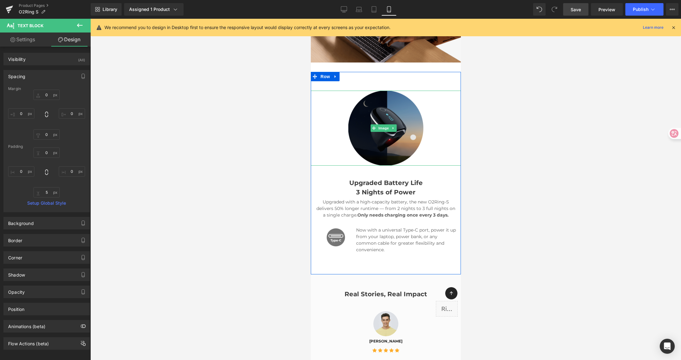
click at [375, 96] on img at bounding box center [385, 128] width 75 height 75
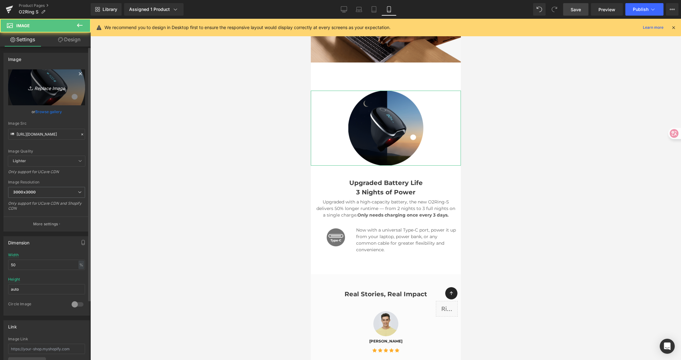
click at [52, 90] on icon "Replace Image" at bounding box center [47, 87] width 50 height 8
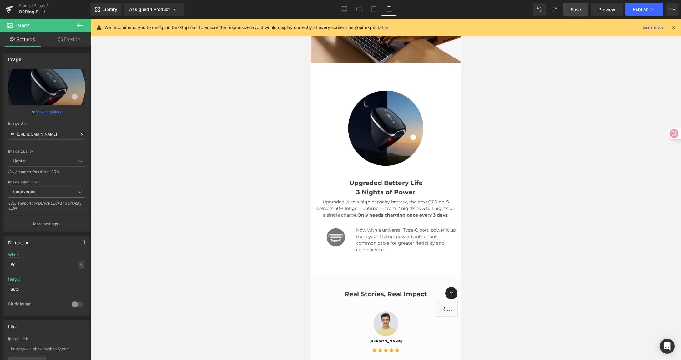
type input "C:\fakepath\3 full nights on a single charge.png.png"
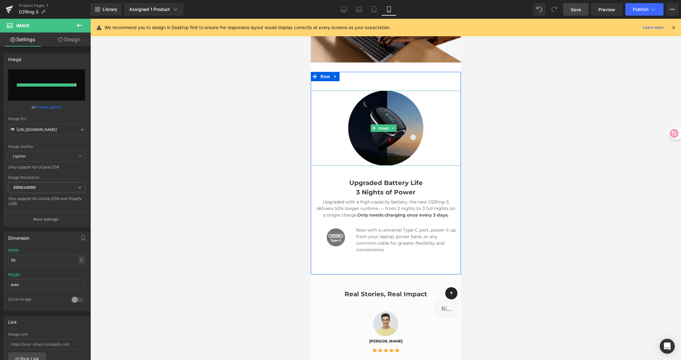
type input "[URL][DOMAIN_NAME]"
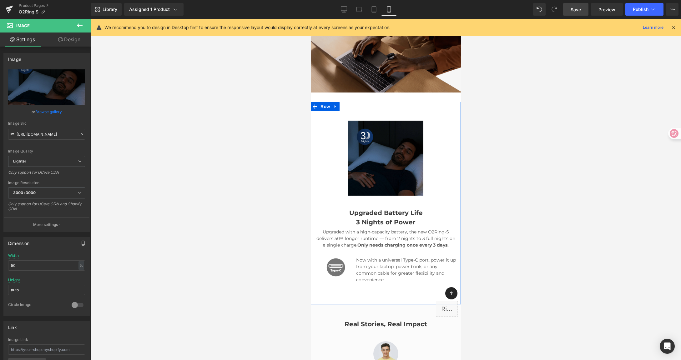
scroll to position [2274, 0]
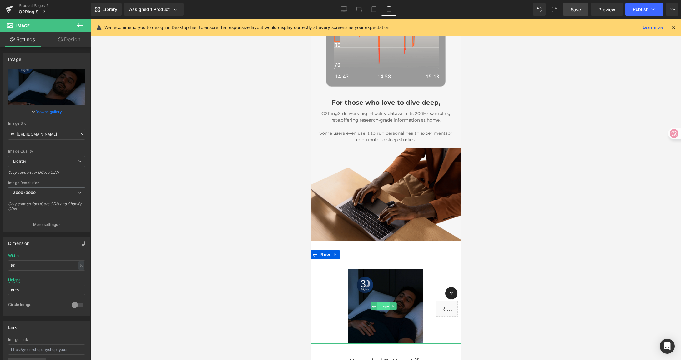
click at [379, 303] on span "Image" at bounding box center [383, 307] width 13 height 8
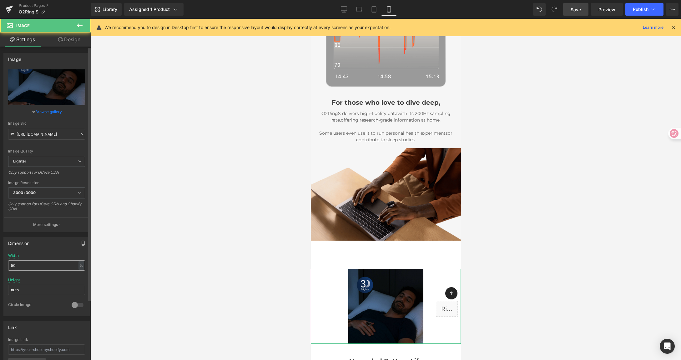
scroll to position [1, 0]
drag, startPoint x: 17, startPoint y: 266, endPoint x: 5, endPoint y: 261, distance: 12.4
click at [1, 264] on div "Dimension 50% Width 50 % % px auto Height auto 0 Circle Image" at bounding box center [46, 273] width 93 height 84
type input "80"
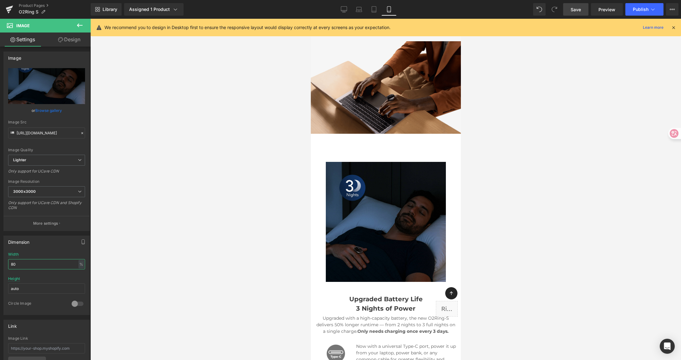
scroll to position [2387, 0]
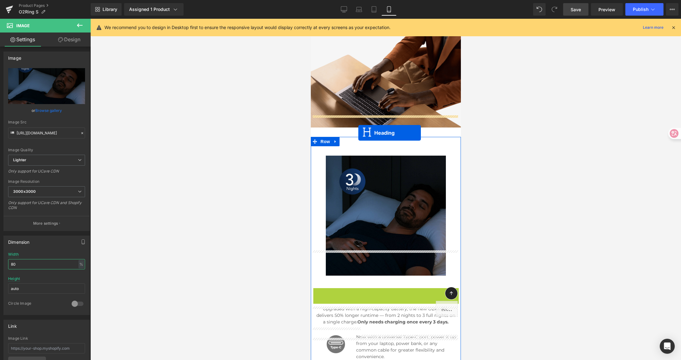
drag, startPoint x: 368, startPoint y: 271, endPoint x: 358, endPoint y: 133, distance: 138.8
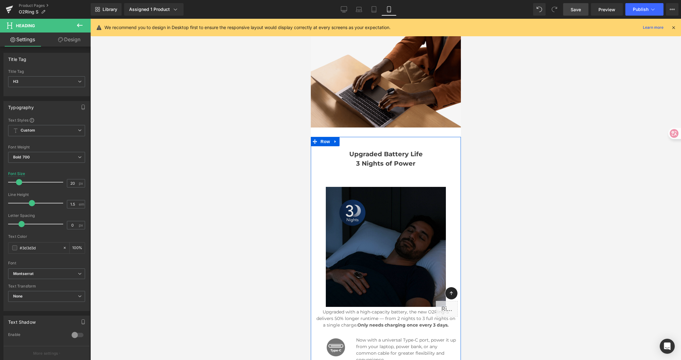
click at [374, 196] on img at bounding box center [385, 247] width 120 height 120
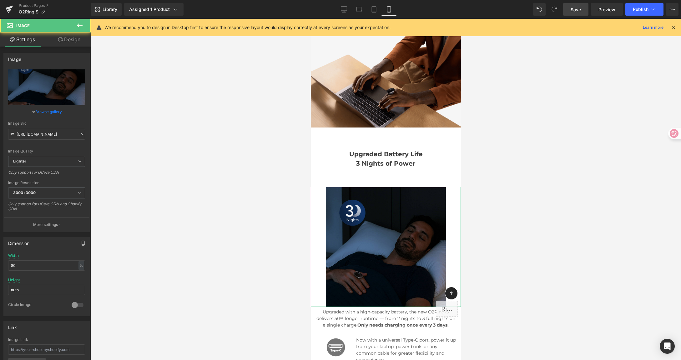
click at [69, 41] on link "Design" at bounding box center [69, 40] width 45 height 14
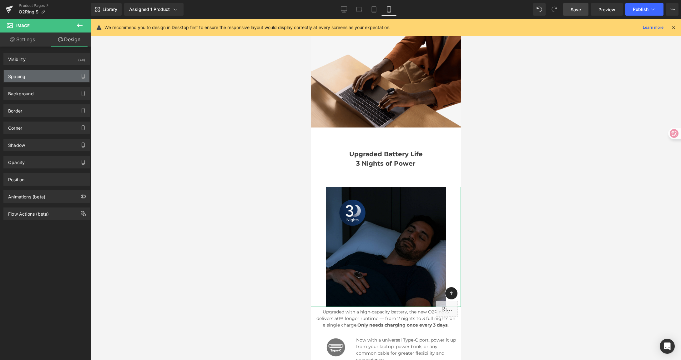
click at [45, 78] on div "Spacing" at bounding box center [47, 76] width 86 height 12
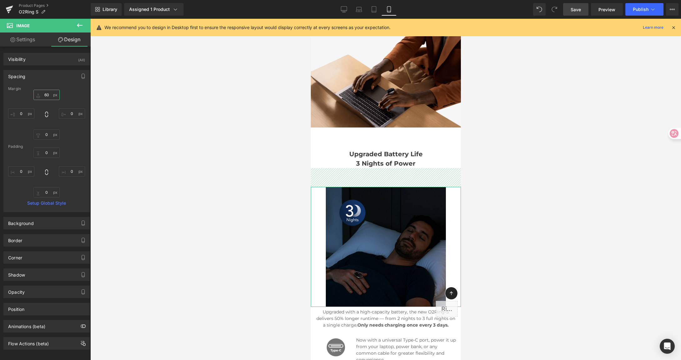
click at [45, 95] on input "60" at bounding box center [46, 95] width 26 height 10
type input "30"
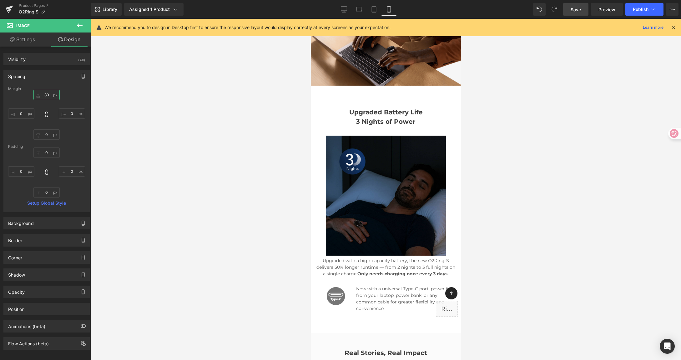
scroll to position [2428, 0]
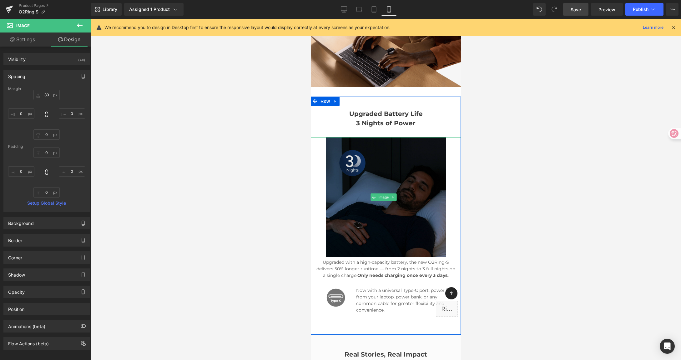
click at [377, 160] on img at bounding box center [385, 197] width 120 height 120
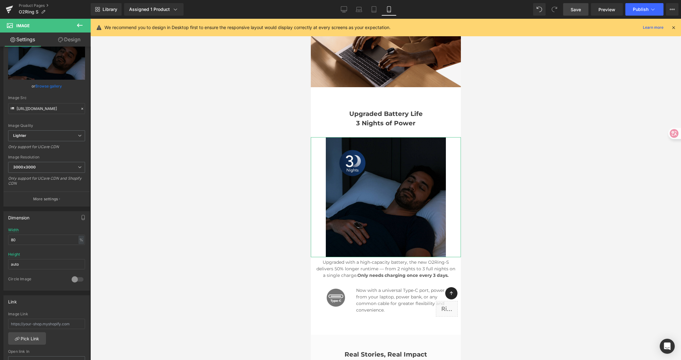
scroll to position [26, 0]
click at [77, 45] on link "Design" at bounding box center [69, 40] width 45 height 14
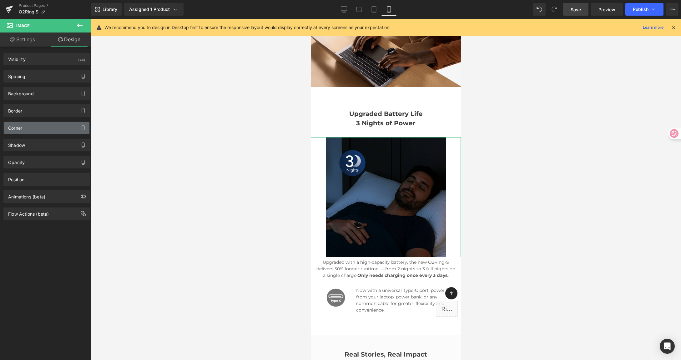
click at [30, 126] on div "Corner" at bounding box center [47, 128] width 86 height 12
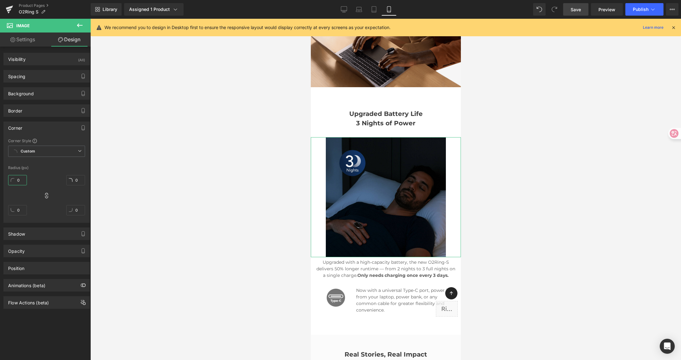
click at [18, 179] on input "0" at bounding box center [17, 180] width 19 height 10
type input "10"
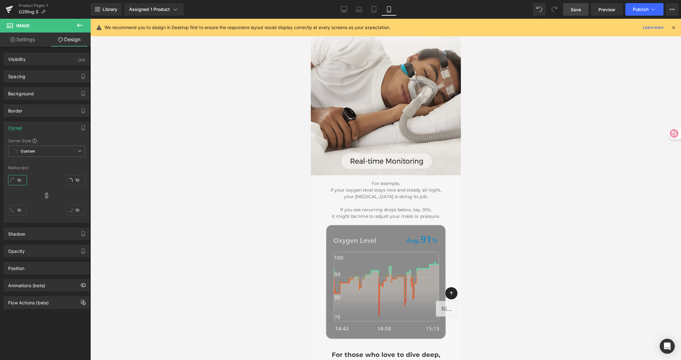
scroll to position [2036, 0]
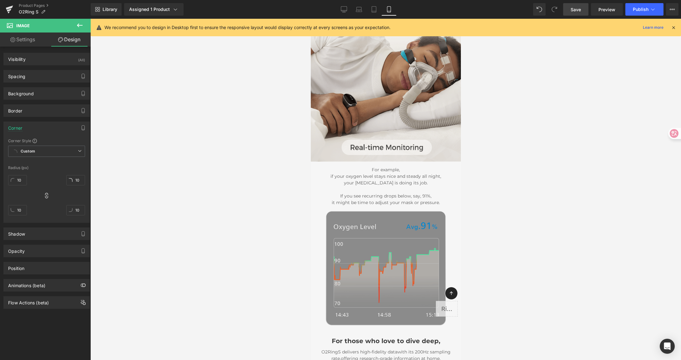
click at [372, 245] on img at bounding box center [385, 268] width 120 height 114
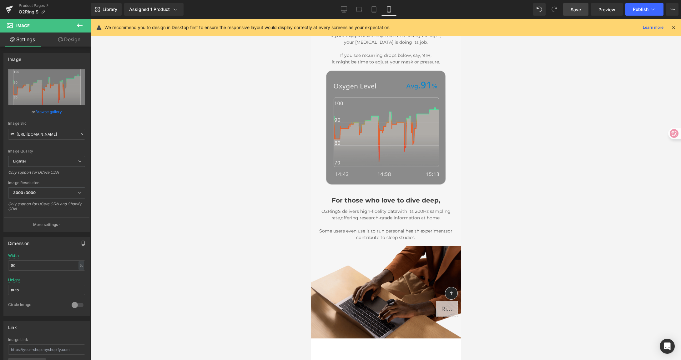
scroll to position [2169, 0]
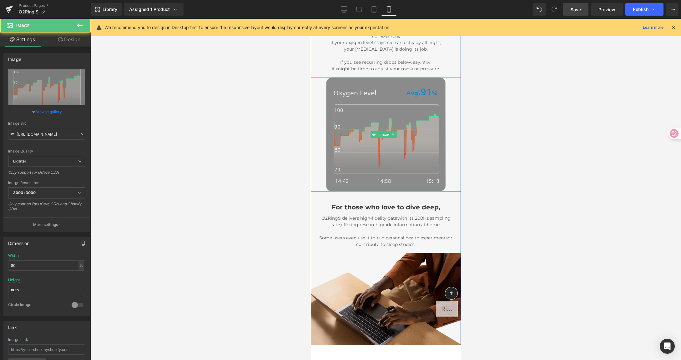
click at [377, 123] on img at bounding box center [385, 134] width 120 height 114
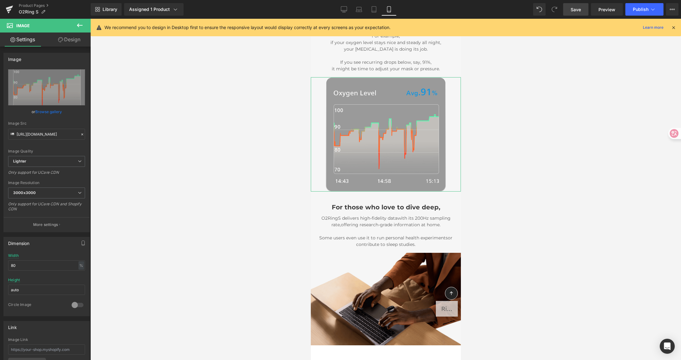
click at [73, 39] on link "Design" at bounding box center [69, 40] width 45 height 14
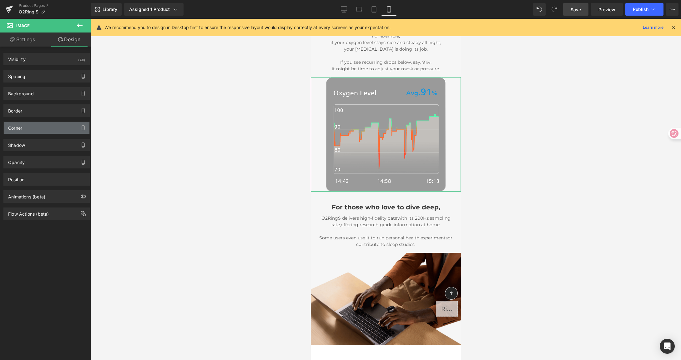
click at [25, 132] on div "Corner" at bounding box center [47, 128] width 86 height 12
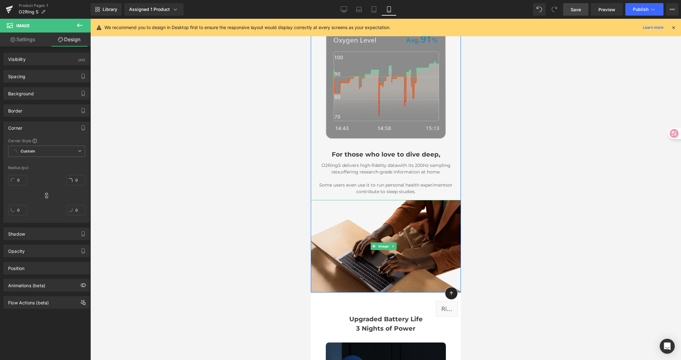
scroll to position [2143, 0]
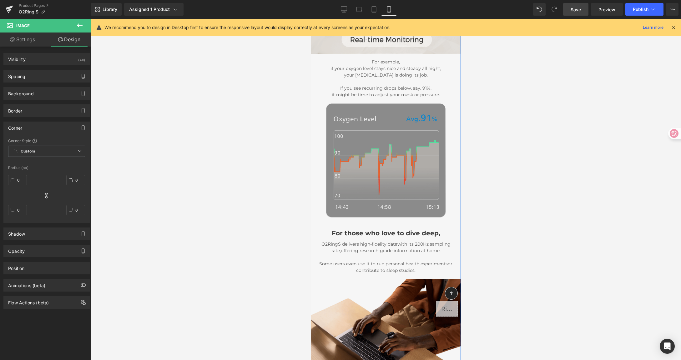
click at [367, 114] on img at bounding box center [385, 160] width 120 height 114
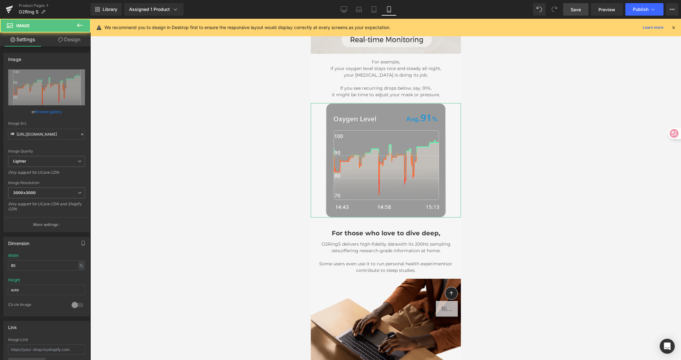
click at [64, 41] on link "Design" at bounding box center [69, 40] width 45 height 14
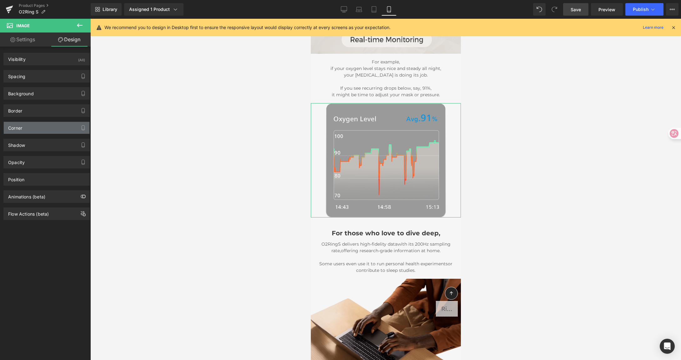
click at [31, 133] on div "Corner" at bounding box center [47, 128] width 86 height 12
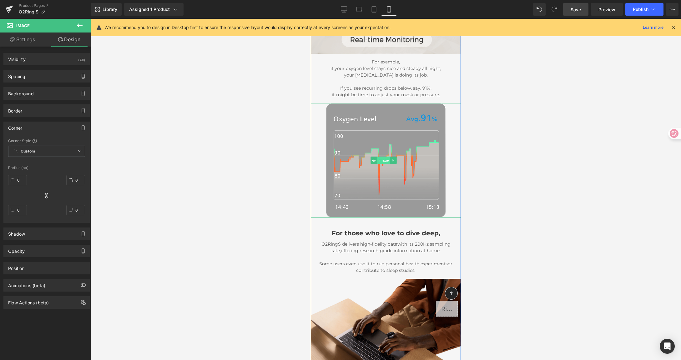
click at [381, 157] on span "Image" at bounding box center [383, 161] width 13 height 8
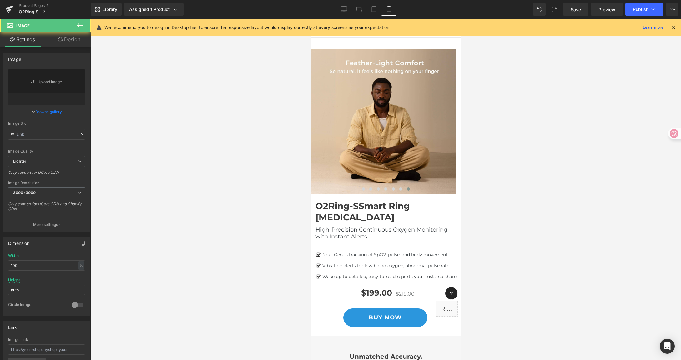
type input "https://ucarecdn.com/a4d9db95-d935-4b85-85c6-3a50589394c9/-/format/auto/-/previ…"
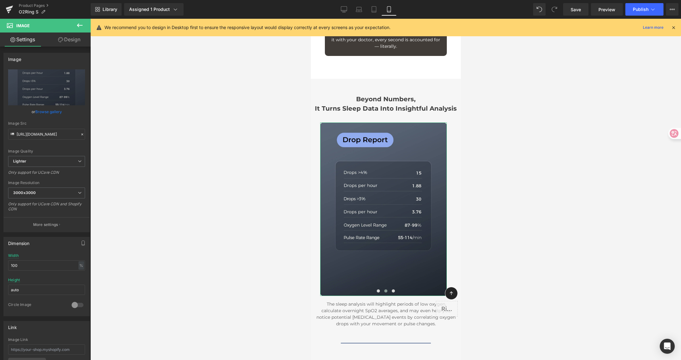
click at [69, 43] on link "Design" at bounding box center [69, 40] width 45 height 14
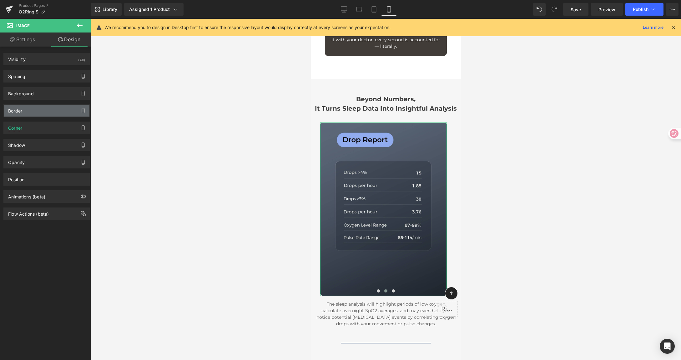
click at [28, 108] on div "Border" at bounding box center [47, 111] width 86 height 12
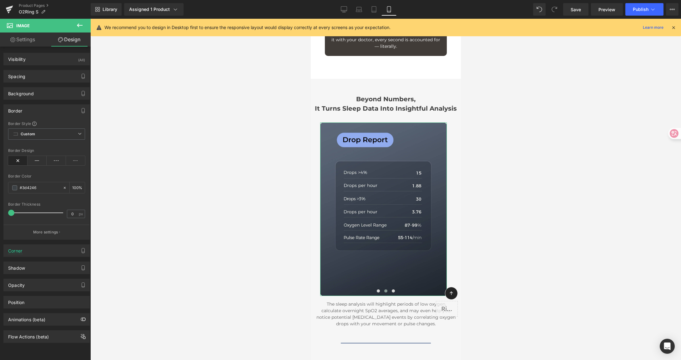
click at [27, 112] on div "Border" at bounding box center [47, 111] width 86 height 12
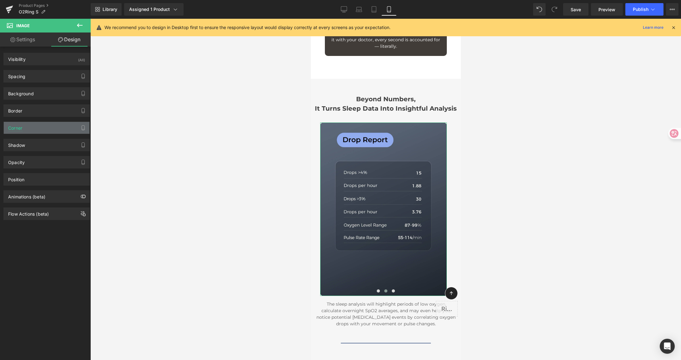
click at [30, 126] on div "Corner" at bounding box center [47, 128] width 86 height 12
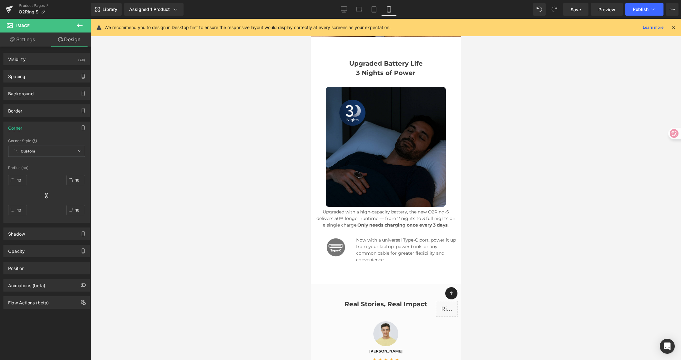
scroll to position [2448, 0]
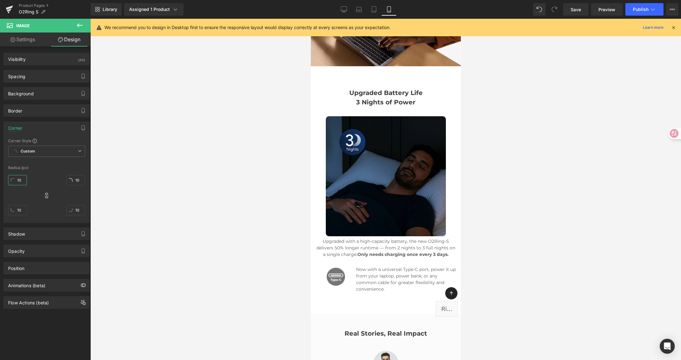
click at [24, 178] on input "10" at bounding box center [17, 180] width 19 height 10
type input "101"
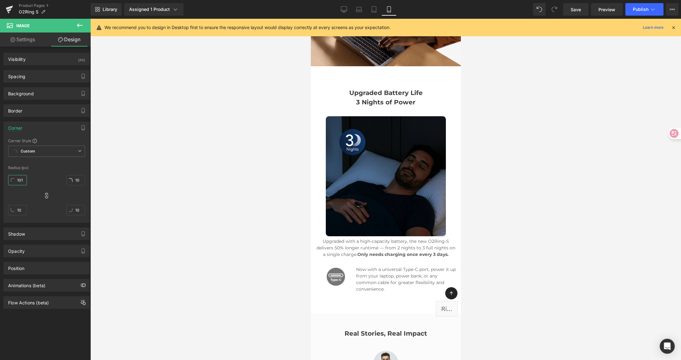
type input "101"
type input "1015"
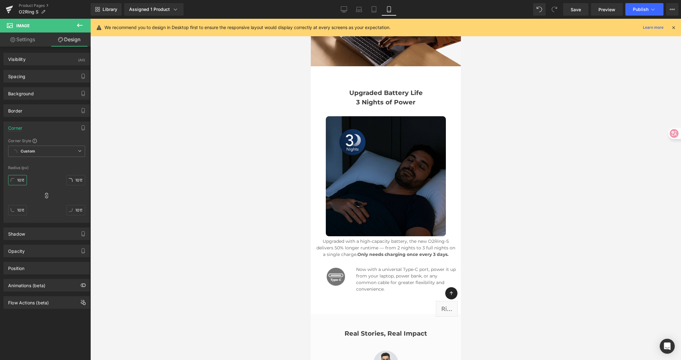
scroll to position [0, 1]
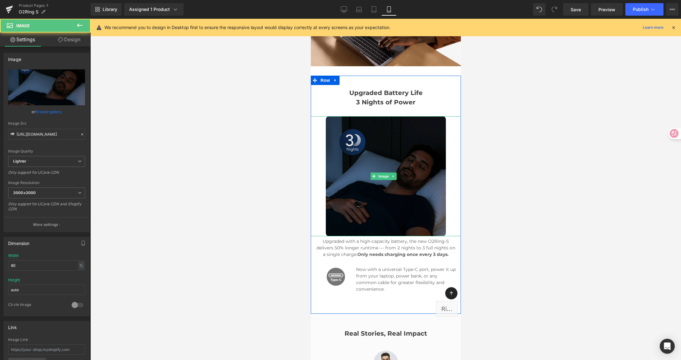
click at [384, 142] on img at bounding box center [385, 176] width 120 height 120
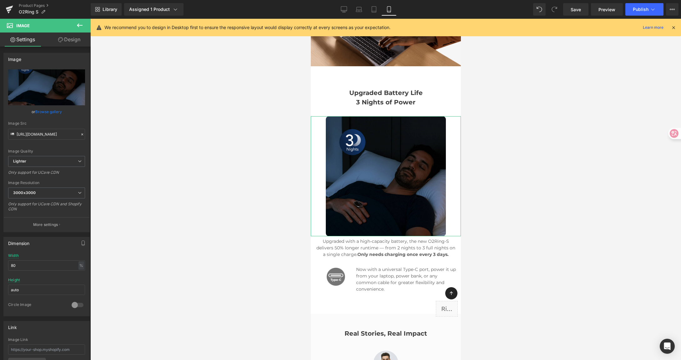
click at [62, 36] on link "Design" at bounding box center [69, 40] width 45 height 14
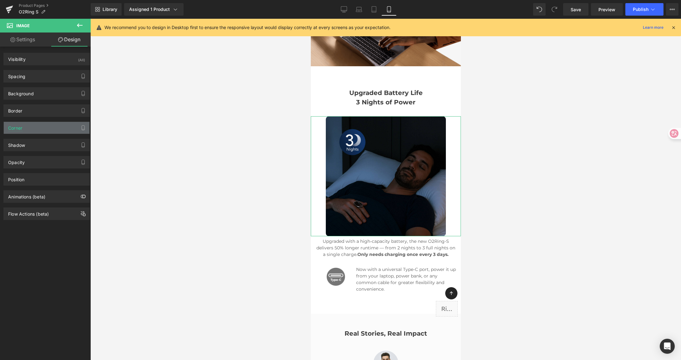
click at [25, 123] on div "Corner" at bounding box center [47, 128] width 86 height 12
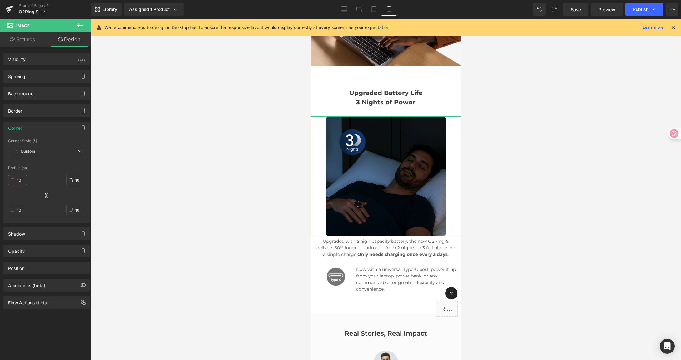
click at [21, 180] on input "10" at bounding box center [17, 180] width 19 height 10
type input "1"
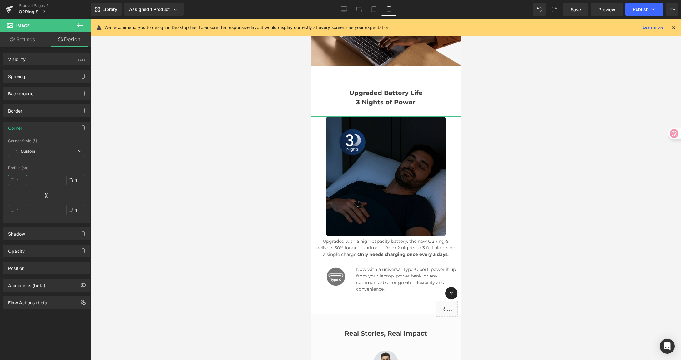
type input "15"
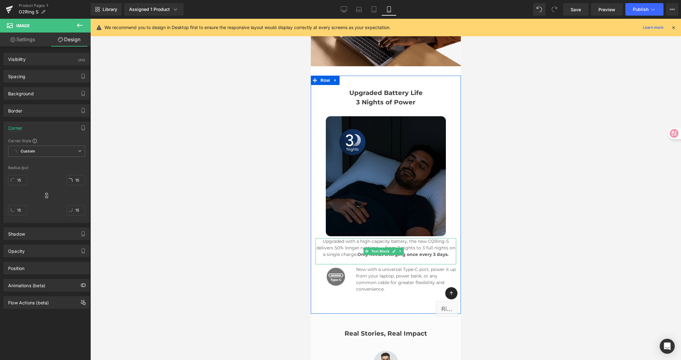
click at [385, 238] on p "Upgraded with a high-capacity battery, the new O2Ring-S delivers 50% longer run…" at bounding box center [385, 248] width 141 height 20
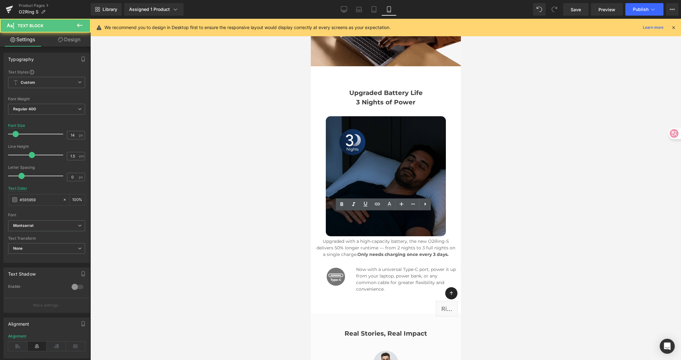
click at [73, 44] on link "Design" at bounding box center [69, 40] width 45 height 14
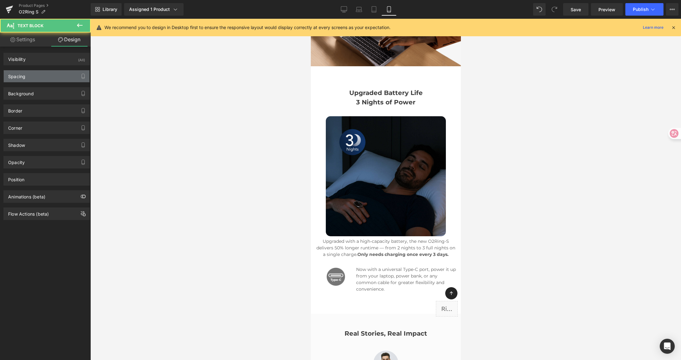
type input "6"
type input "15"
type input "0"
type input "15"
type input "0"
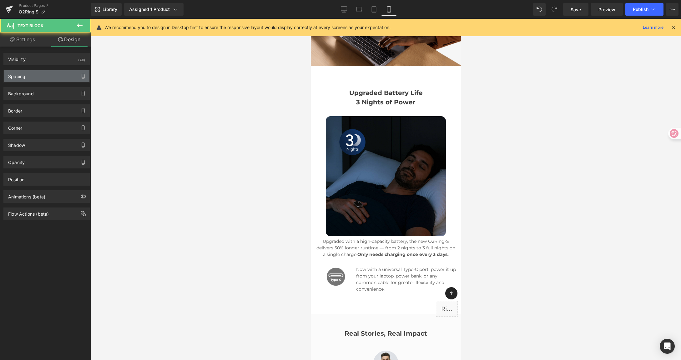
type input "0"
click at [45, 75] on div "Spacing" at bounding box center [47, 76] width 86 height 12
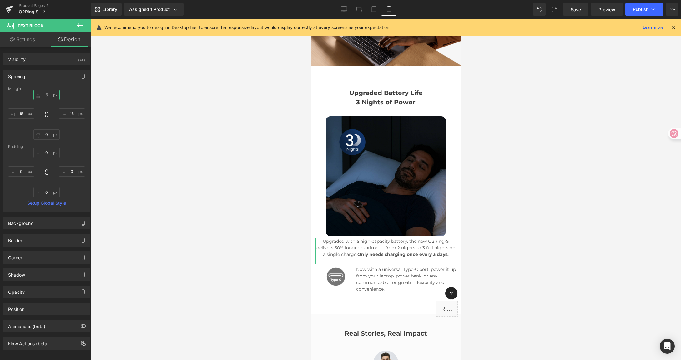
click at [48, 91] on input "6" at bounding box center [46, 95] width 26 height 10
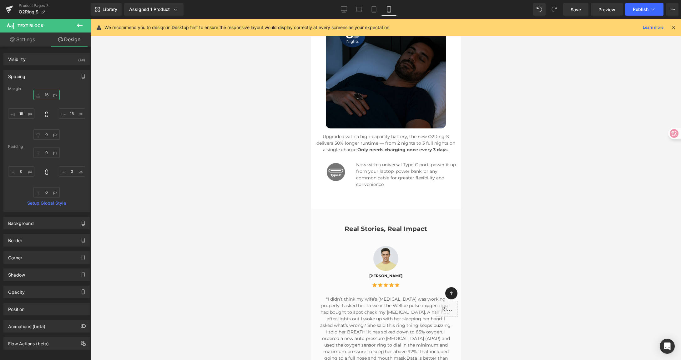
scroll to position [2558, 0]
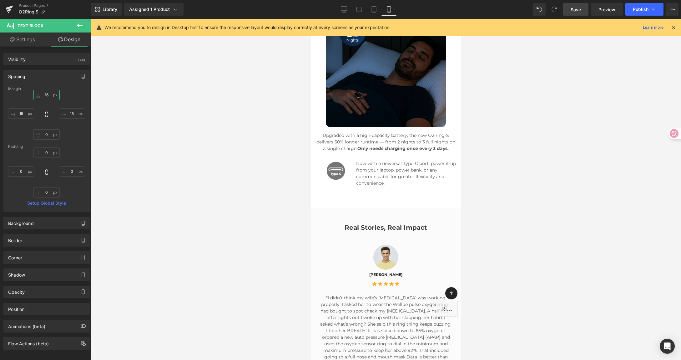
type input "16"
click at [580, 9] on span "Save" at bounding box center [575, 9] width 10 height 7
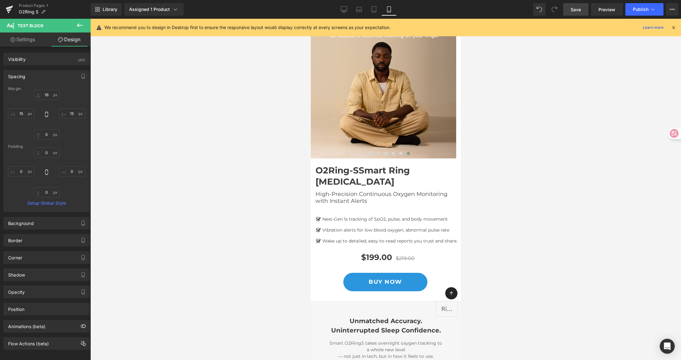
scroll to position [0, 0]
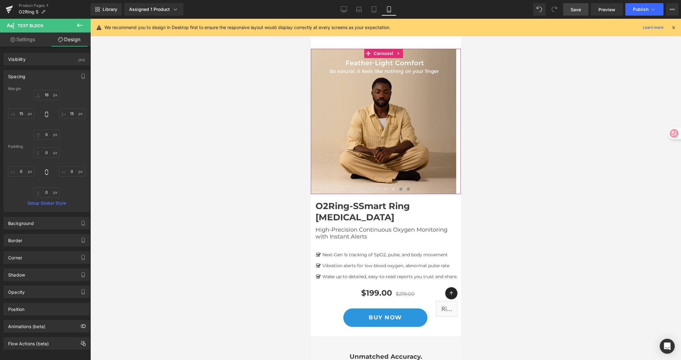
click at [397, 189] on button at bounding box center [401, 189] width 8 height 6
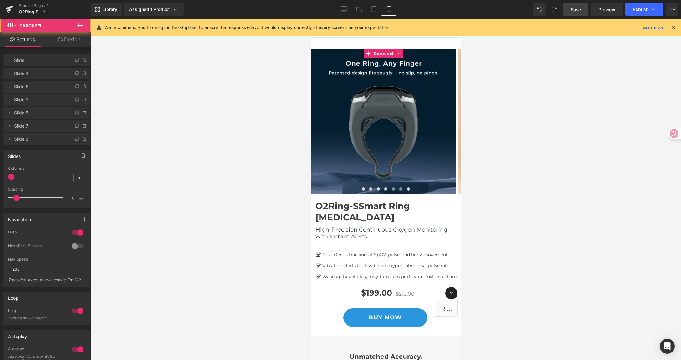
click at [393, 190] on button at bounding box center [393, 189] width 8 height 6
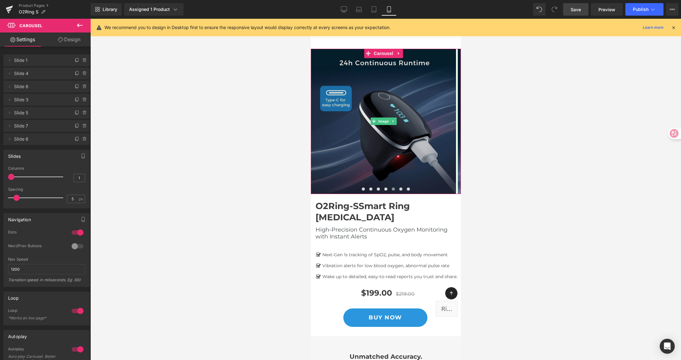
click at [381, 128] on img at bounding box center [382, 121] width 145 height 145
